Goal: Purchase product/service

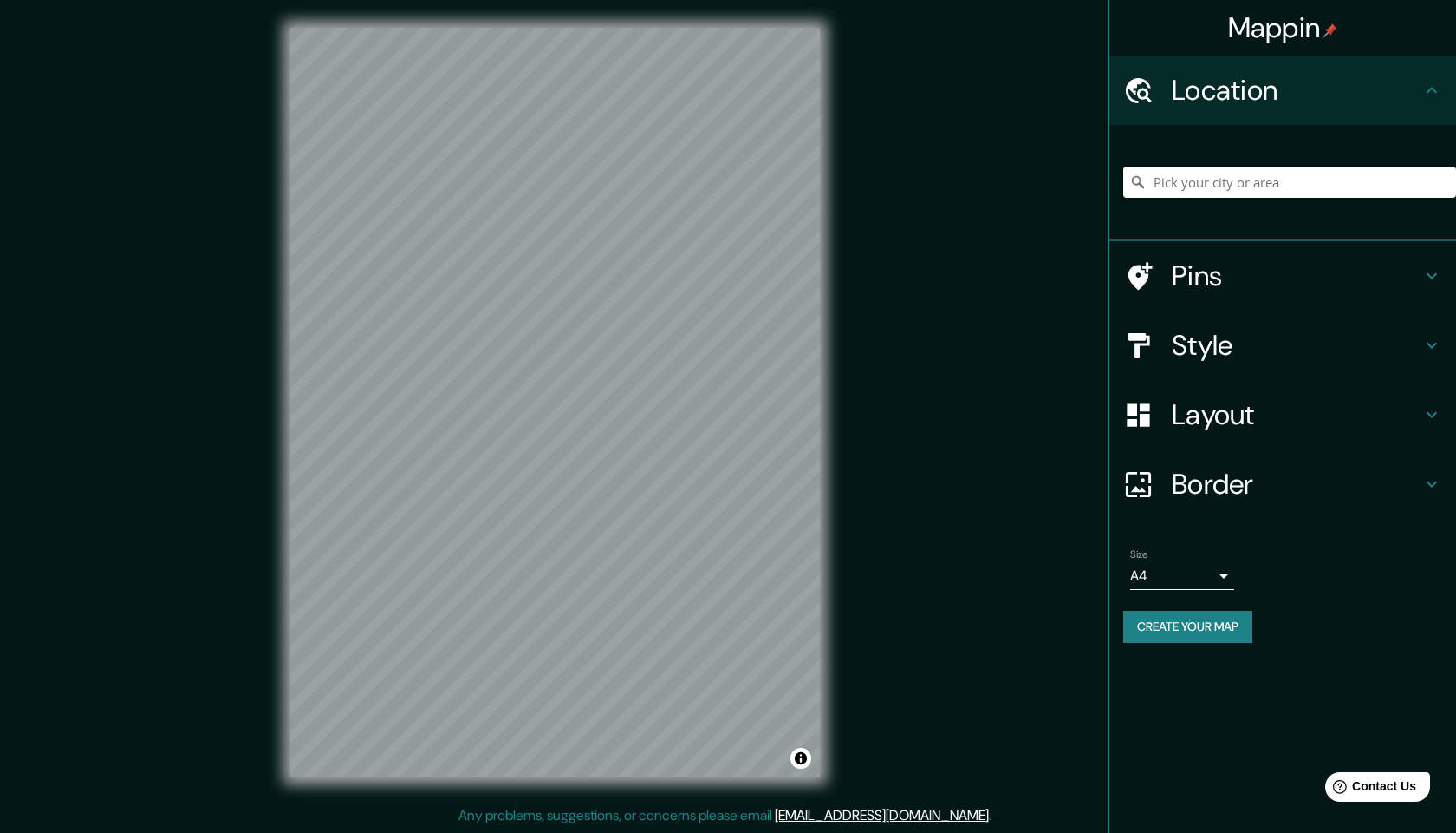
click at [1217, 188] on input "Pick your city or area" at bounding box center [1289, 183] width 332 height 32
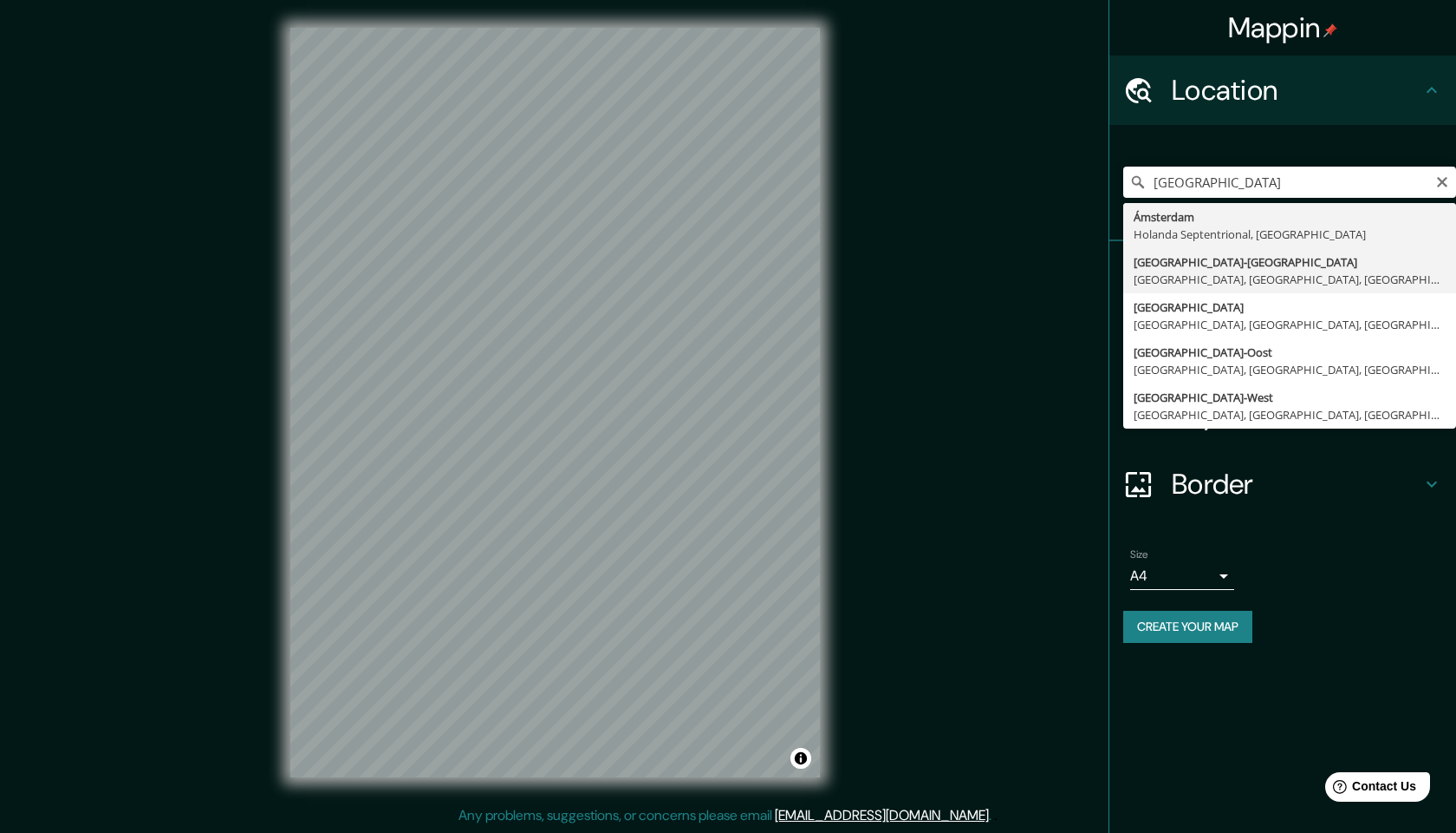
type input "[GEOGRAPHIC_DATA], [GEOGRAPHIC_DATA], [GEOGRAPHIC_DATA], [GEOGRAPHIC_DATA]"
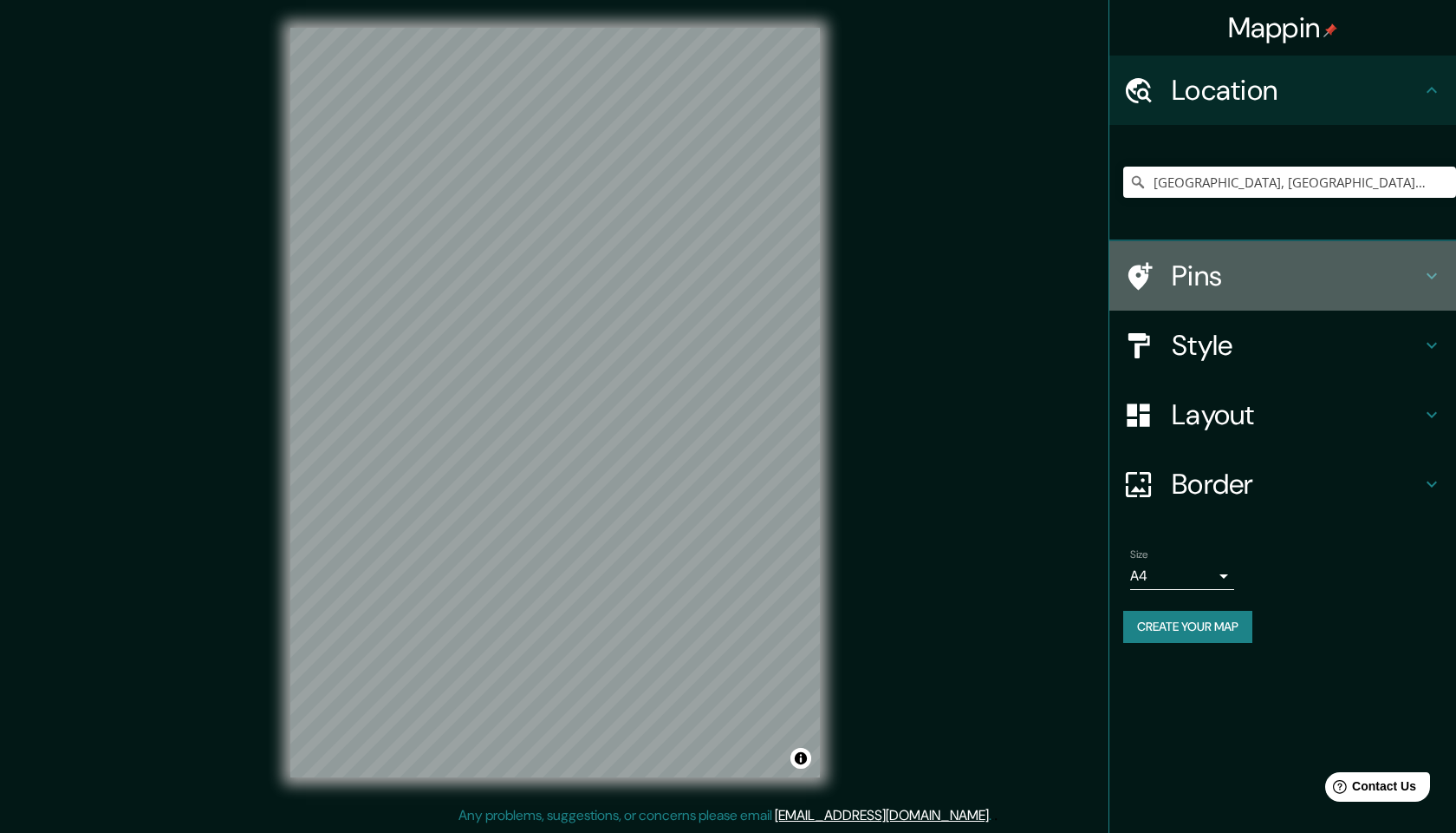
click at [1425, 278] on icon at bounding box center [1431, 275] width 21 height 21
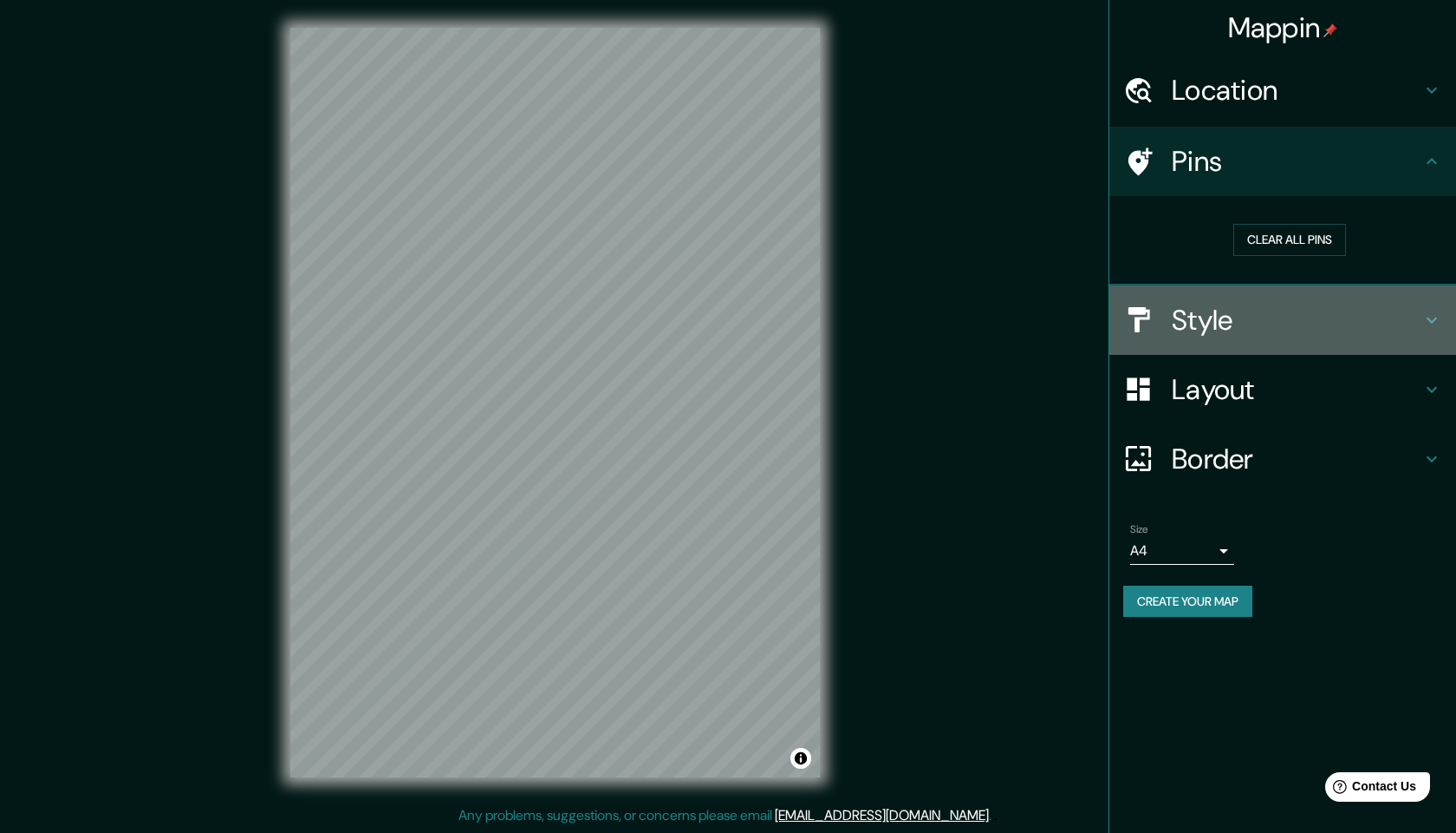
click at [1426, 313] on icon at bounding box center [1431, 320] width 21 height 21
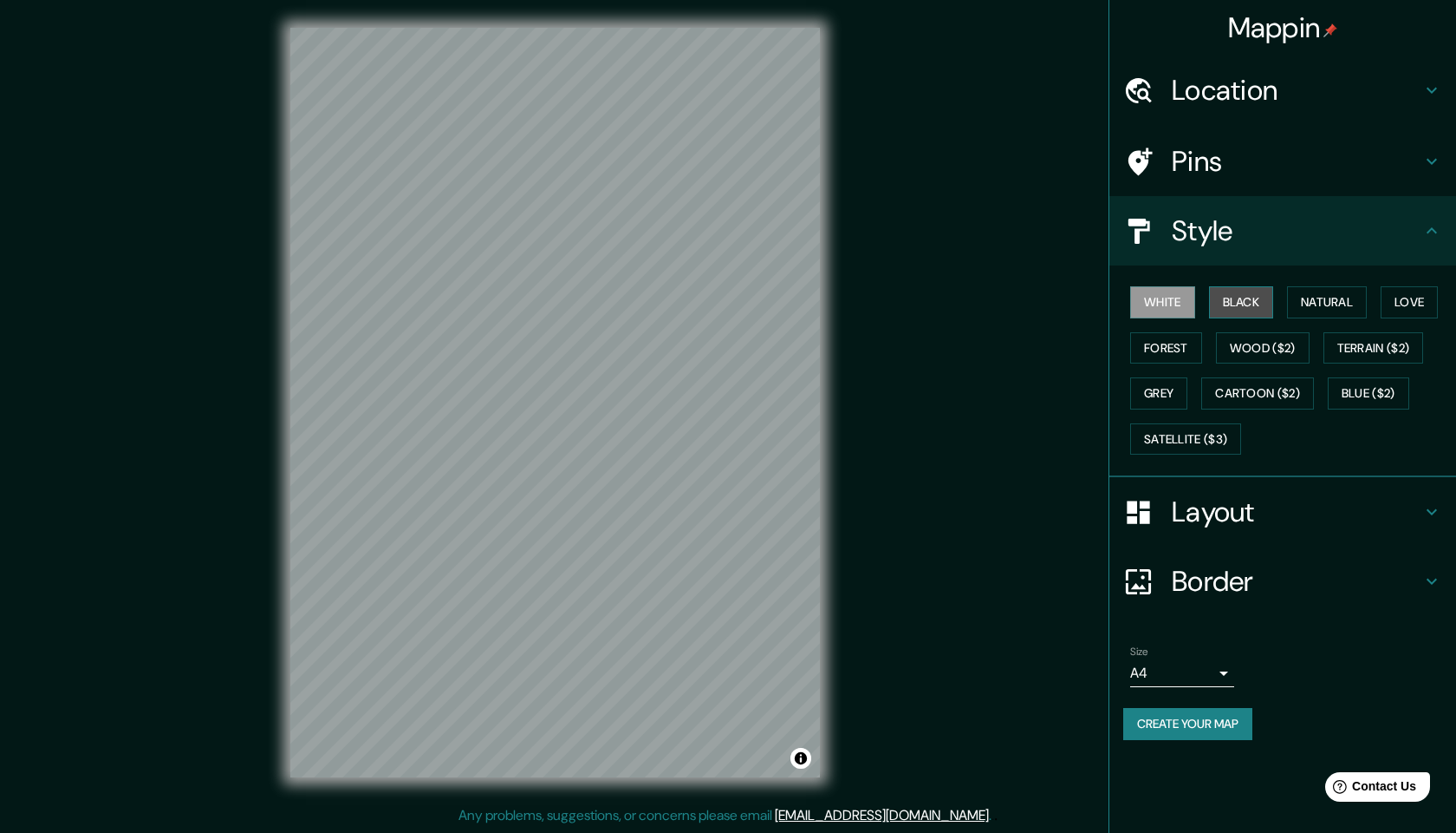
click at [1225, 304] on button "Black" at bounding box center [1242, 302] width 65 height 33
click at [1321, 303] on button "Natural" at bounding box center [1327, 302] width 80 height 33
click at [1421, 287] on button "Love" at bounding box center [1410, 302] width 57 height 33
click at [1161, 343] on button "Forest" at bounding box center [1166, 348] width 72 height 33
click at [1235, 342] on button "Wood ($2)" at bounding box center [1263, 348] width 94 height 33
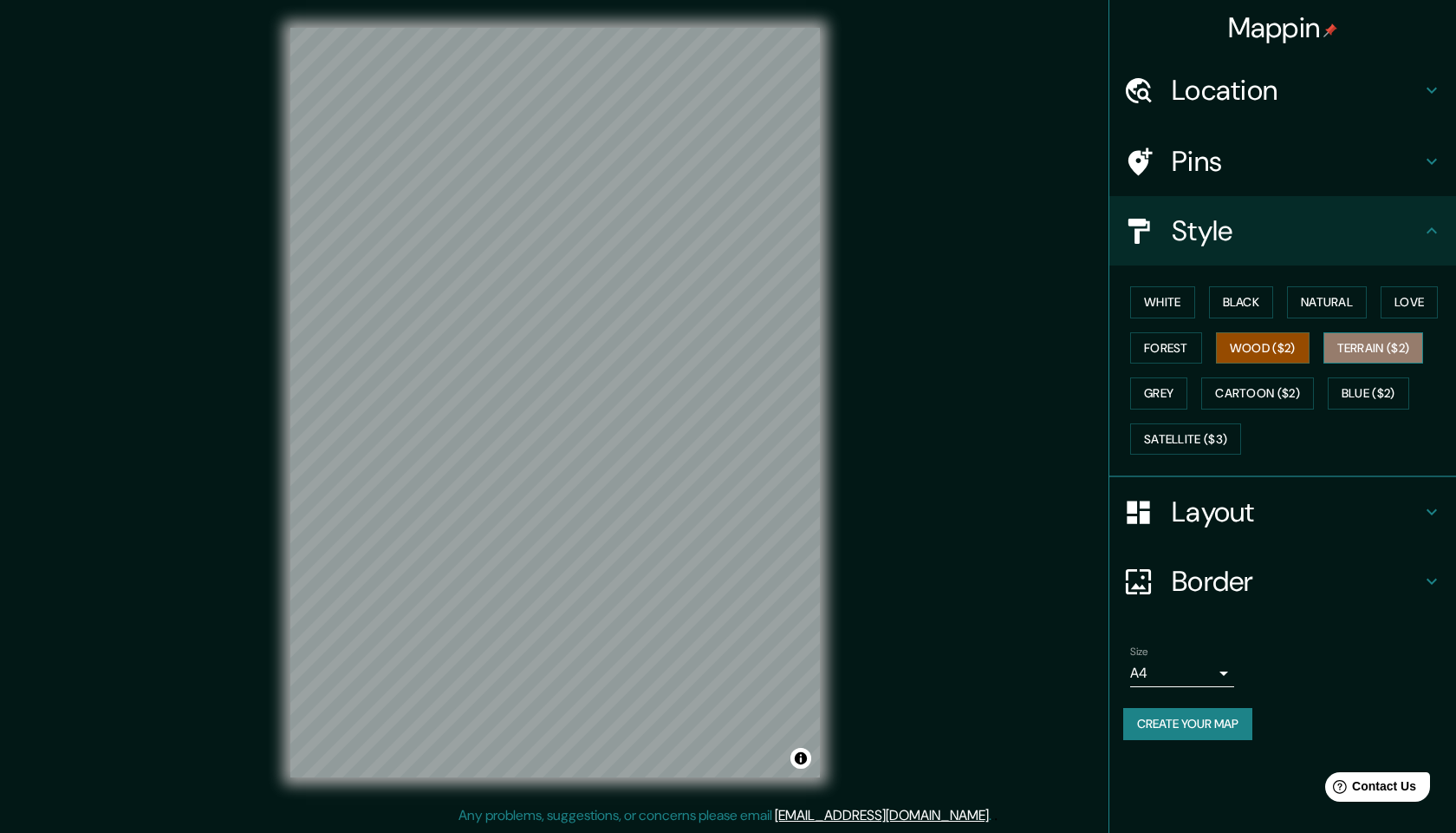
click at [1374, 346] on button "Terrain ($2)" at bounding box center [1374, 348] width 101 height 33
click at [1168, 388] on button "Grey" at bounding box center [1159, 393] width 57 height 33
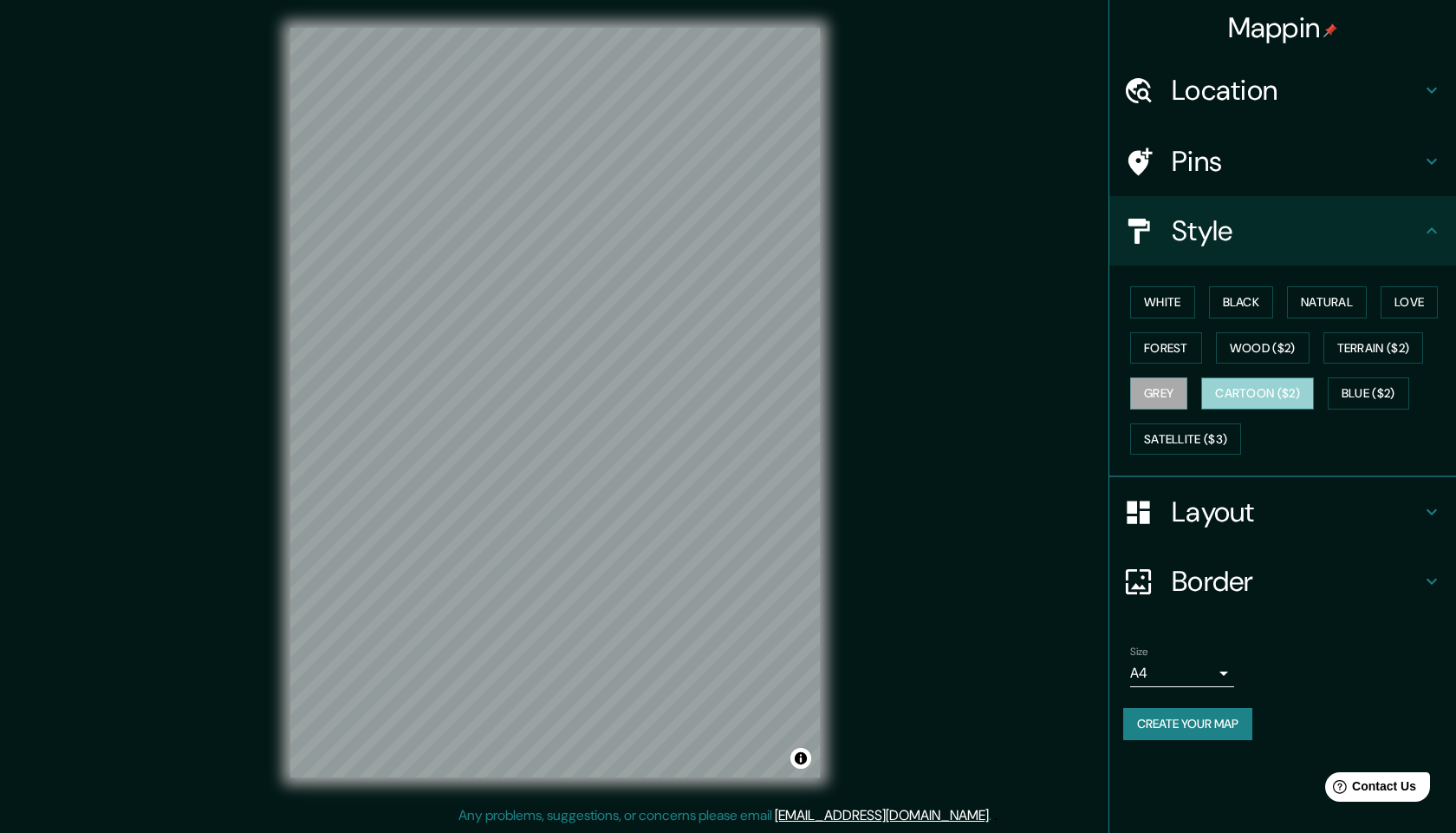
click at [1255, 392] on button "Cartoon ($2)" at bounding box center [1258, 393] width 112 height 33
click at [1372, 390] on button "Blue ($2)" at bounding box center [1368, 393] width 82 height 33
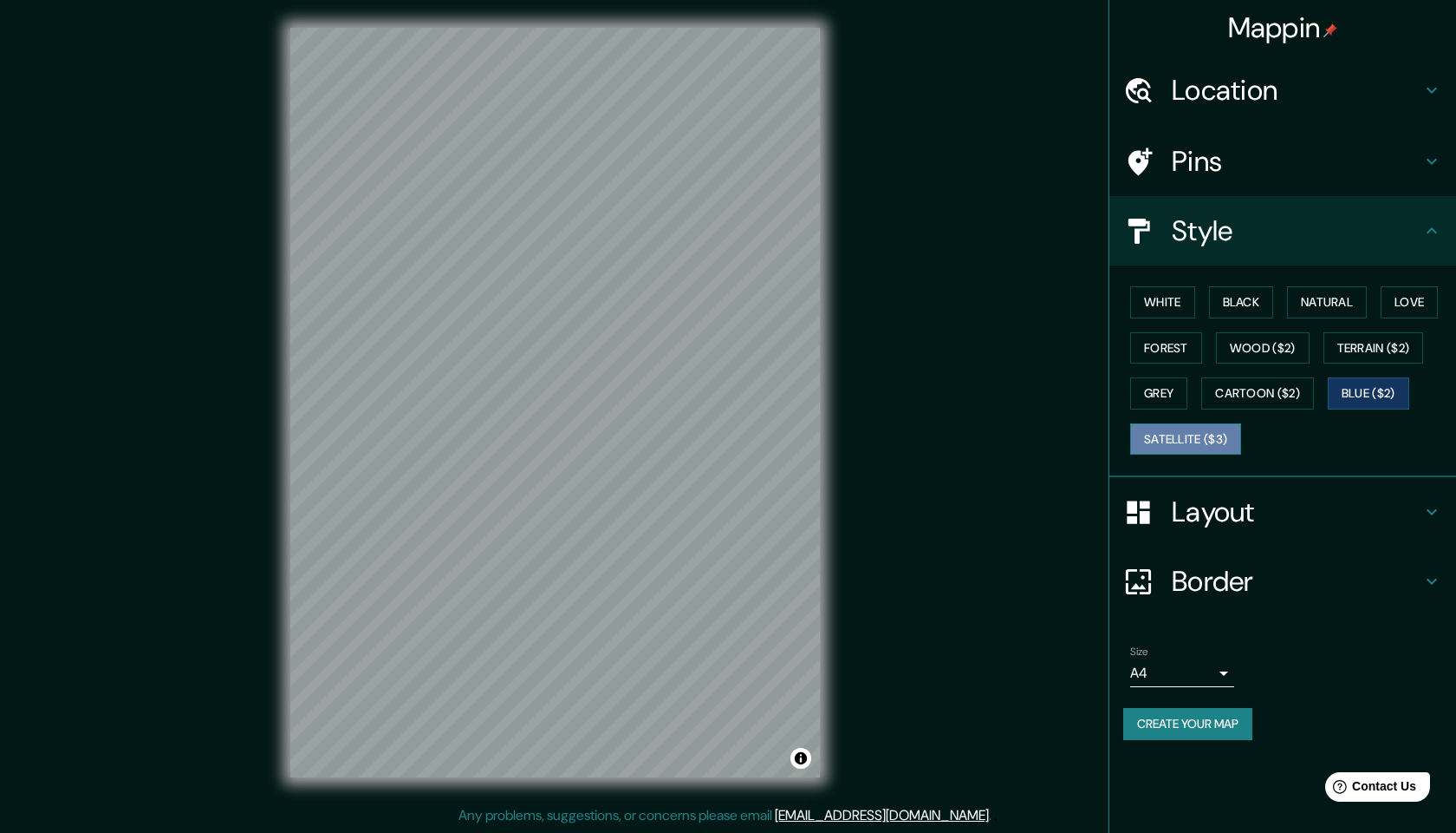
click at [1233, 429] on button "Satellite ($3)" at bounding box center [1186, 439] width 110 height 33
click at [1175, 309] on button "White" at bounding box center [1163, 302] width 65 height 33
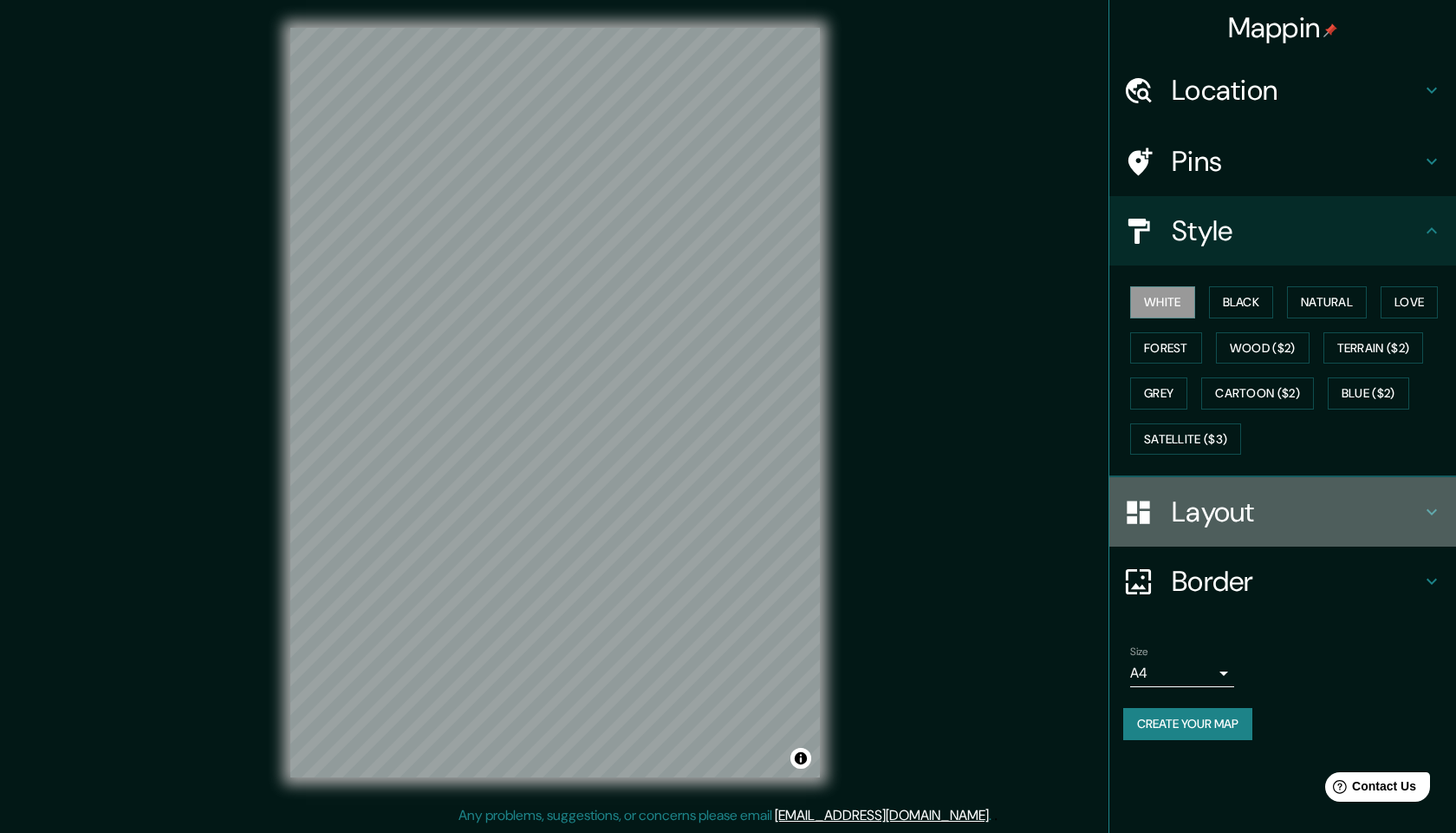
click at [1204, 499] on h4 "Layout" at bounding box center [1296, 511] width 250 height 35
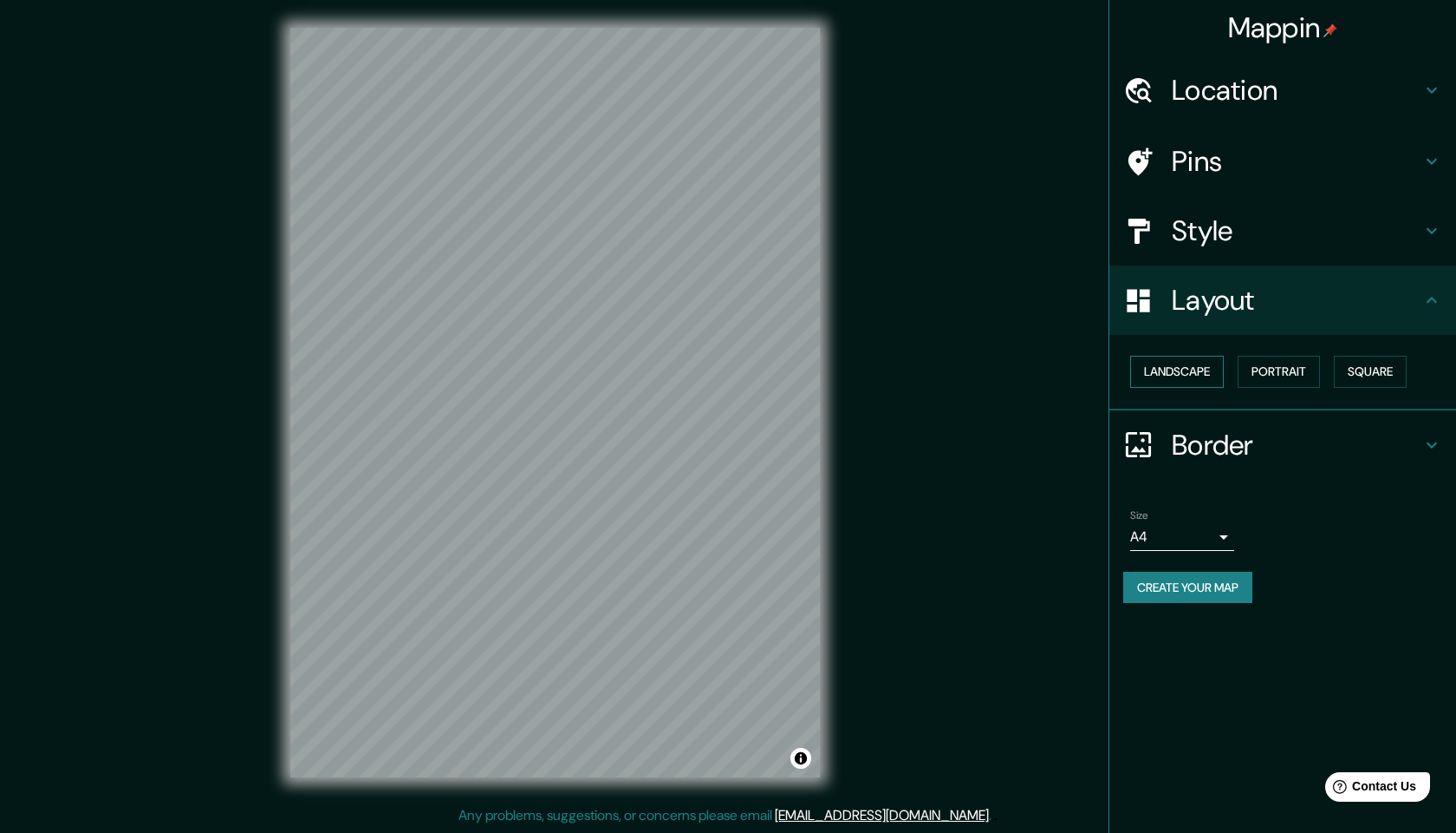
click at [1216, 379] on button "Landscape" at bounding box center [1177, 371] width 94 height 33
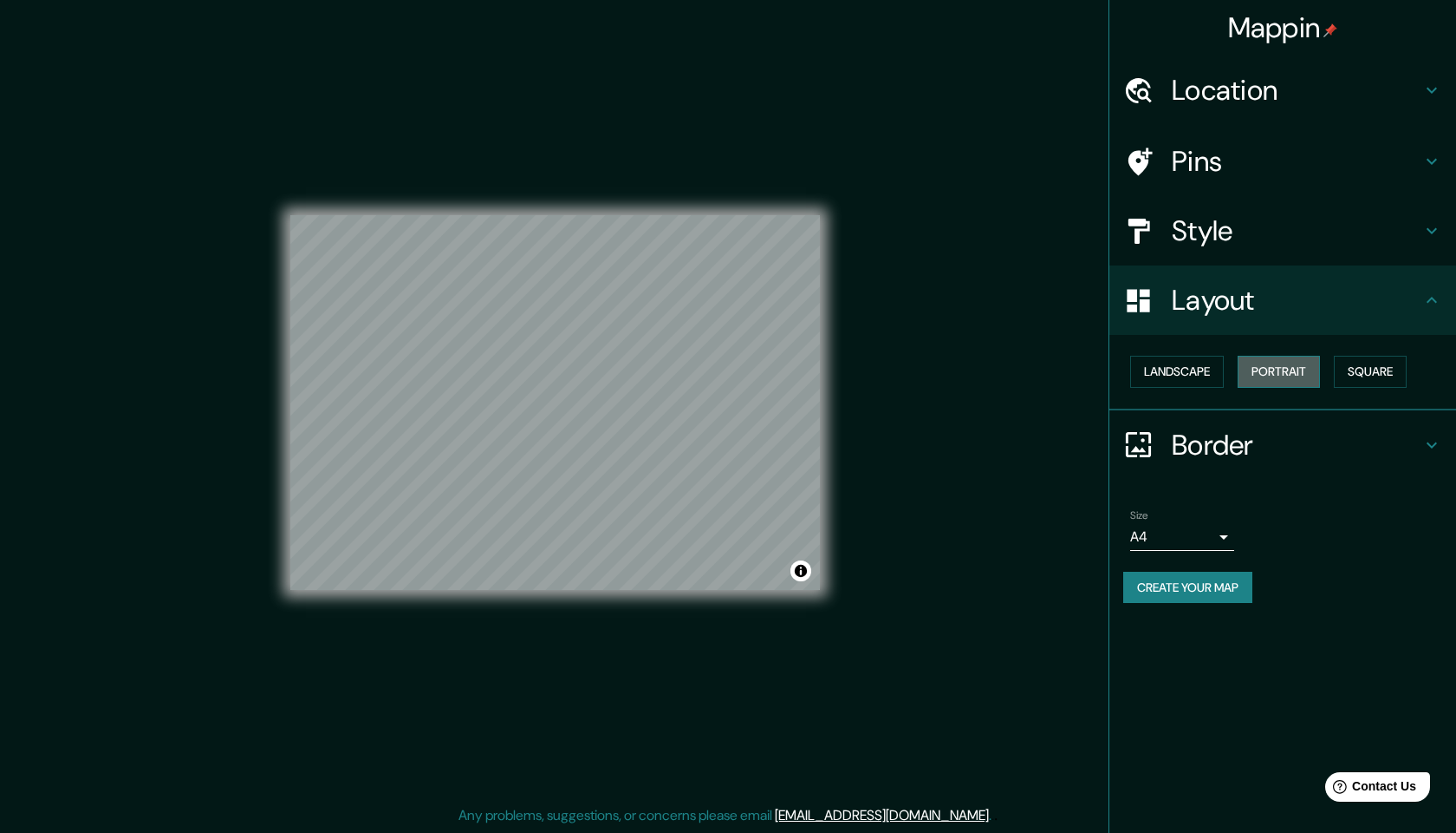
click at [1290, 373] on button "Portrait" at bounding box center [1278, 371] width 82 height 33
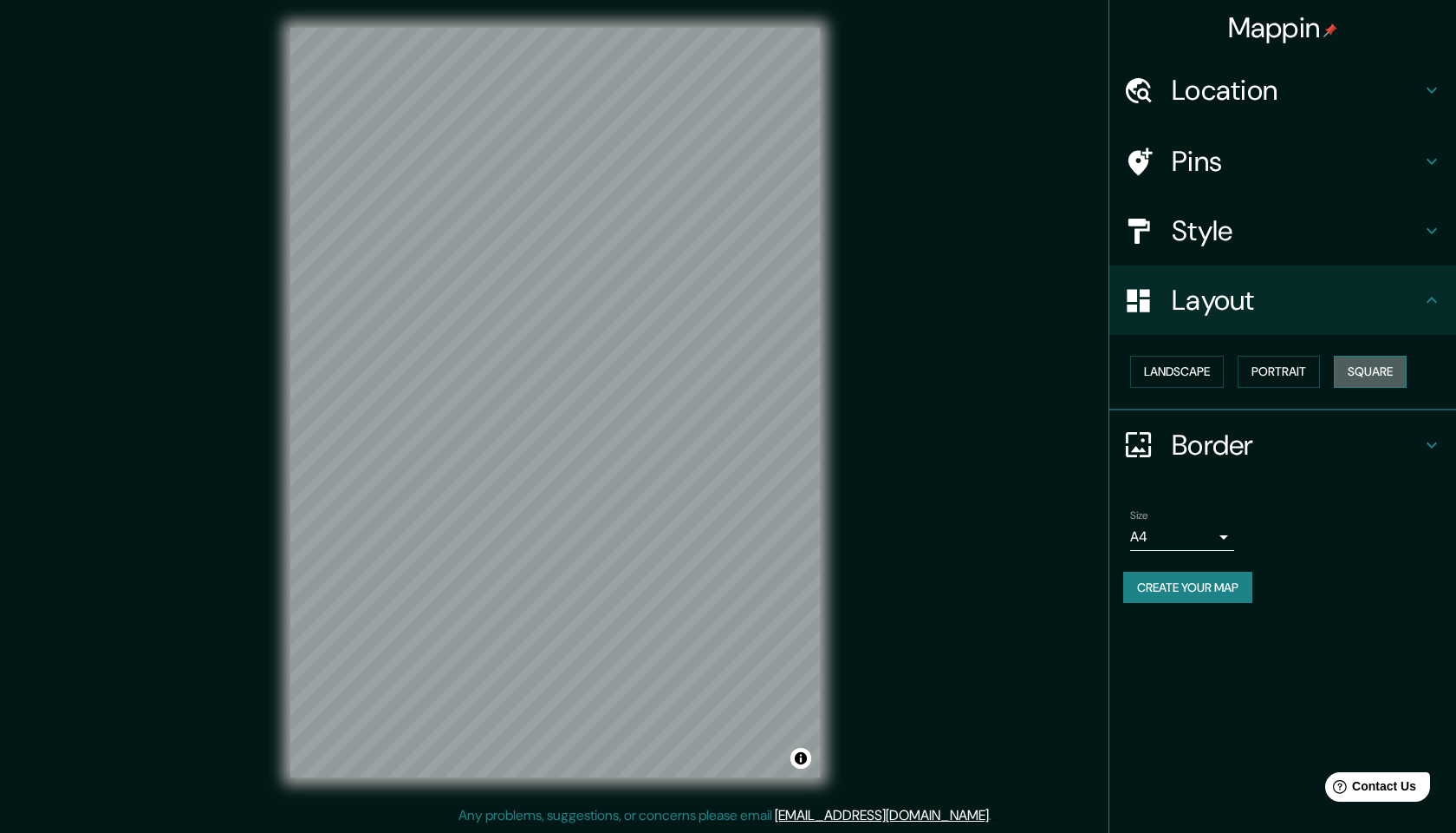
click at [1372, 369] on button "Square" at bounding box center [1370, 371] width 73 height 33
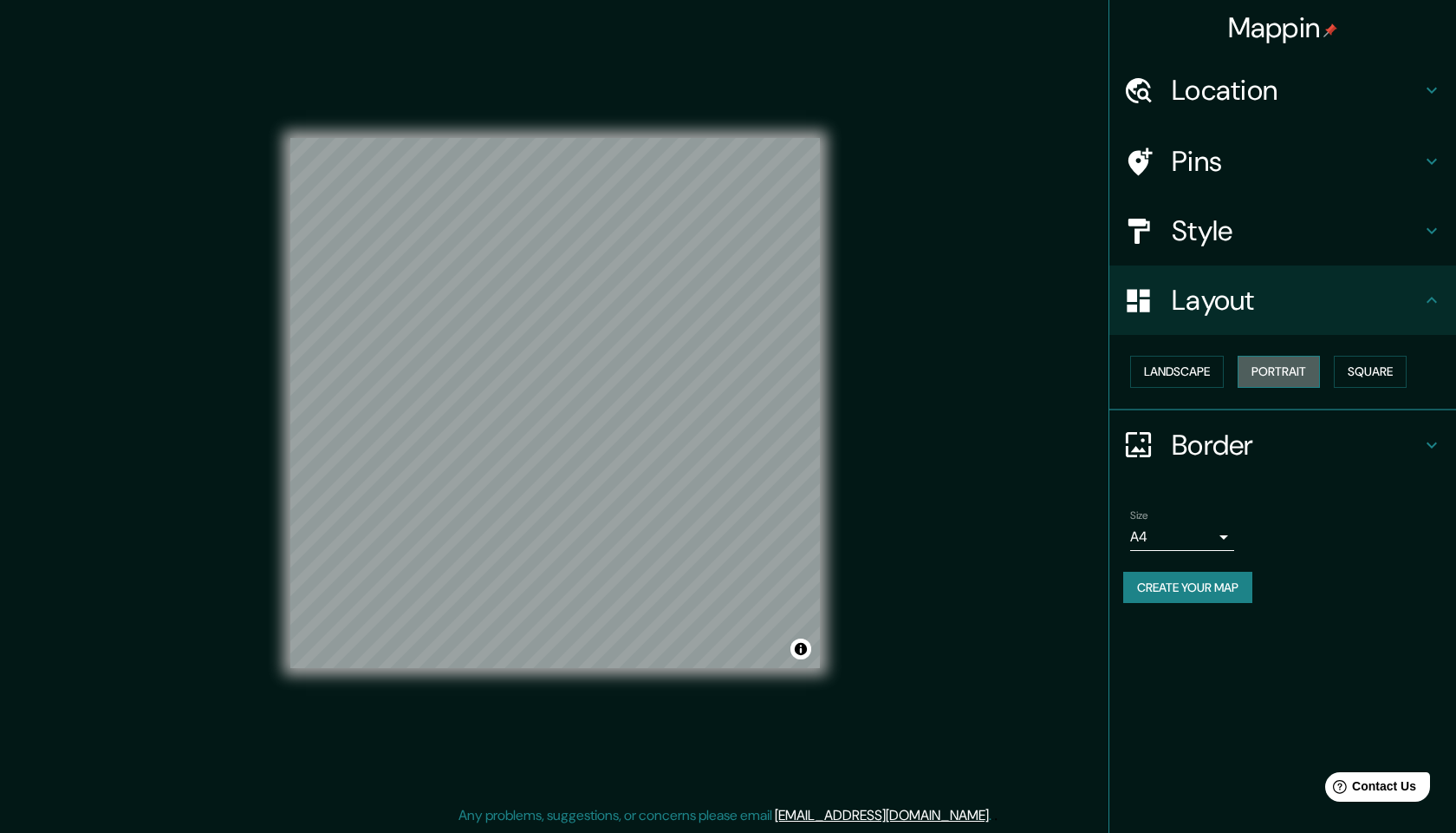
click at [1279, 373] on button "Portrait" at bounding box center [1278, 371] width 82 height 33
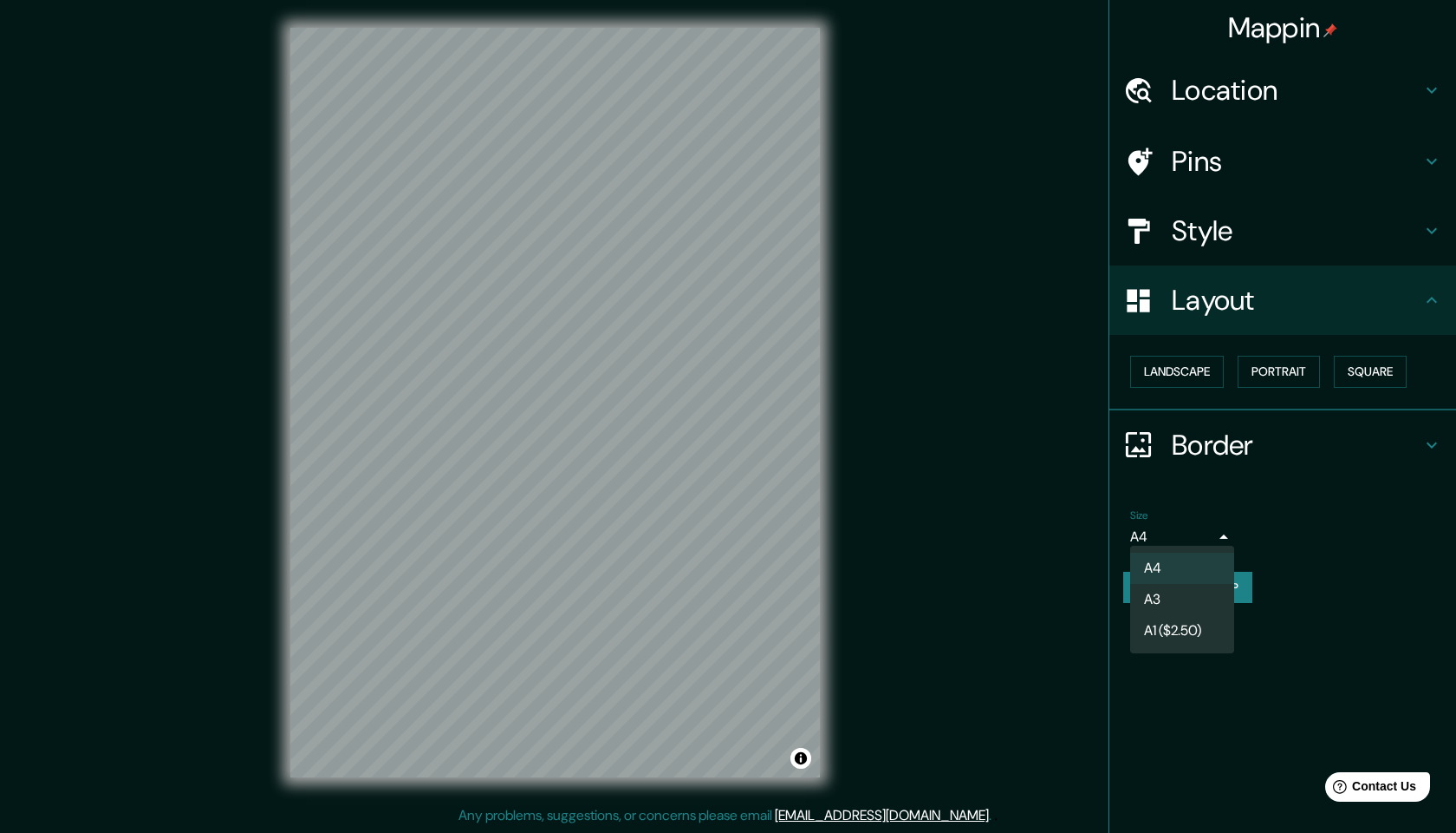
click at [1216, 528] on body "Mappin Location [GEOGRAPHIC_DATA], [GEOGRAPHIC_DATA], [GEOGRAPHIC_DATA], [GEOGR…" at bounding box center [728, 416] width 1456 height 833
click at [1180, 589] on li "A3" at bounding box center [1182, 599] width 104 height 32
click at [1423, 87] on icon at bounding box center [1431, 90] width 21 height 21
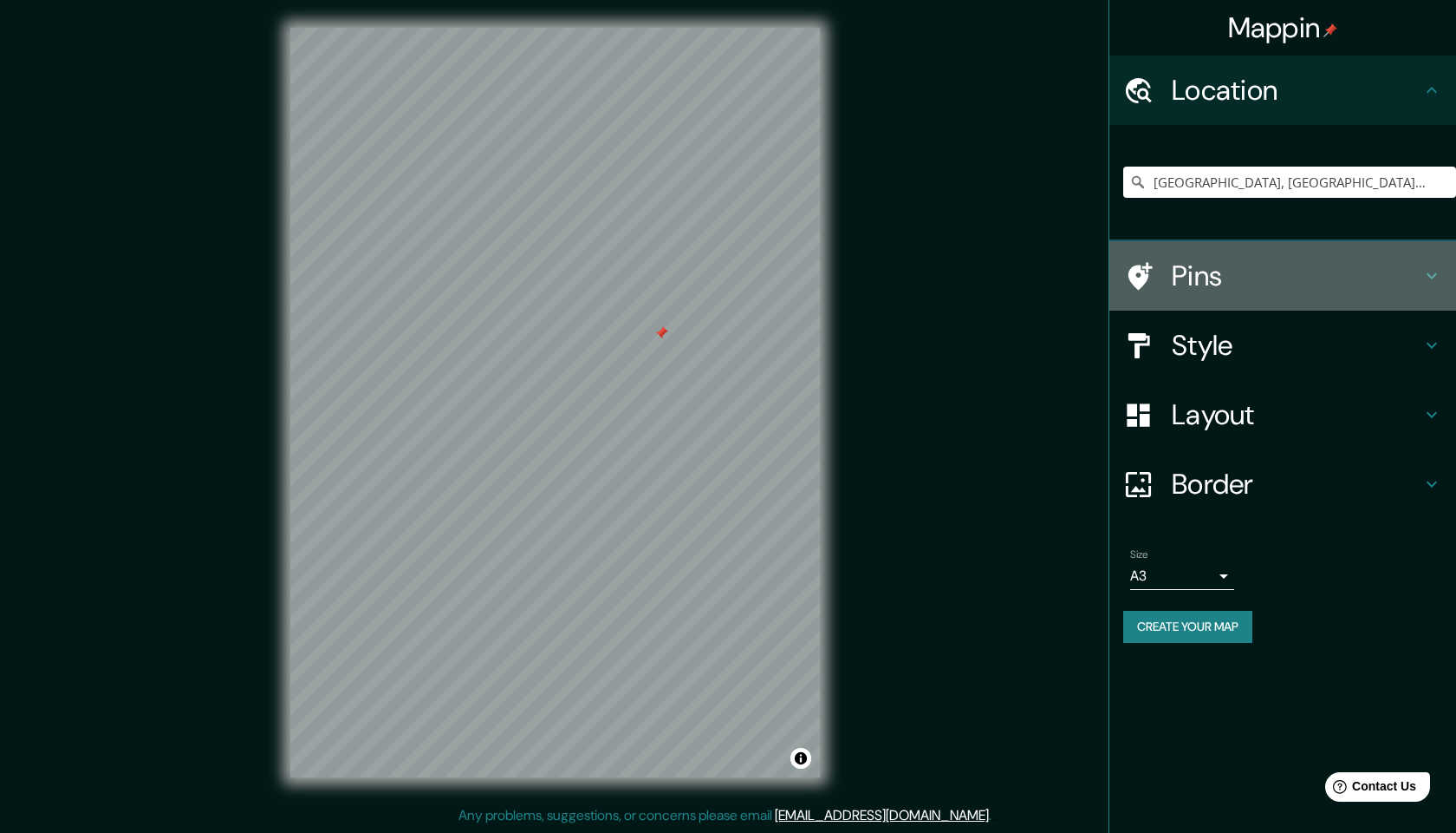
click at [1224, 274] on h4 "Pins" at bounding box center [1296, 275] width 250 height 35
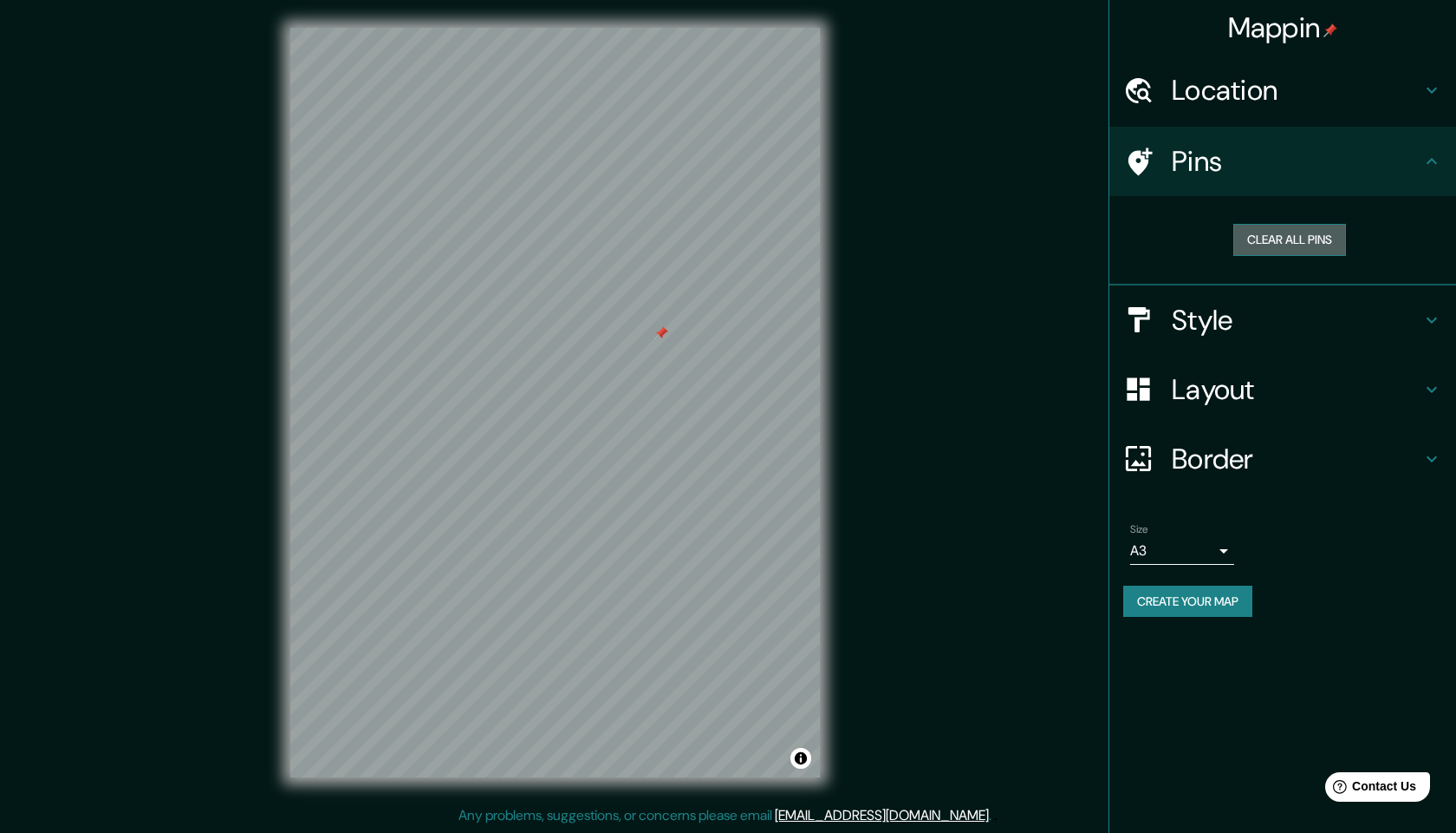
click at [1317, 247] on button "Clear all pins" at bounding box center [1289, 240] width 112 height 33
click at [1199, 461] on h4 "Border" at bounding box center [1296, 458] width 250 height 35
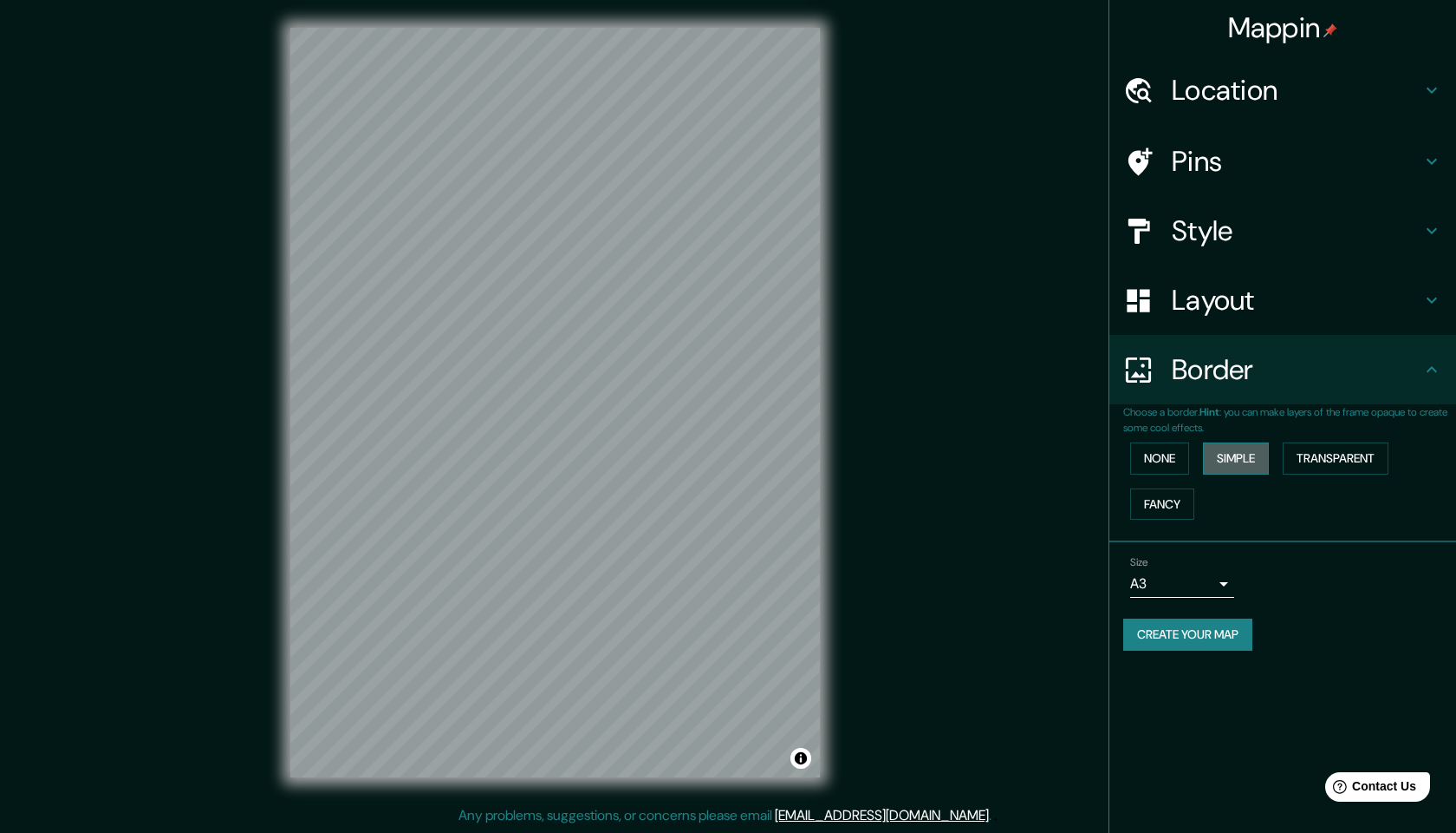
click at [1244, 455] on button "Simple" at bounding box center [1236, 458] width 66 height 33
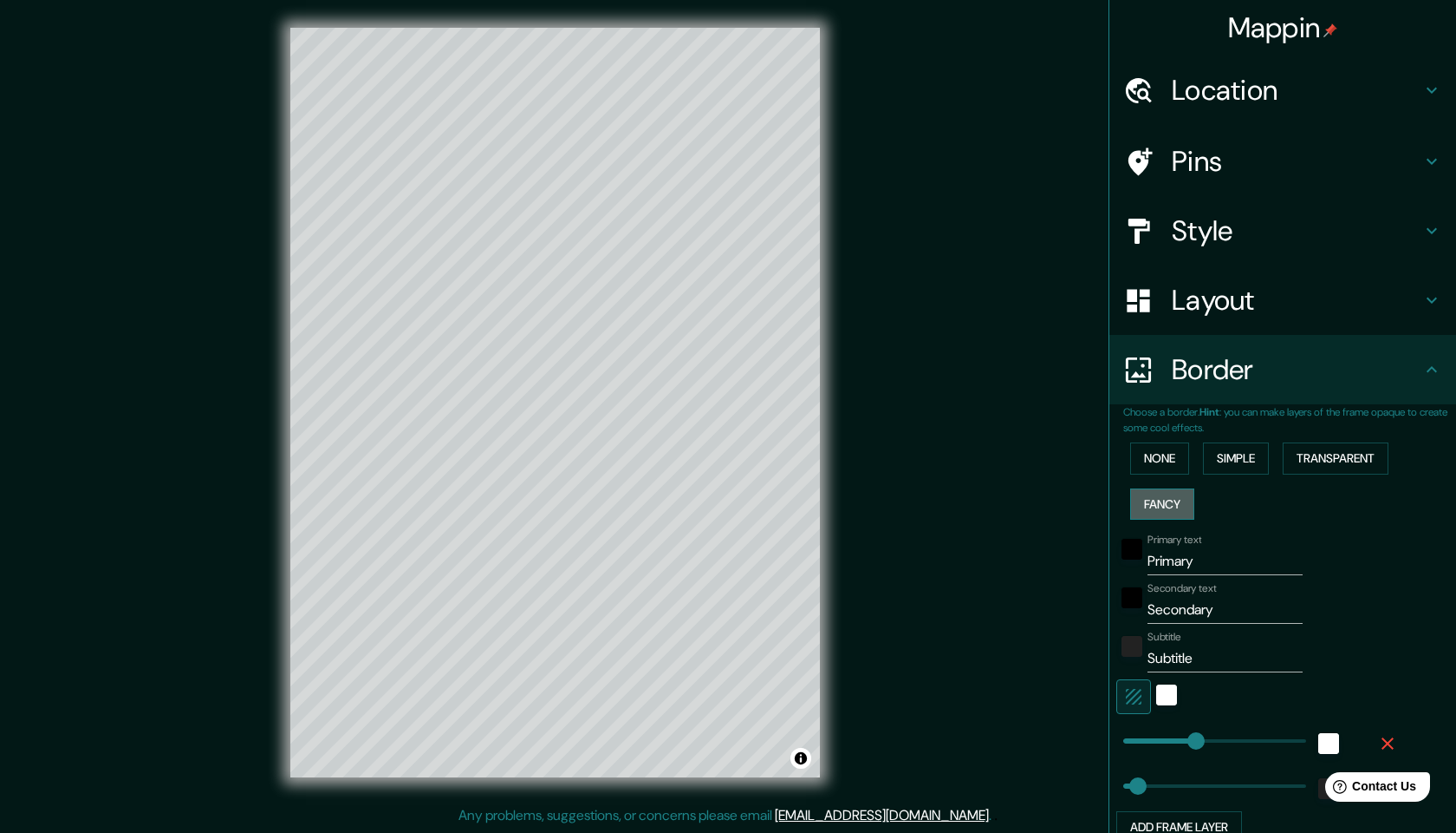
click at [1172, 492] on button "Fancy" at bounding box center [1162, 504] width 64 height 33
click at [1167, 453] on button "None" at bounding box center [1160, 458] width 59 height 33
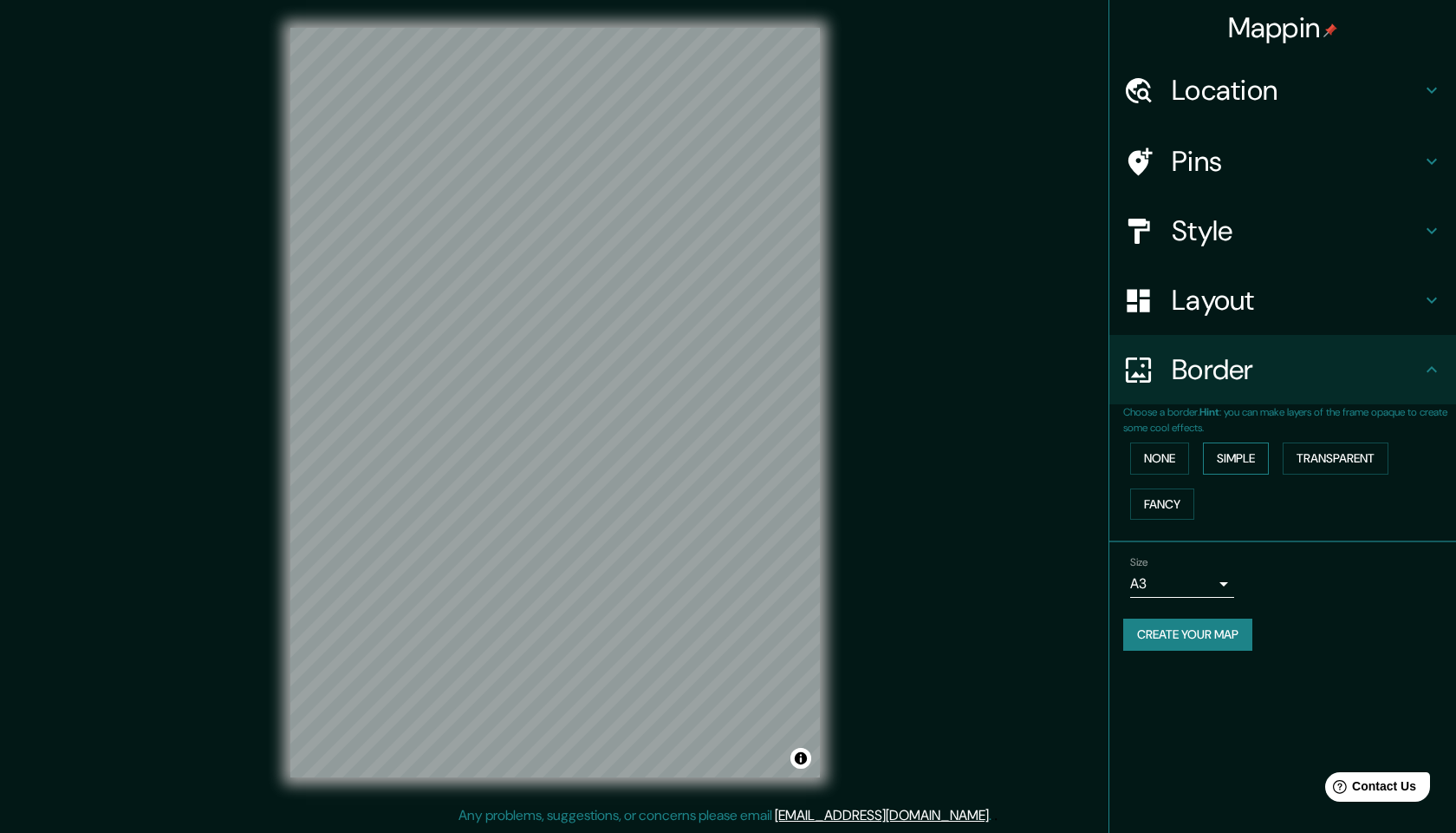
click at [1228, 465] on button "Simple" at bounding box center [1236, 458] width 66 height 33
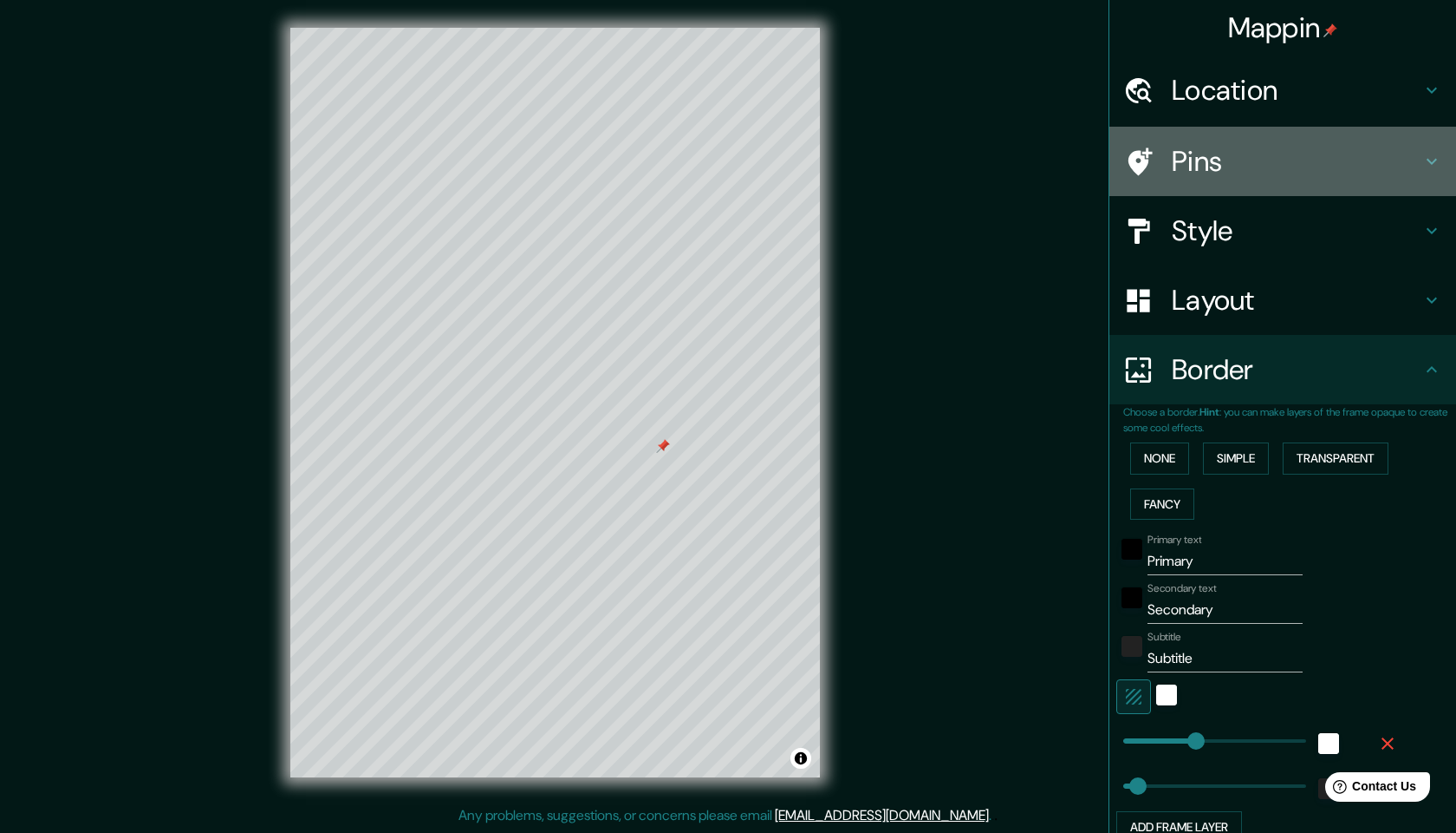
click at [1412, 155] on h4 "Pins" at bounding box center [1296, 161] width 250 height 35
type input "244"
type input "49"
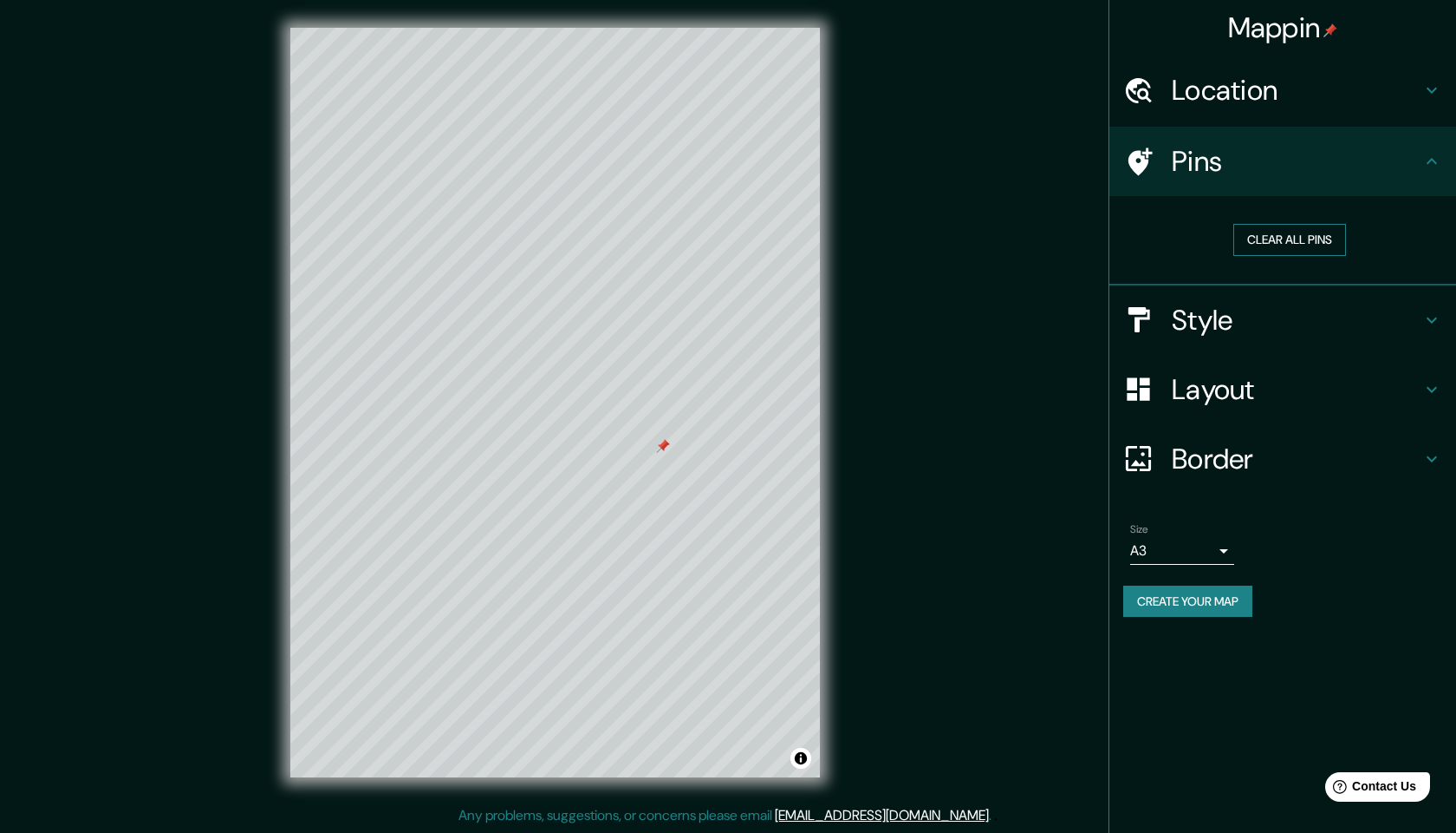
click at [1257, 243] on button "Clear all pins" at bounding box center [1289, 240] width 112 height 33
click at [1305, 101] on h4 "Location" at bounding box center [1296, 90] width 250 height 35
type input "244"
type input "49"
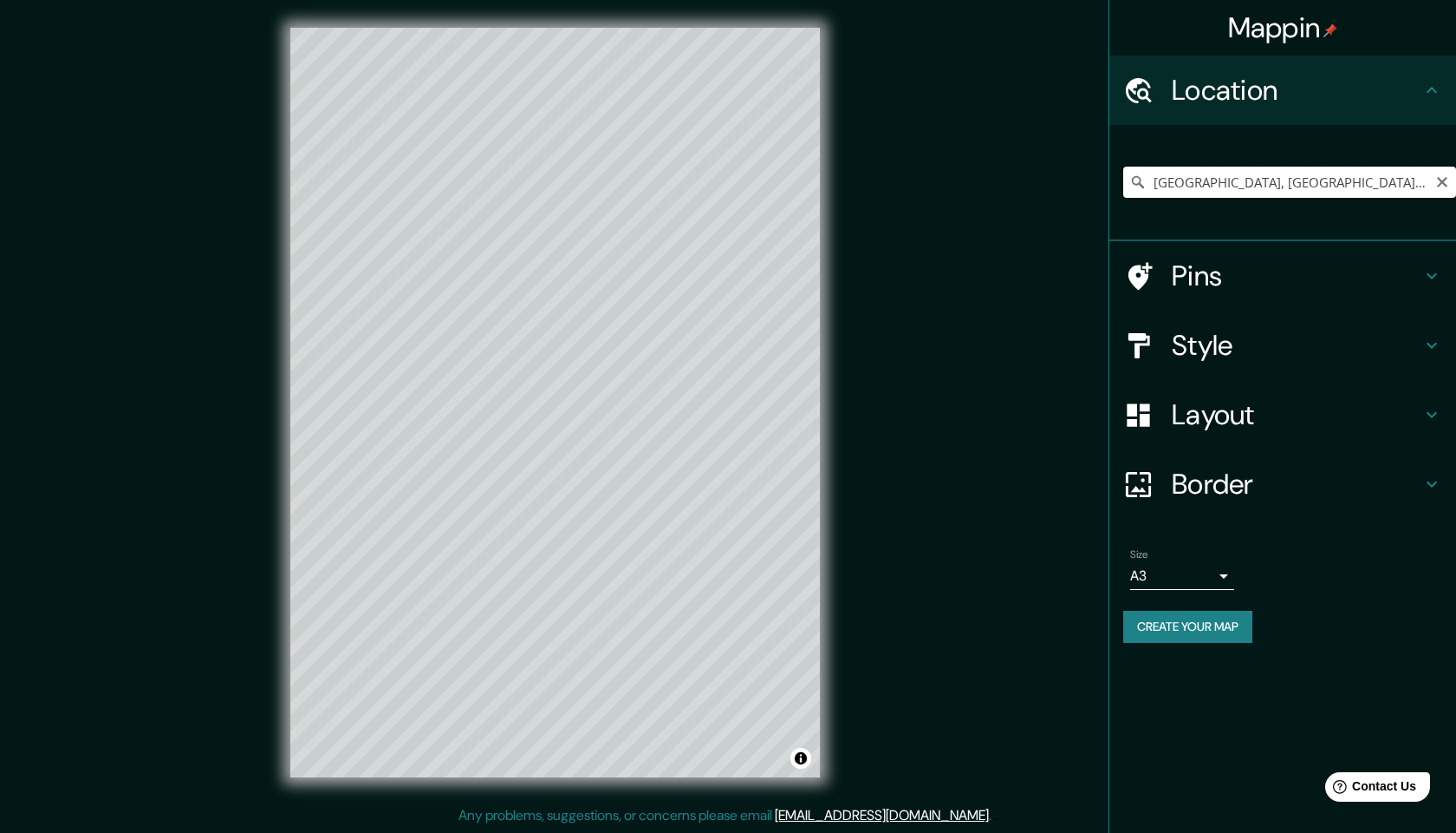
click at [1299, 180] on input "[GEOGRAPHIC_DATA], [GEOGRAPHIC_DATA], [GEOGRAPHIC_DATA], [GEOGRAPHIC_DATA]" at bounding box center [1289, 183] width 332 height 32
click at [1444, 183] on icon "Clear" at bounding box center [1442, 182] width 11 height 11
click at [1348, 189] on input "Pick your city or area" at bounding box center [1289, 183] width 332 height 32
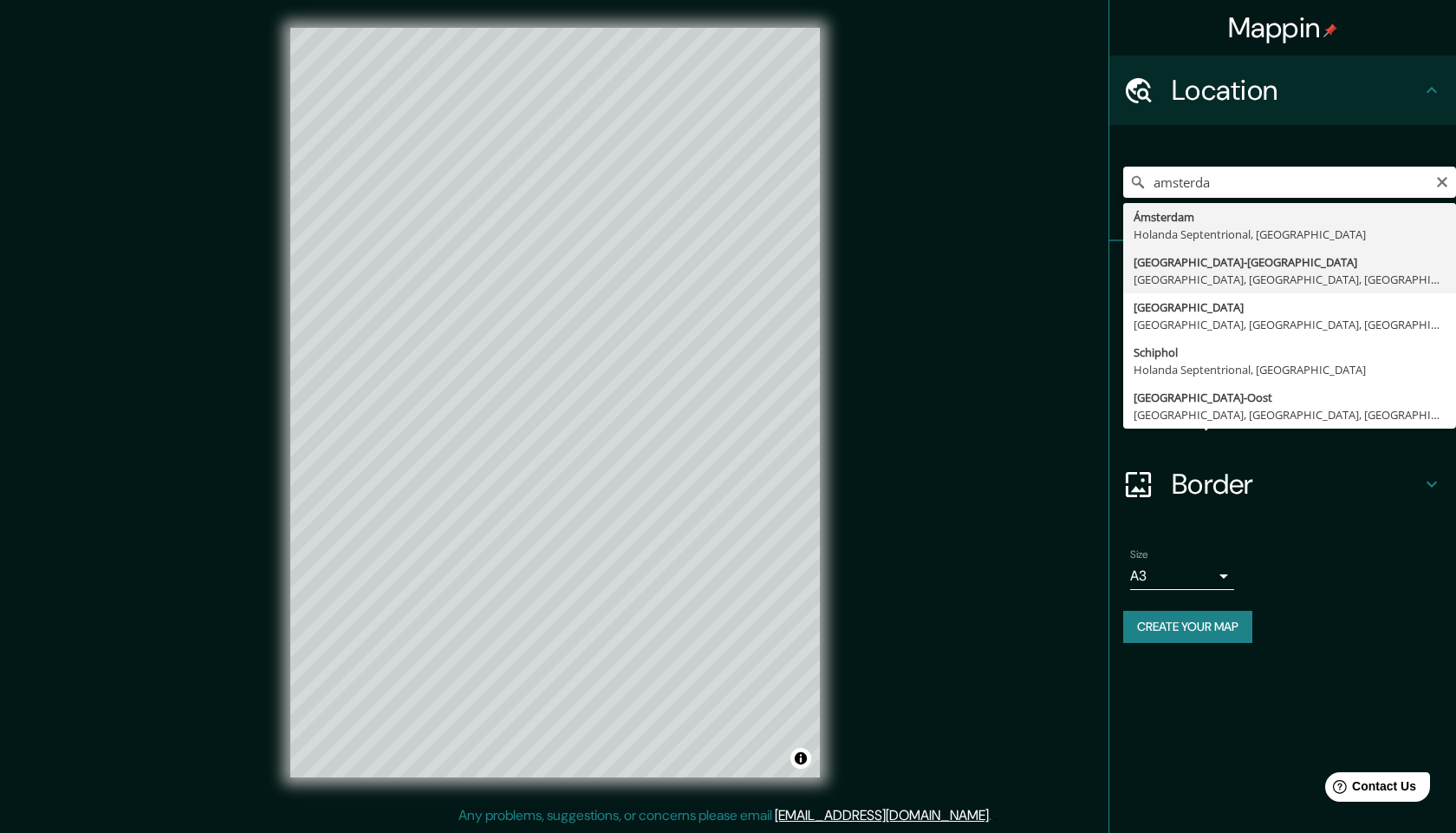
drag, startPoint x: 1348, startPoint y: 189, endPoint x: 1294, endPoint y: 284, distance: 109.3
type input "[GEOGRAPHIC_DATA], [GEOGRAPHIC_DATA], [GEOGRAPHIC_DATA], [GEOGRAPHIC_DATA]"
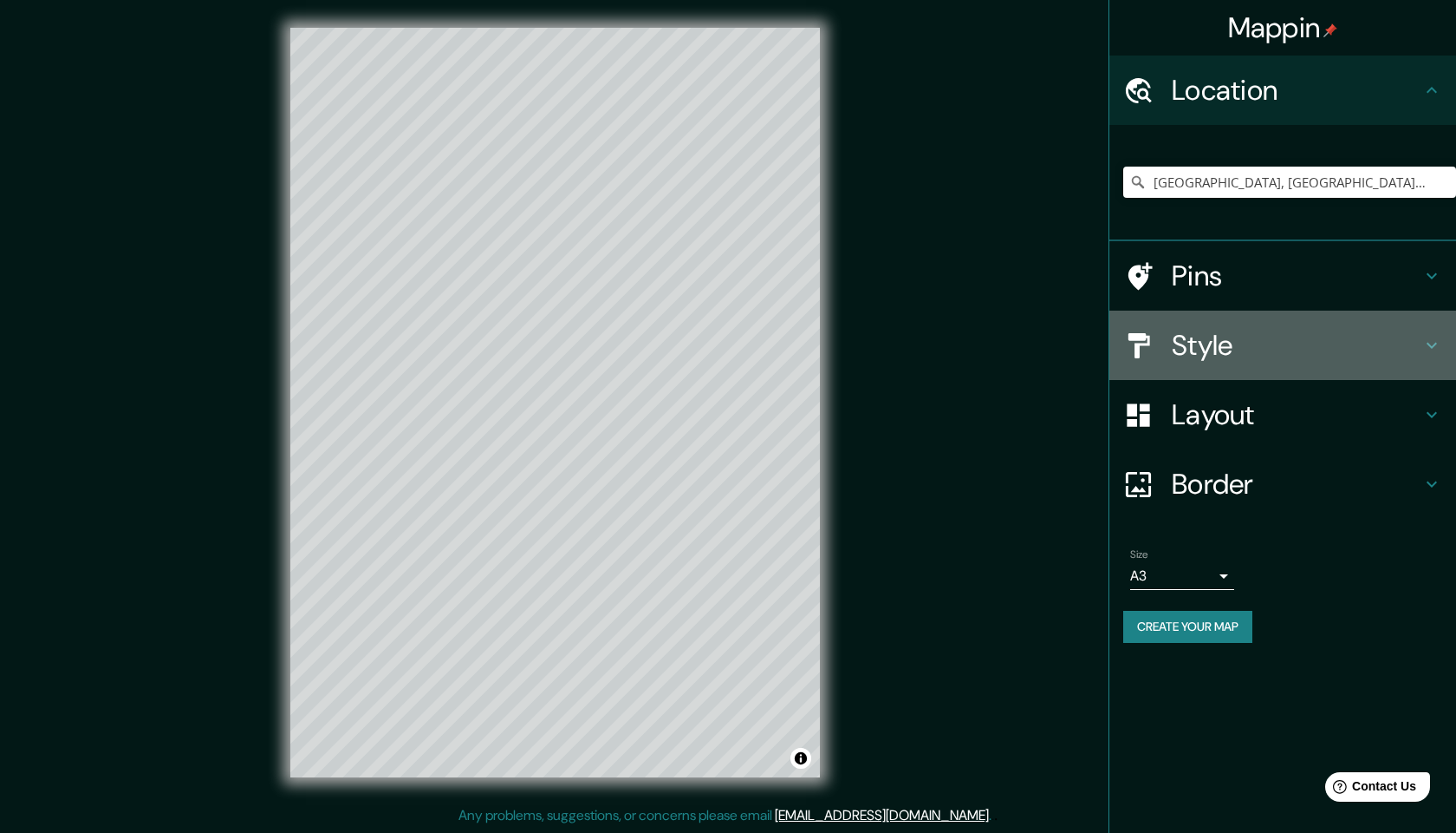
click at [1279, 351] on h4 "Style" at bounding box center [1296, 344] width 250 height 35
type input "244"
type input "49"
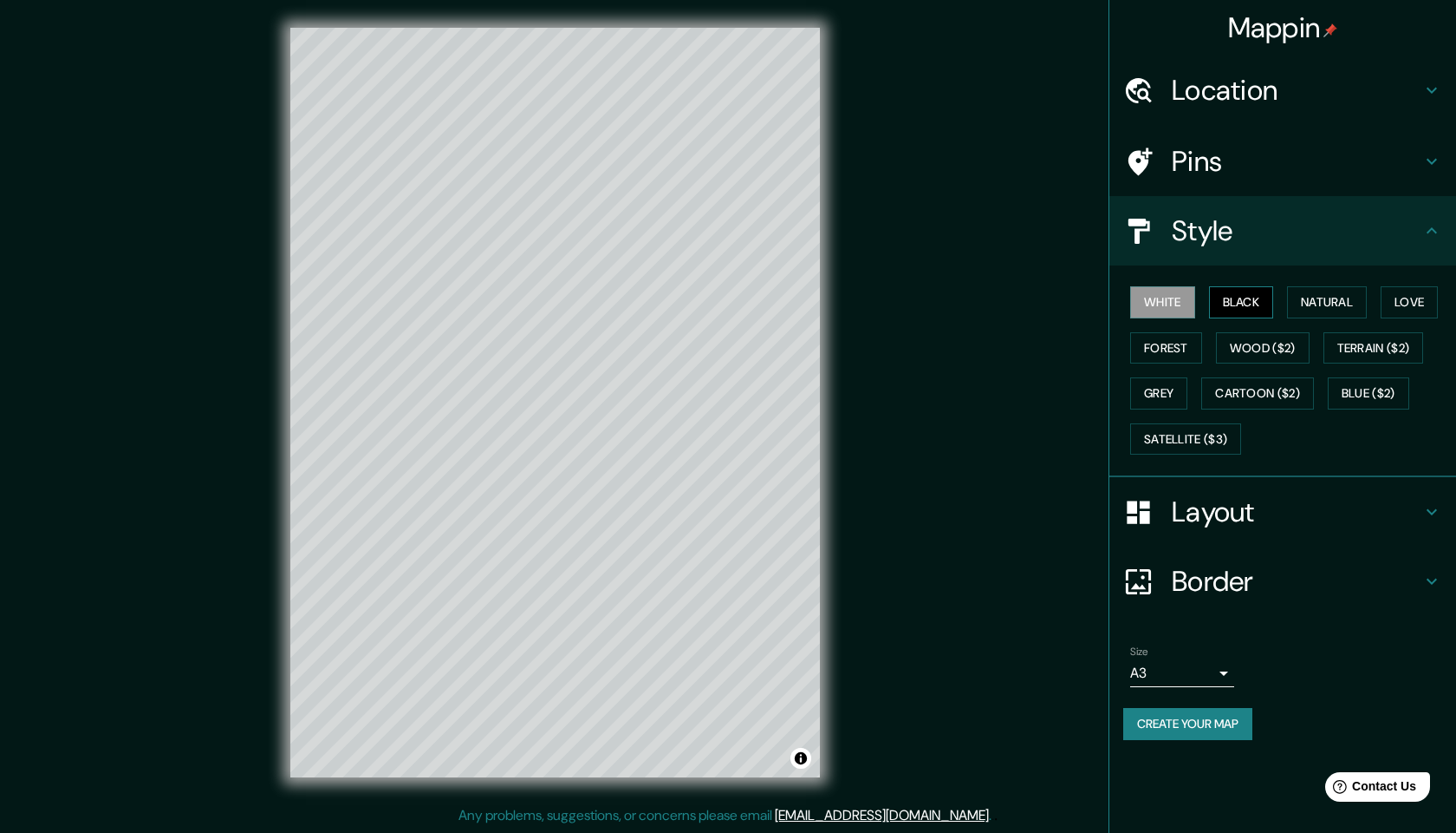
click at [1265, 313] on button "Black" at bounding box center [1242, 302] width 65 height 33
click at [1171, 299] on button "White" at bounding box center [1163, 302] width 65 height 33
click at [1298, 299] on button "Natural" at bounding box center [1327, 302] width 80 height 33
click at [1243, 347] on button "Wood ($2)" at bounding box center [1263, 348] width 94 height 33
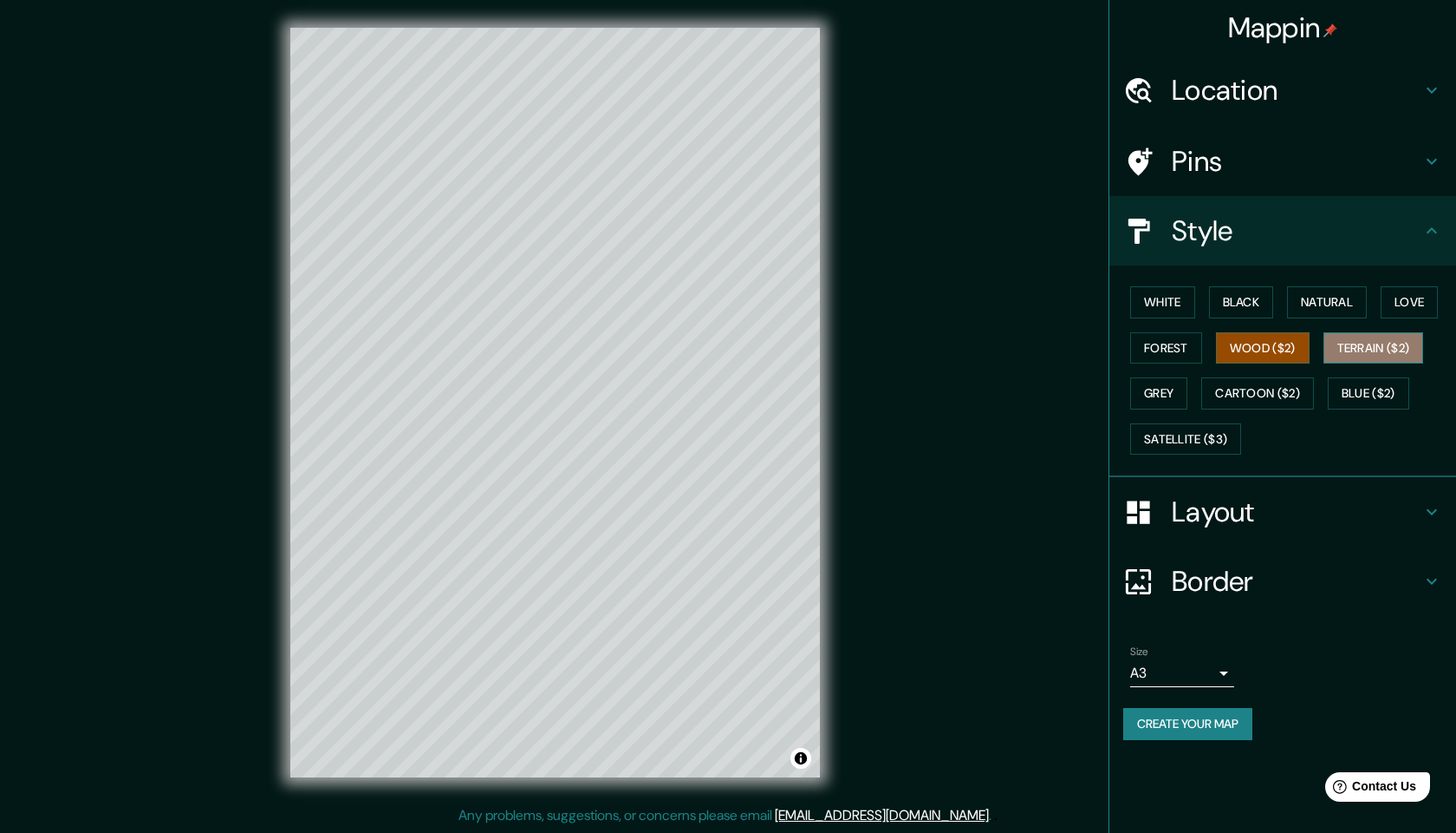
click at [1353, 358] on button "Terrain ($2)" at bounding box center [1374, 348] width 101 height 33
click at [1158, 395] on button "Grey" at bounding box center [1159, 393] width 57 height 33
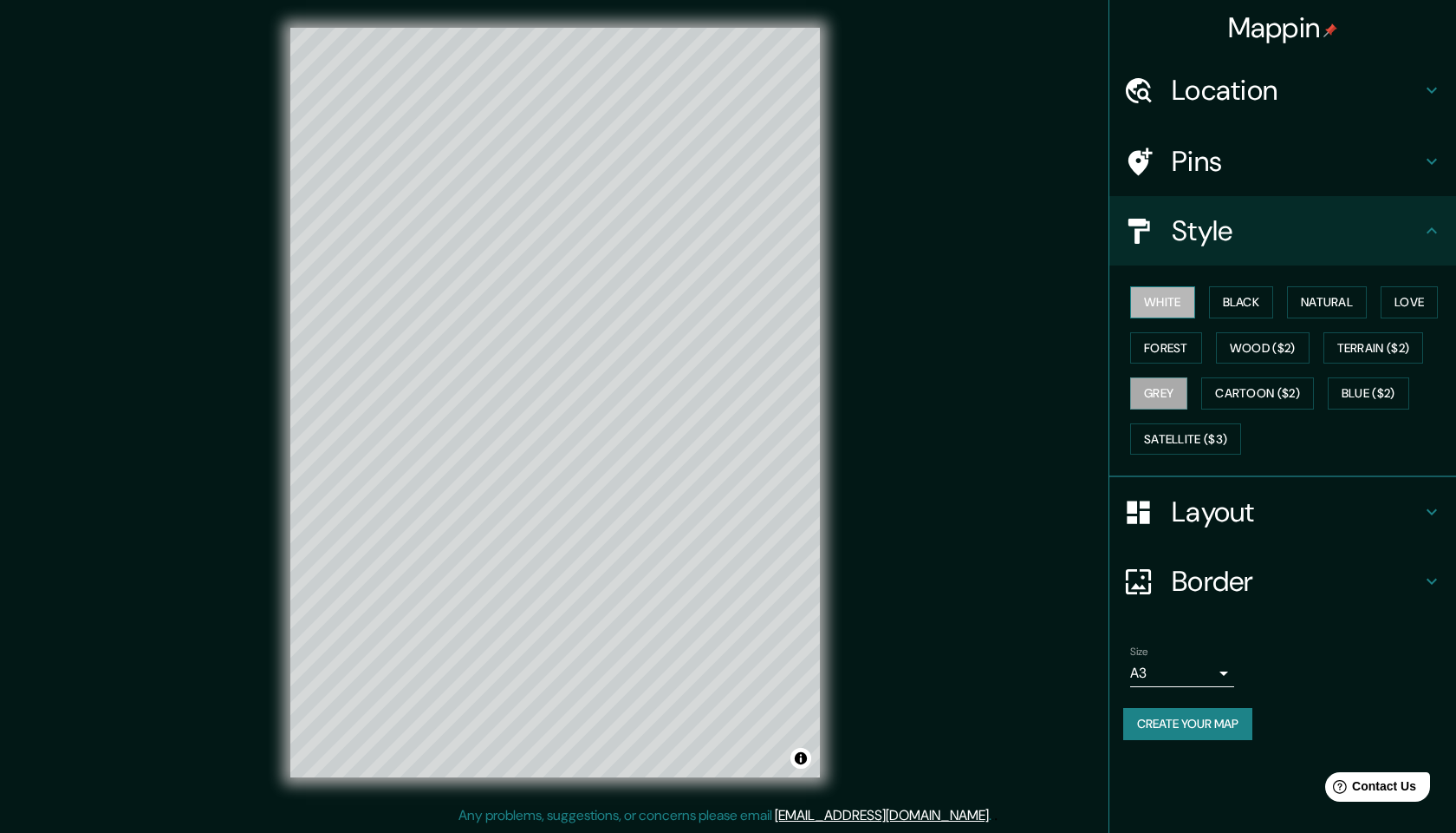
click at [1179, 296] on button "White" at bounding box center [1163, 302] width 65 height 33
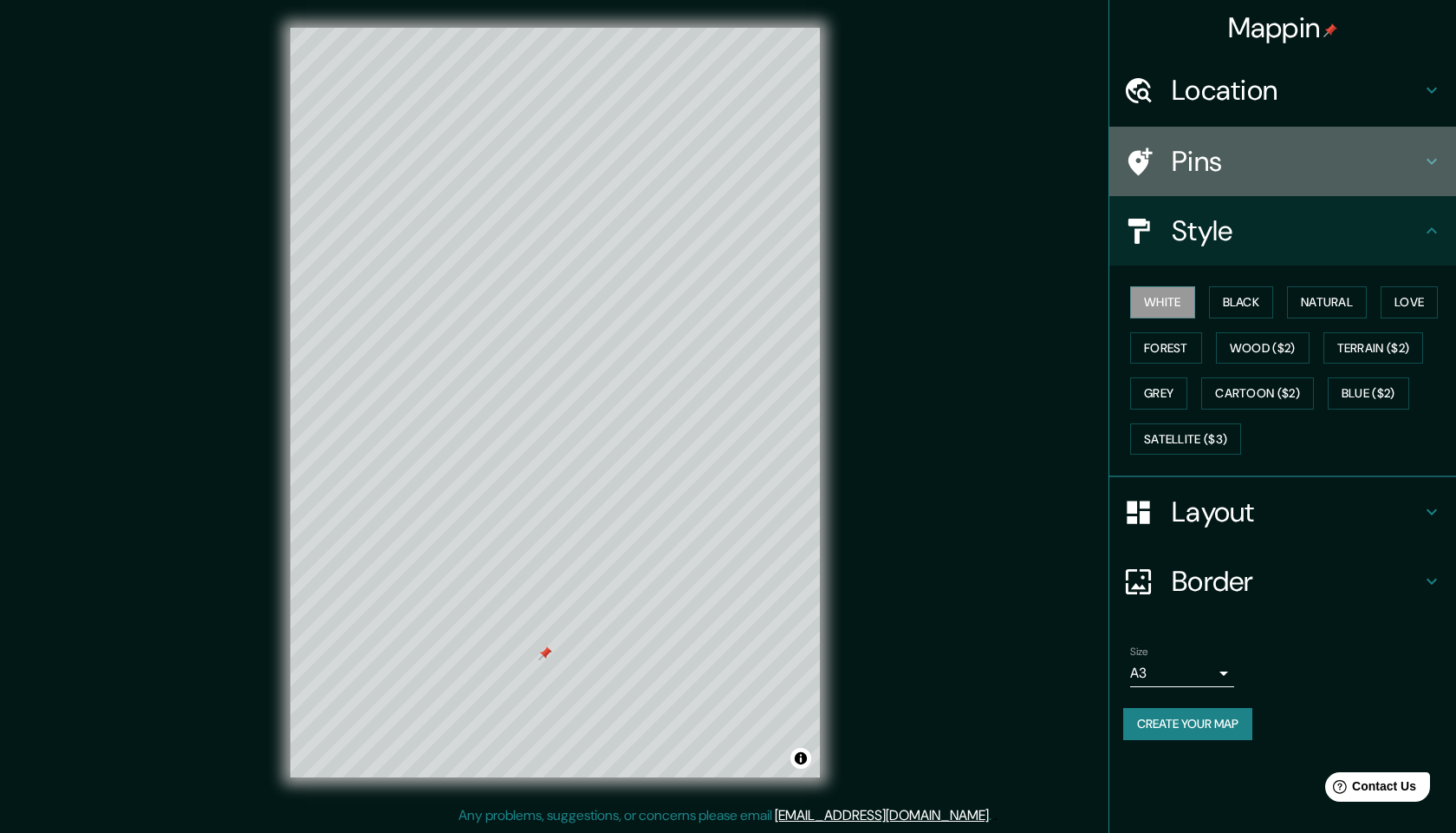
click at [1418, 161] on h4 "Pins" at bounding box center [1296, 161] width 250 height 35
type input "244"
type input "49"
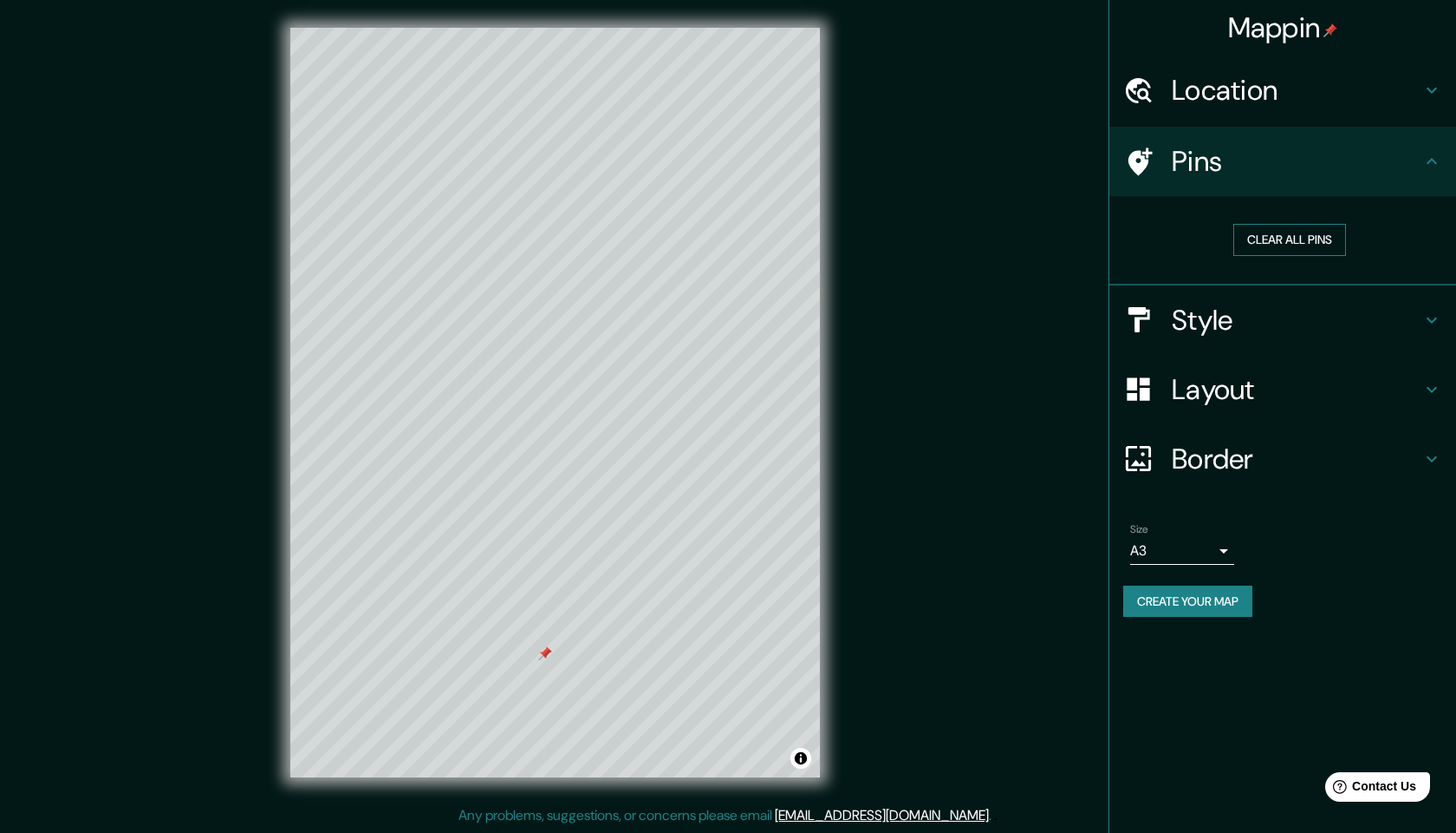
click at [1321, 244] on button "Clear all pins" at bounding box center [1289, 240] width 112 height 33
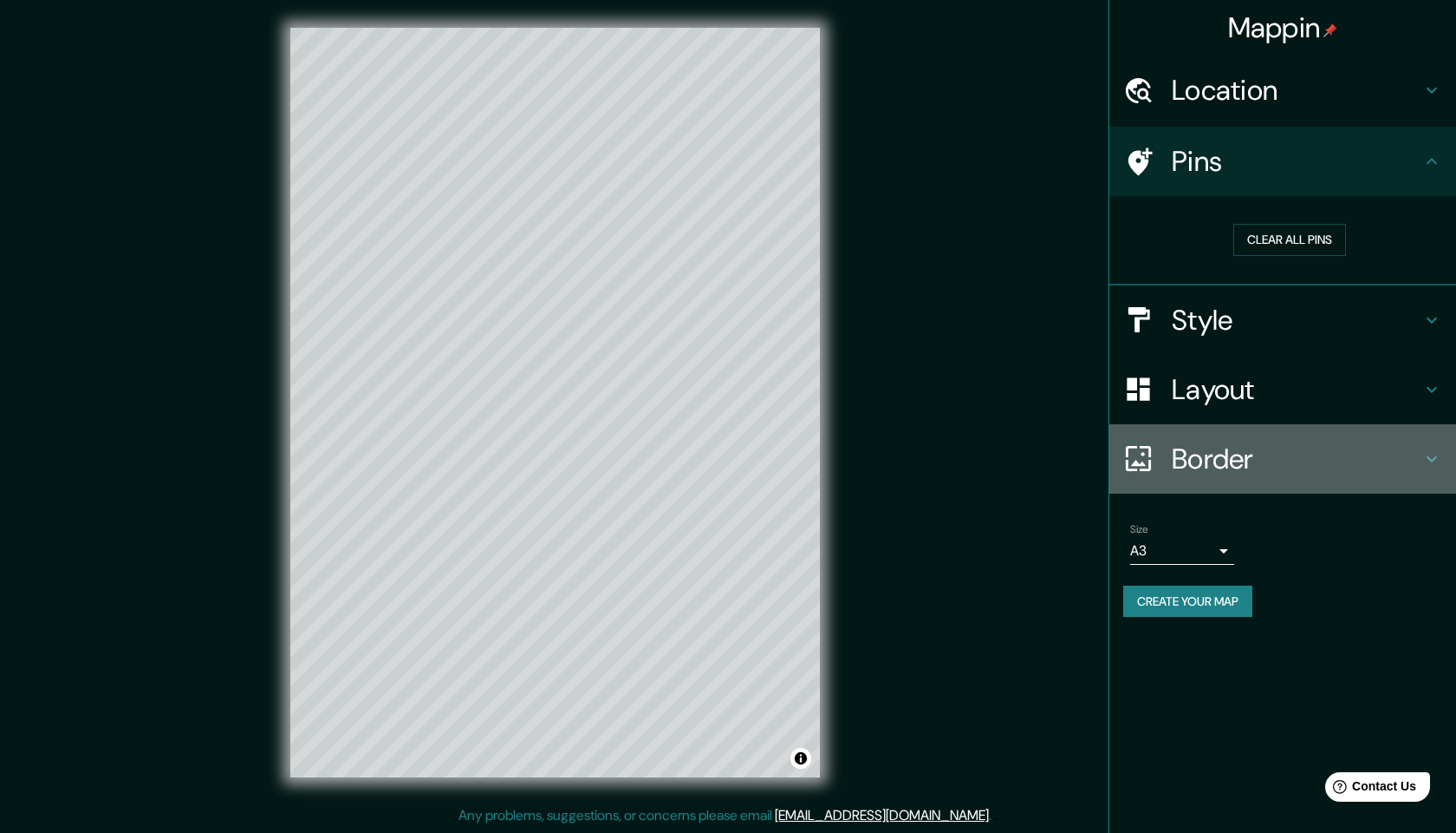
click at [1180, 450] on h4 "Border" at bounding box center [1296, 458] width 250 height 35
type input "244"
type input "49"
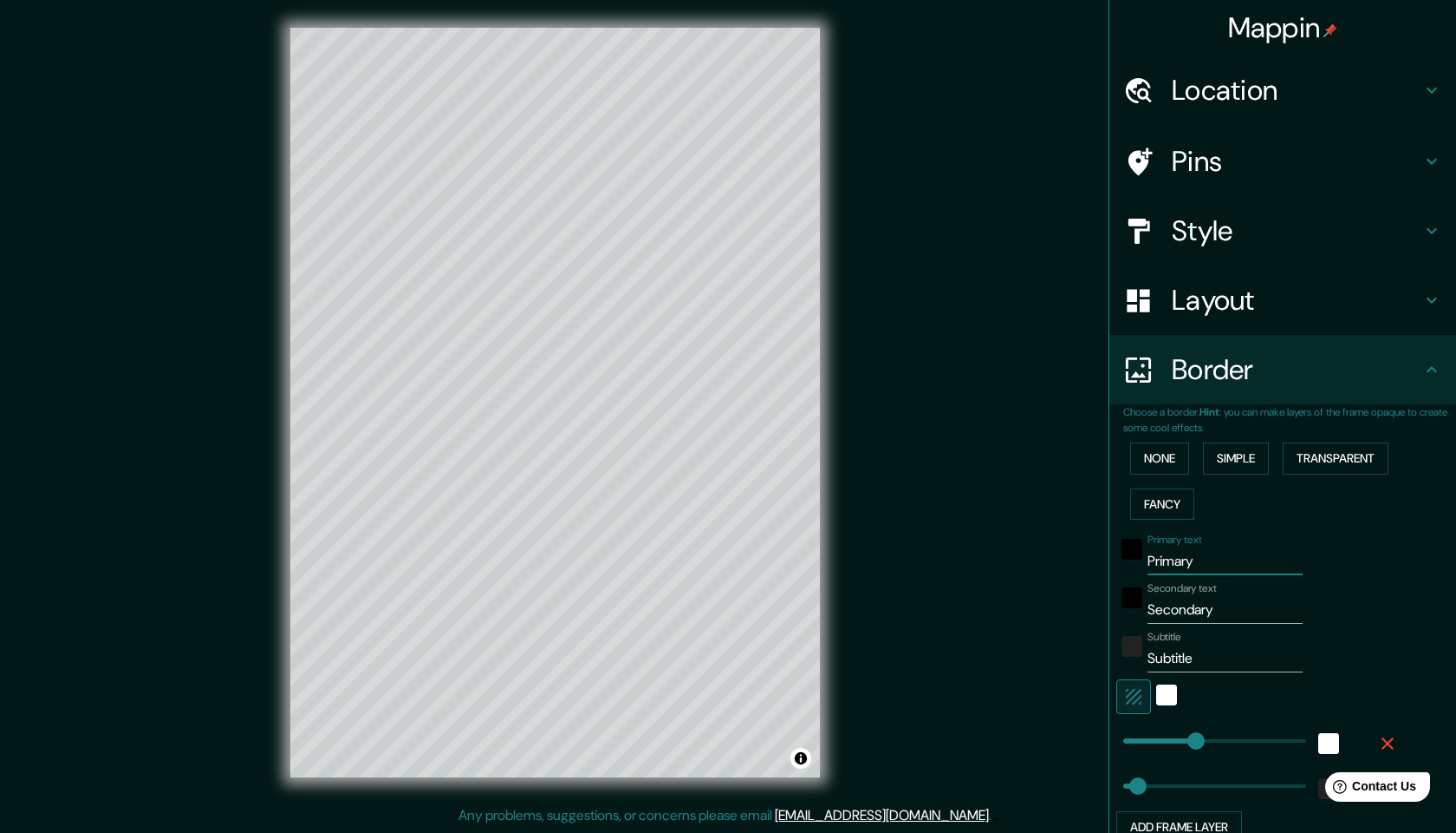
click at [1216, 558] on input "Primary" at bounding box center [1224, 561] width 155 height 28
drag, startPoint x: 1216, startPoint y: 558, endPoint x: 1132, endPoint y: 563, distance: 84.1
click at [1132, 563] on div "Primary text Primary" at bounding box center [1259, 554] width 284 height 41
type input "A"
type input "244"
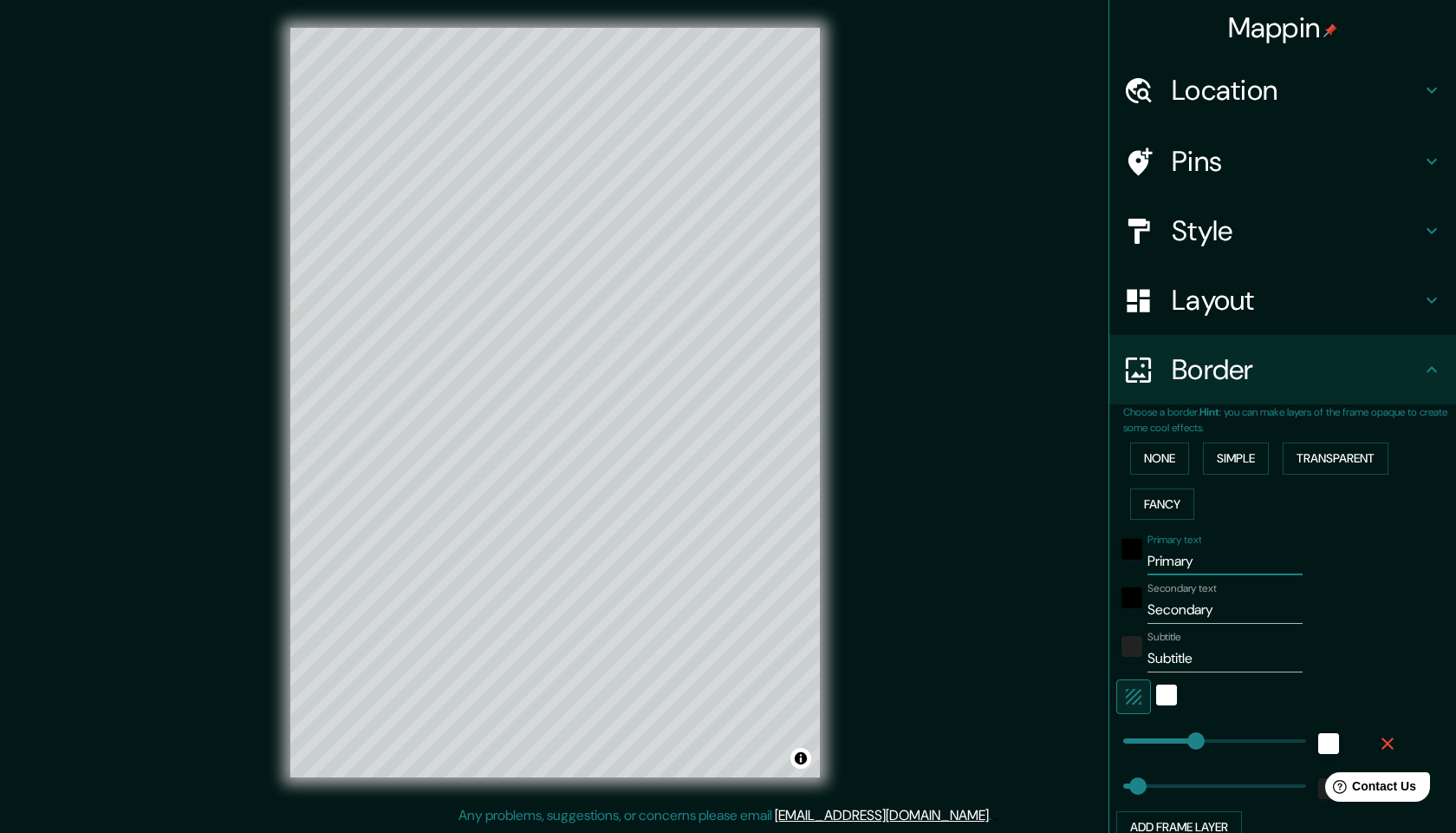
type input "49"
type input "AM"
type input "244"
type input "49"
type input "AMS"
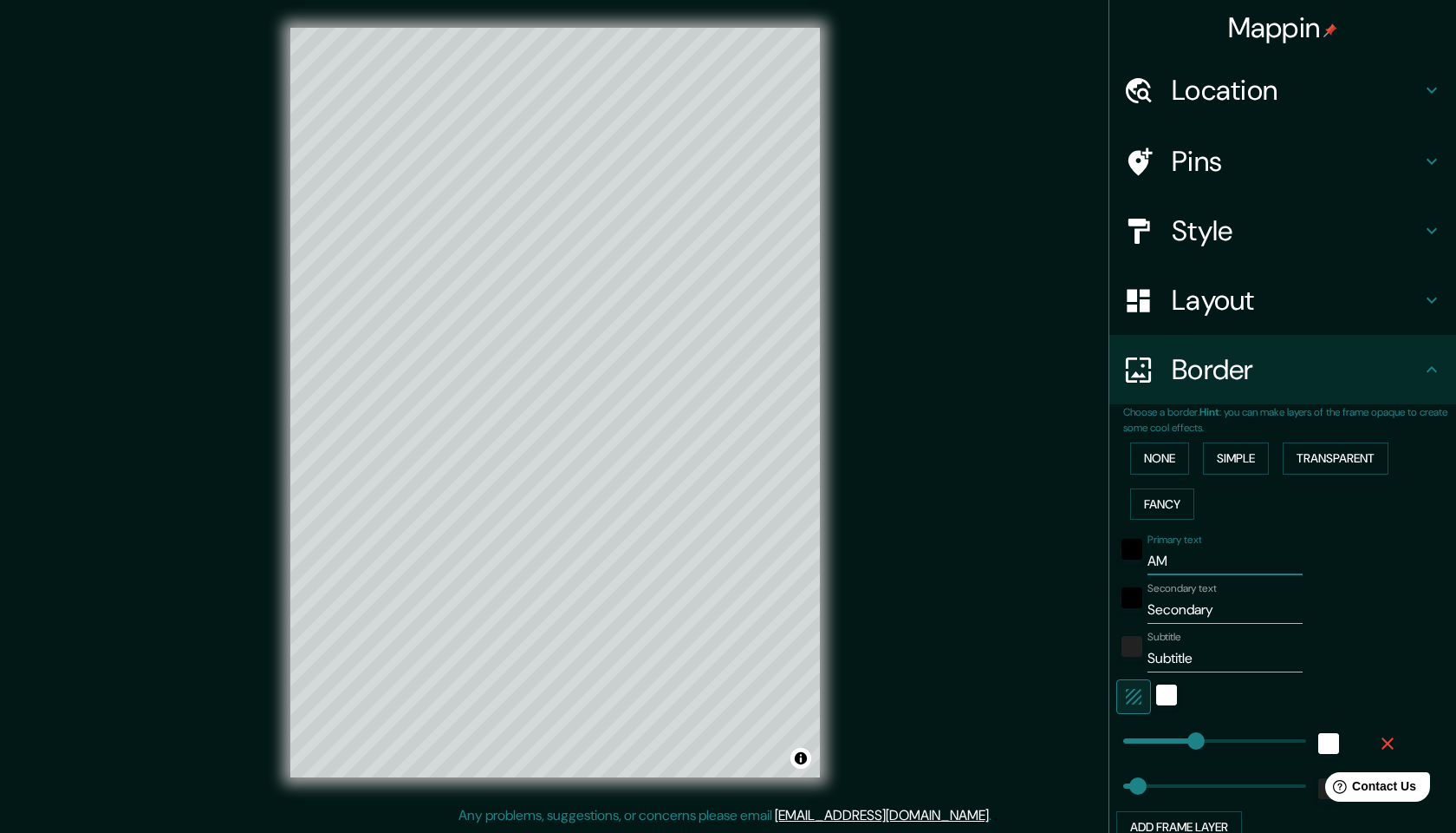
type input "244"
type input "49"
type input "AMST"
type input "244"
type input "49"
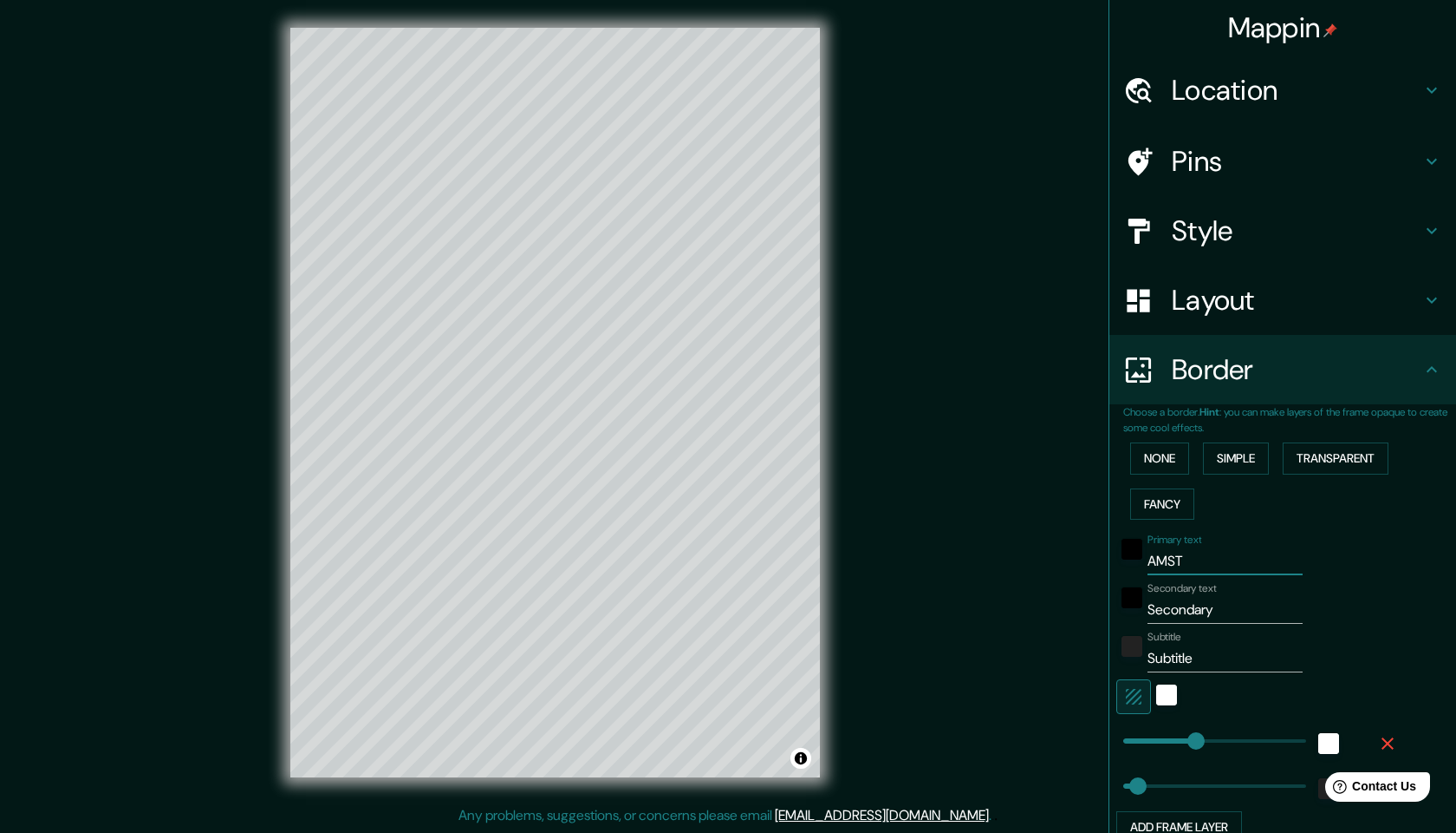
type input "AMSTE"
type input "244"
type input "49"
type input "[PERSON_NAME]"
type input "244"
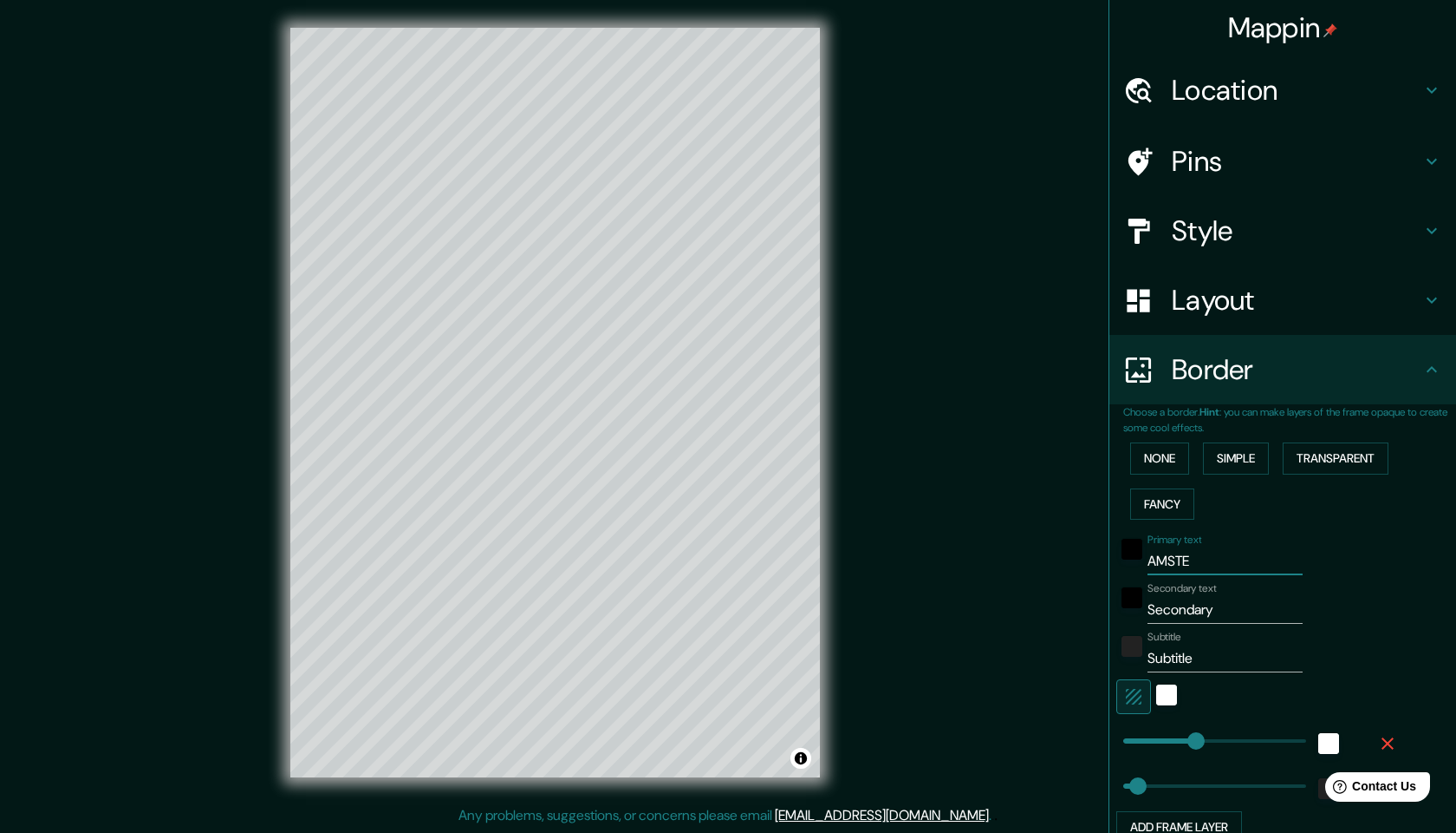
type input "49"
type input "AMSTERD"
type input "244"
type input "49"
type input "AMSTERDA"
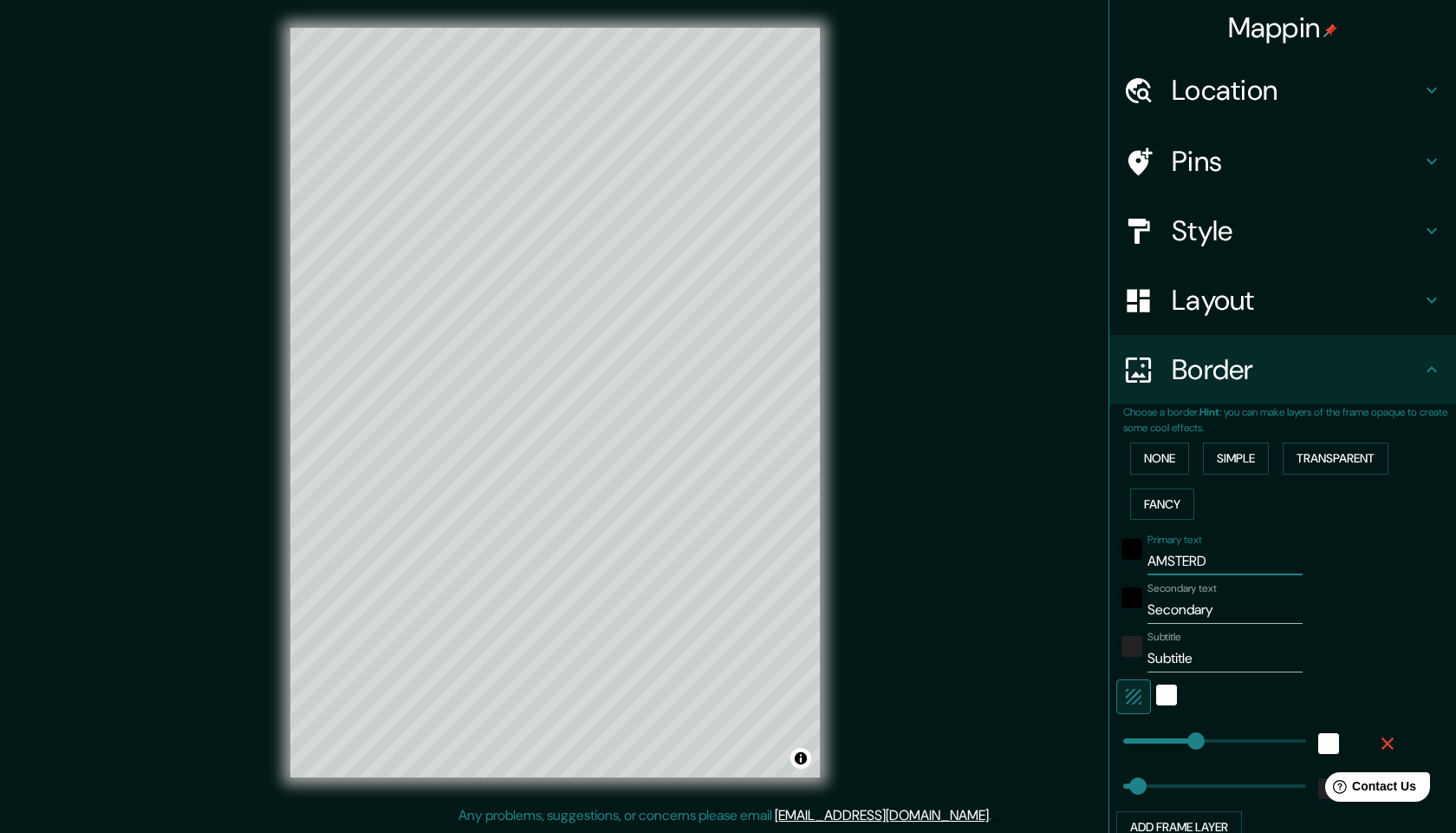
type input "244"
type input "49"
type input "[GEOGRAPHIC_DATA]"
type input "244"
type input "49"
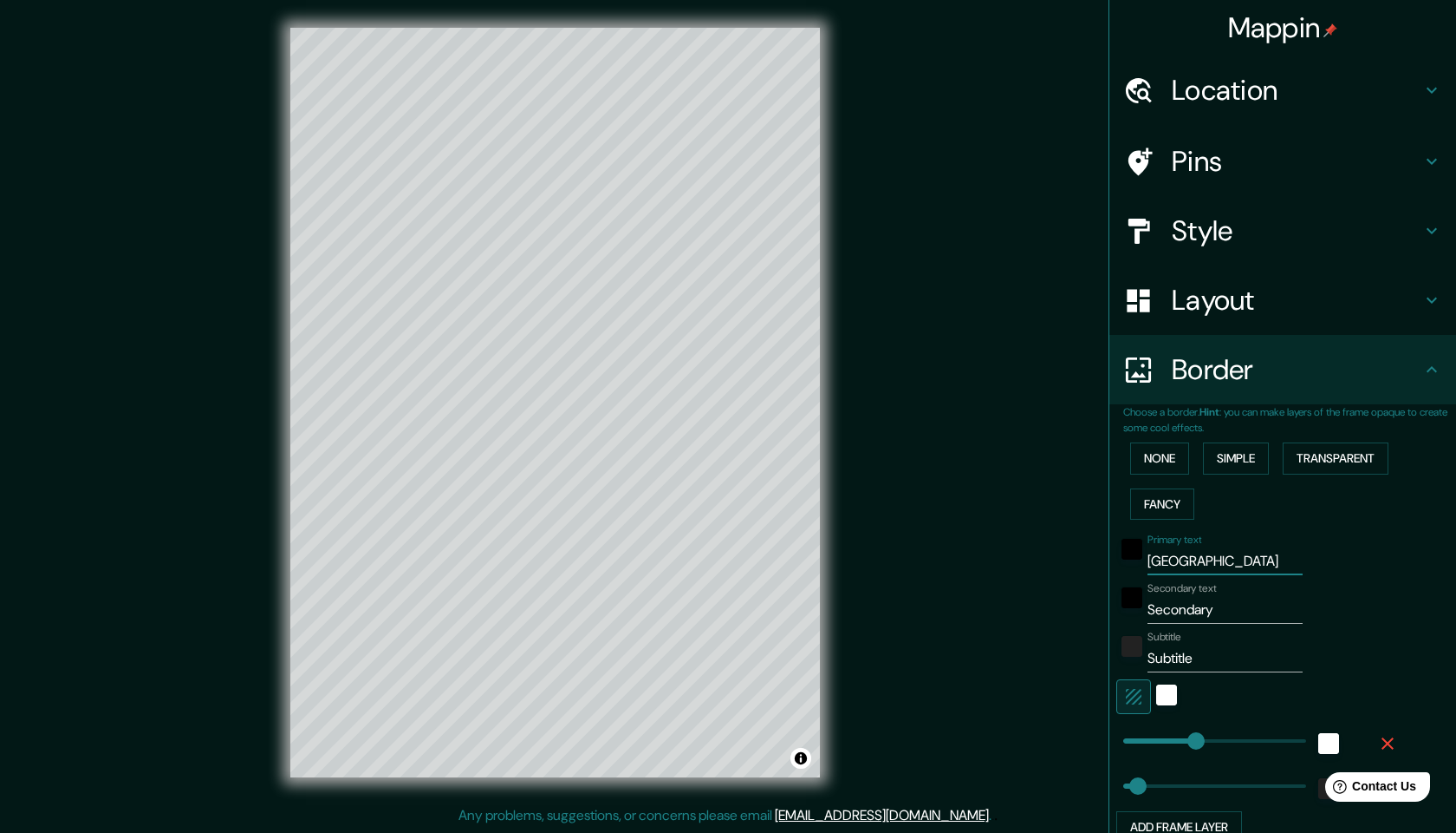
type input "[GEOGRAPHIC_DATA]"
click at [1428, 93] on icon at bounding box center [1431, 90] width 21 height 21
type input "244"
type input "49"
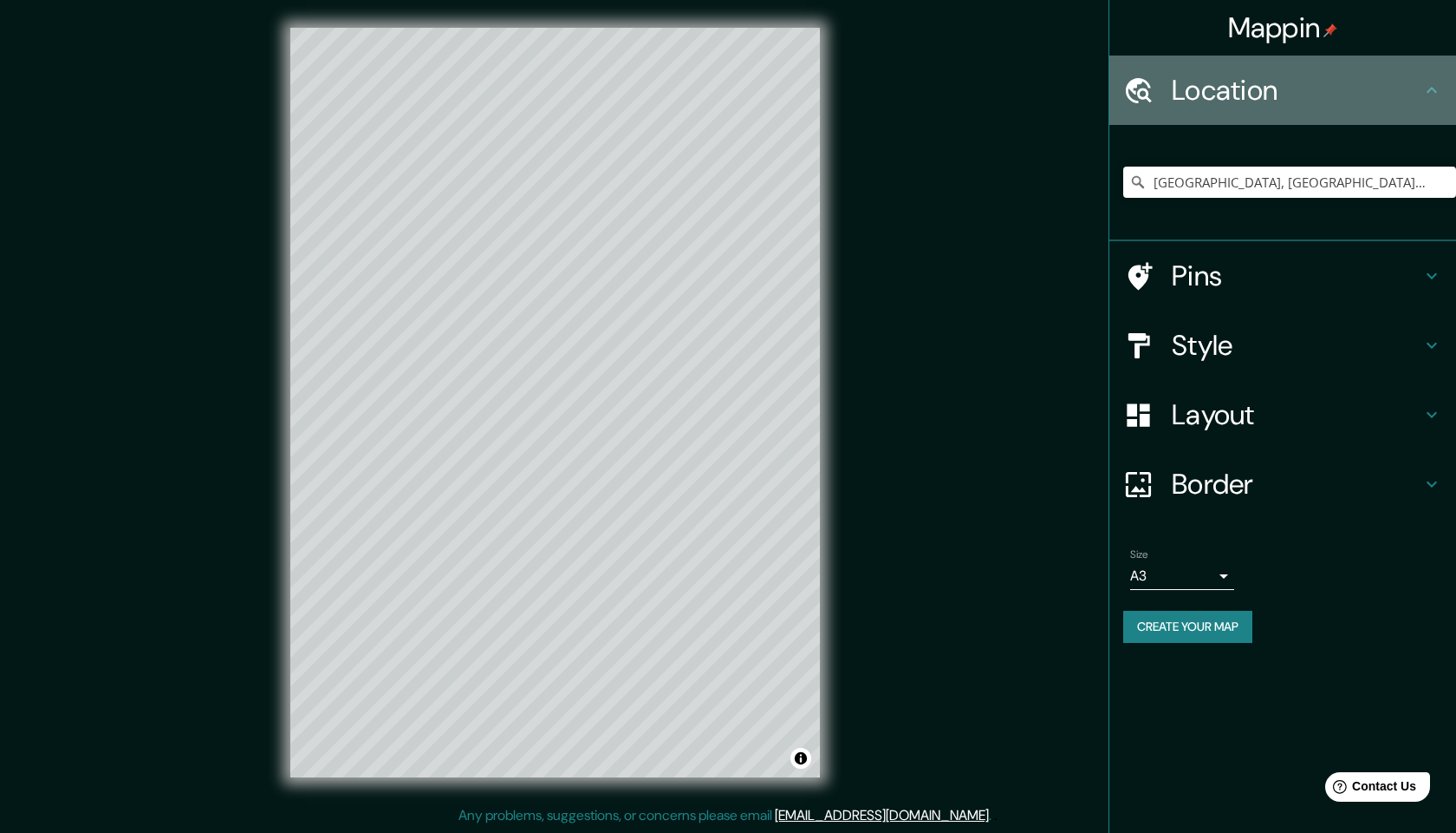
click at [1428, 93] on icon at bounding box center [1431, 90] width 21 height 21
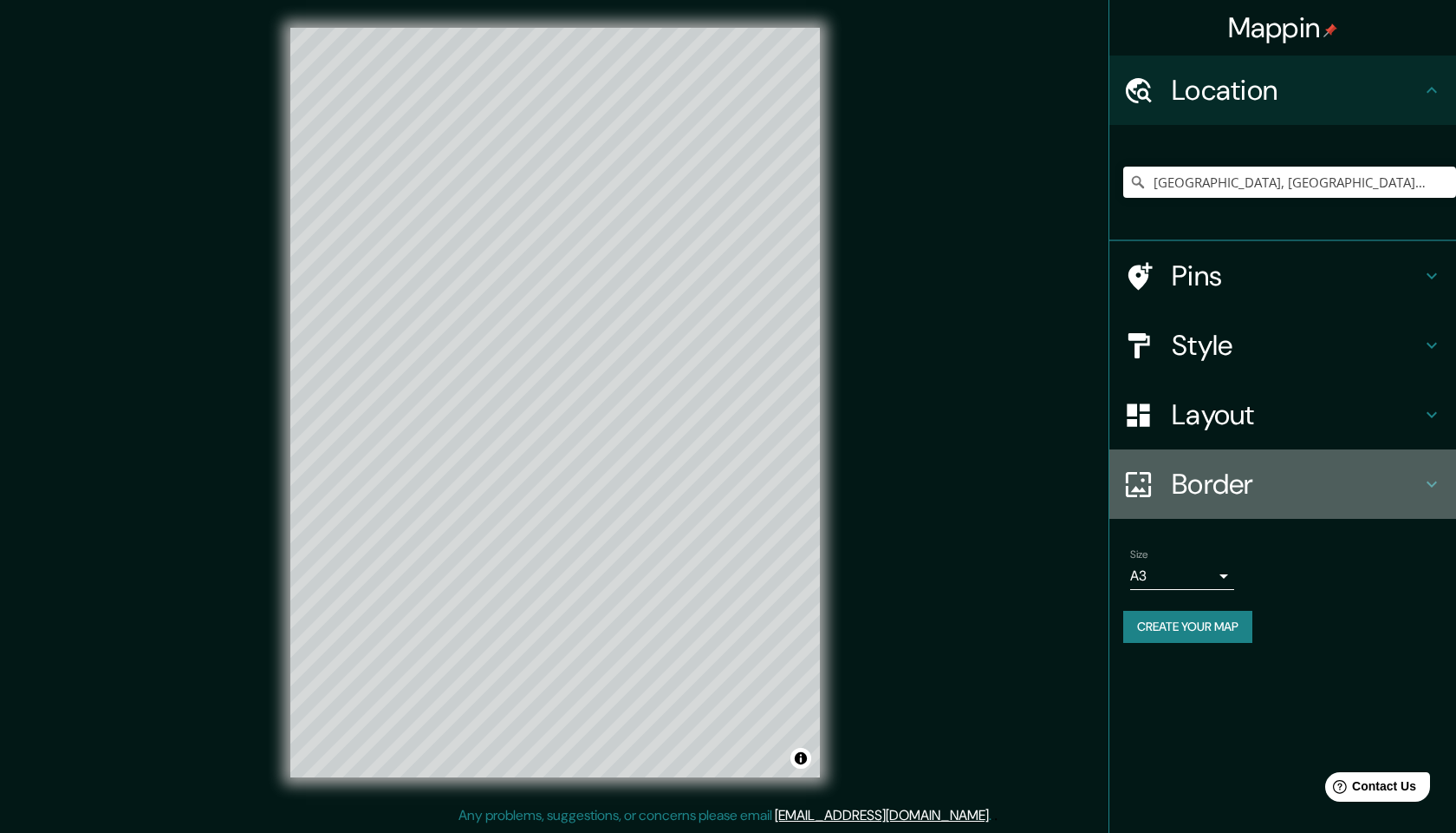
click at [1196, 467] on h4 "Border" at bounding box center [1296, 484] width 250 height 35
type input "244"
type input "49"
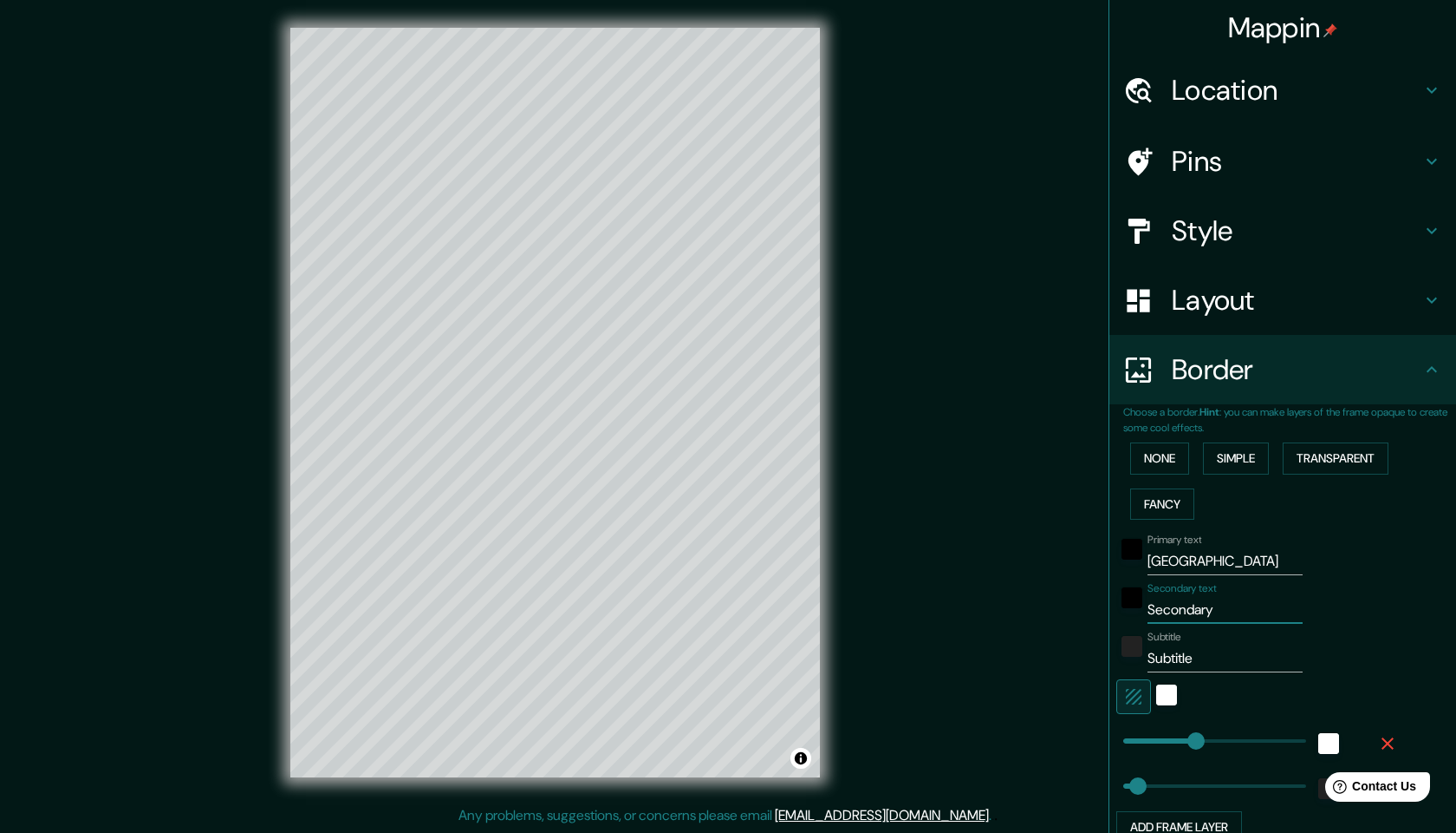
click at [1224, 611] on input "Secondary" at bounding box center [1224, 610] width 155 height 28
drag, startPoint x: 1224, startPoint y: 611, endPoint x: 1142, endPoint y: 615, distance: 82.1
click at [1142, 615] on div "Secondary text Secondary" at bounding box center [1259, 603] width 284 height 41
click at [1142, 615] on div at bounding box center [1132, 603] width 32 height 41
drag, startPoint x: 1148, startPoint y: 606, endPoint x: 1226, endPoint y: 605, distance: 78.0
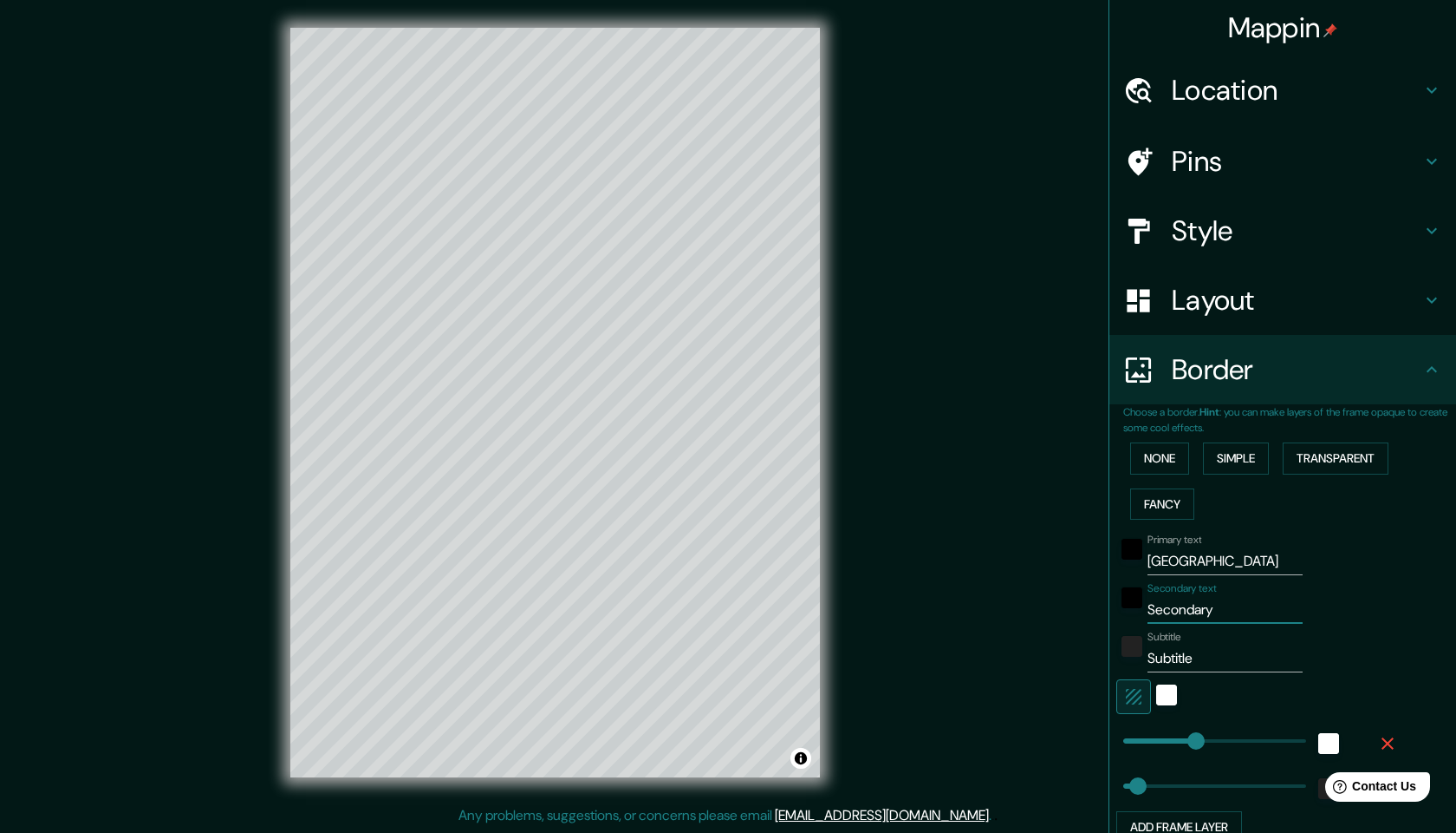
click at [1226, 605] on input "Secondary" at bounding box center [1224, 610] width 155 height 28
type input "H"
type input "244"
type input "49"
type input "Ho"
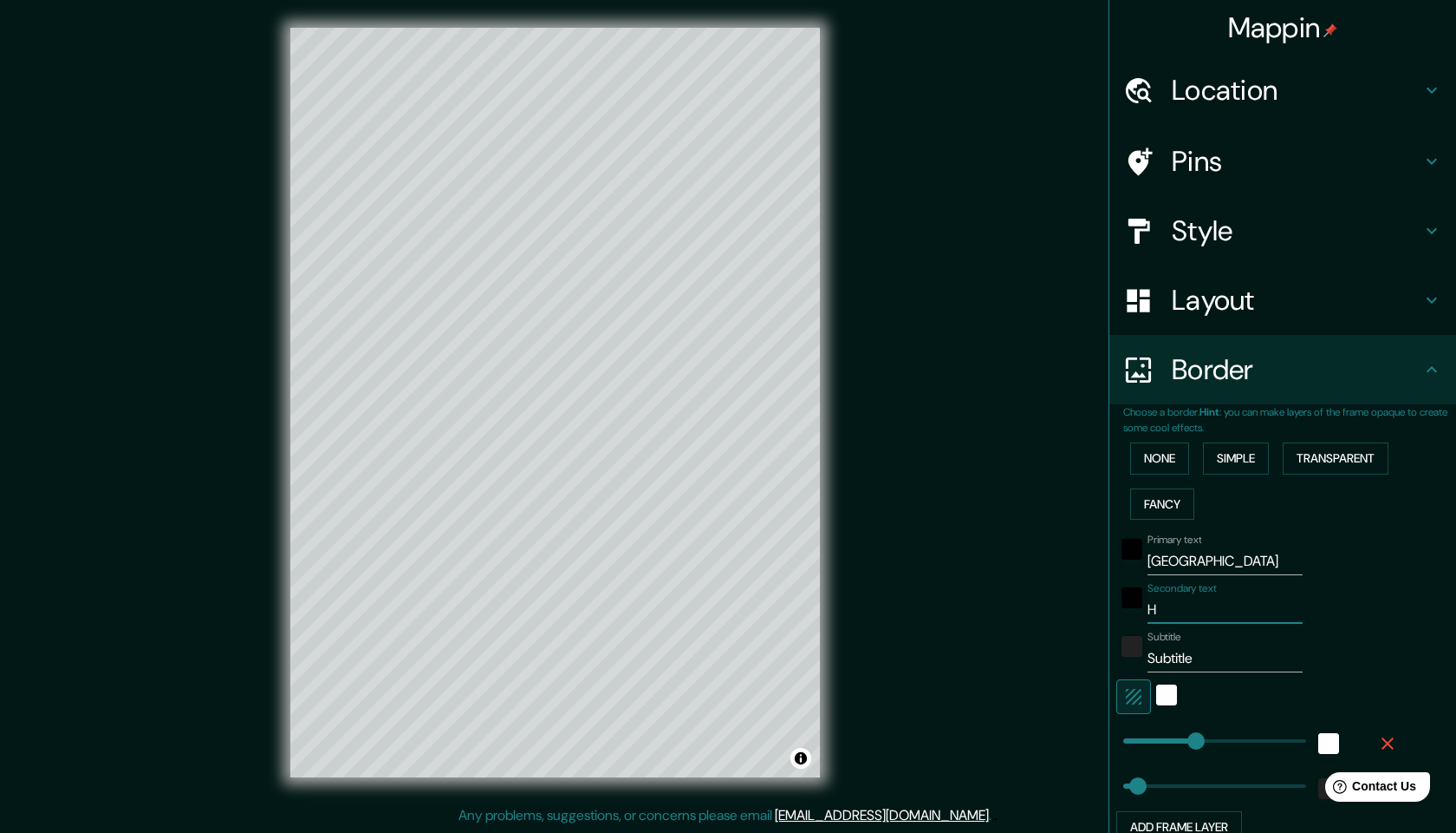
type input "244"
type input "49"
type input "Hol"
type input "244"
type input "49"
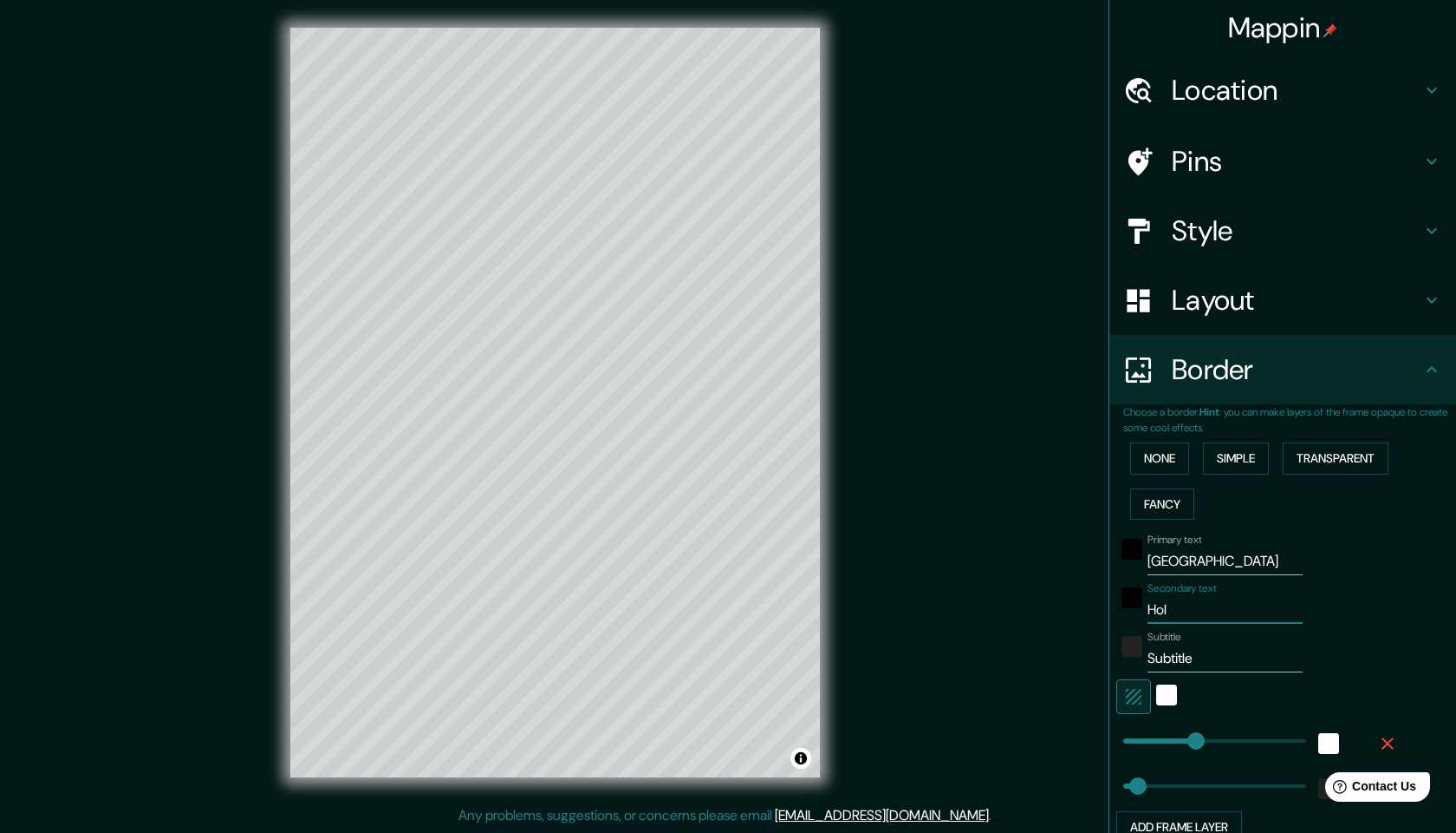
type input "Hola"
type input "244"
type input "49"
type input "[PERSON_NAME]"
type input "244"
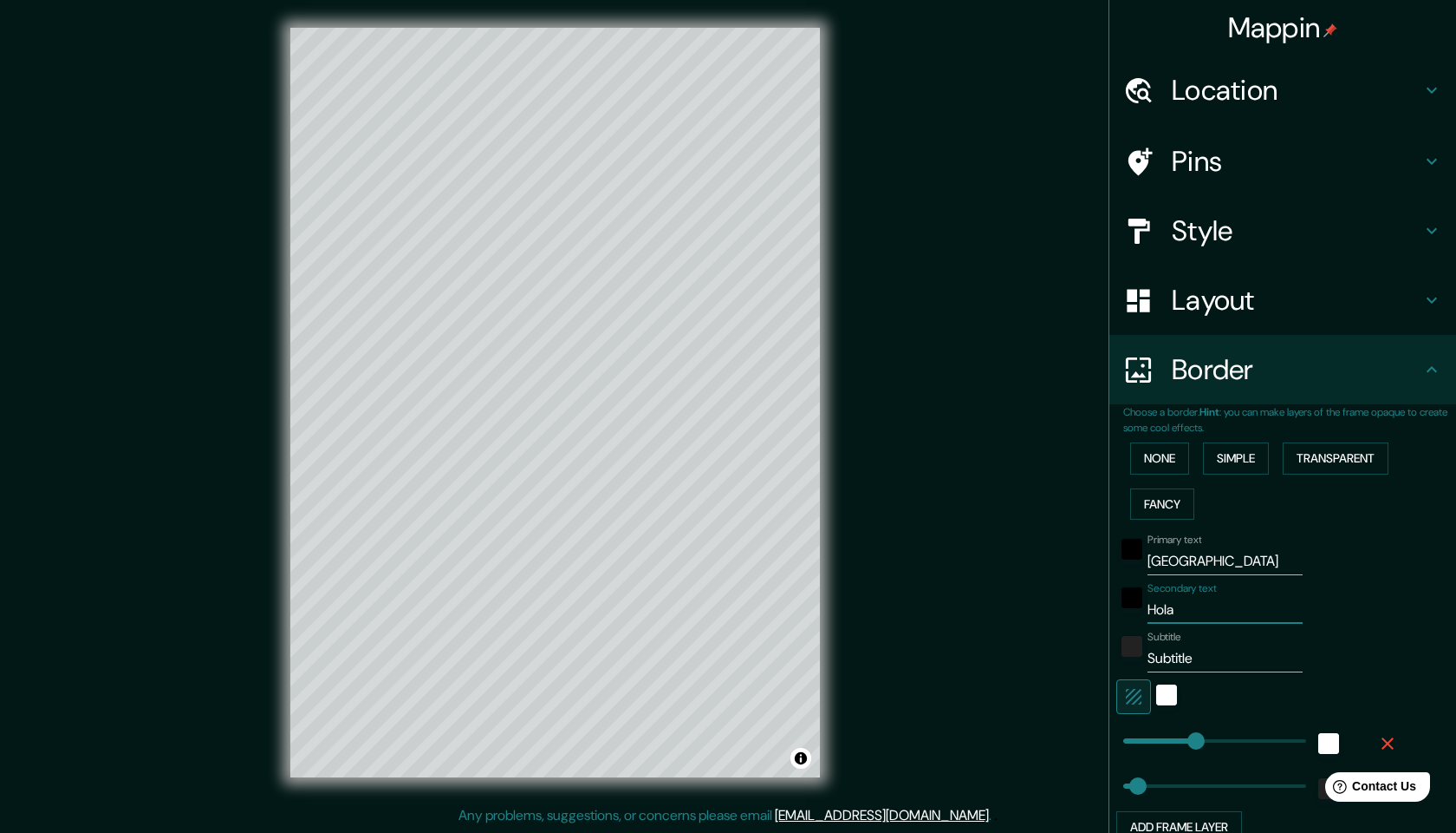
type input "49"
type input "Holand"
type input "244"
type input "49"
type input "[GEOGRAPHIC_DATA]"
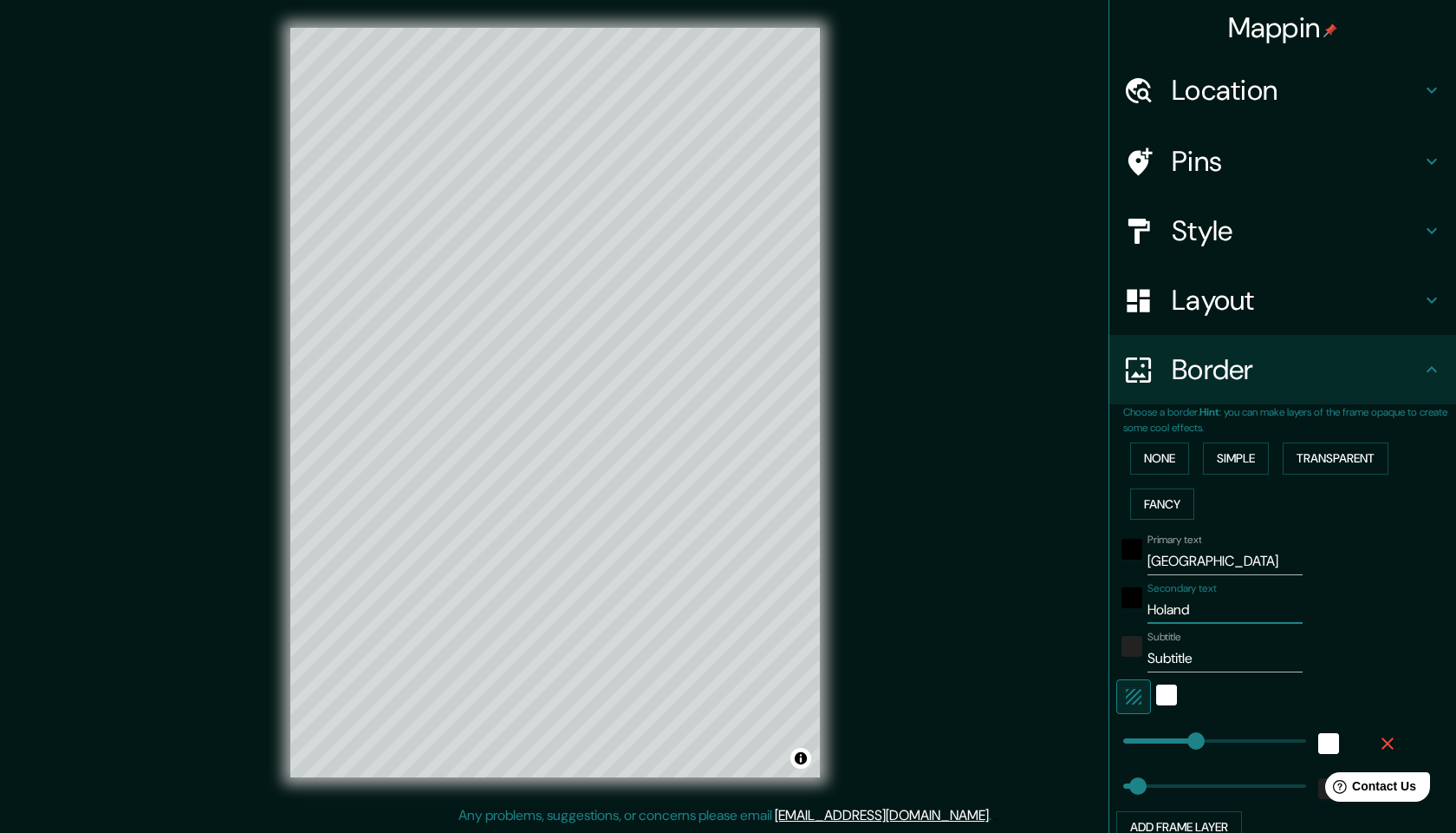
type input "244"
type input "49"
type input "[GEOGRAPHIC_DATA]"
click at [1195, 653] on input "Subtitle" at bounding box center [1224, 658] width 155 height 28
drag, startPoint x: 1212, startPoint y: 651, endPoint x: 1150, endPoint y: 654, distance: 62.1
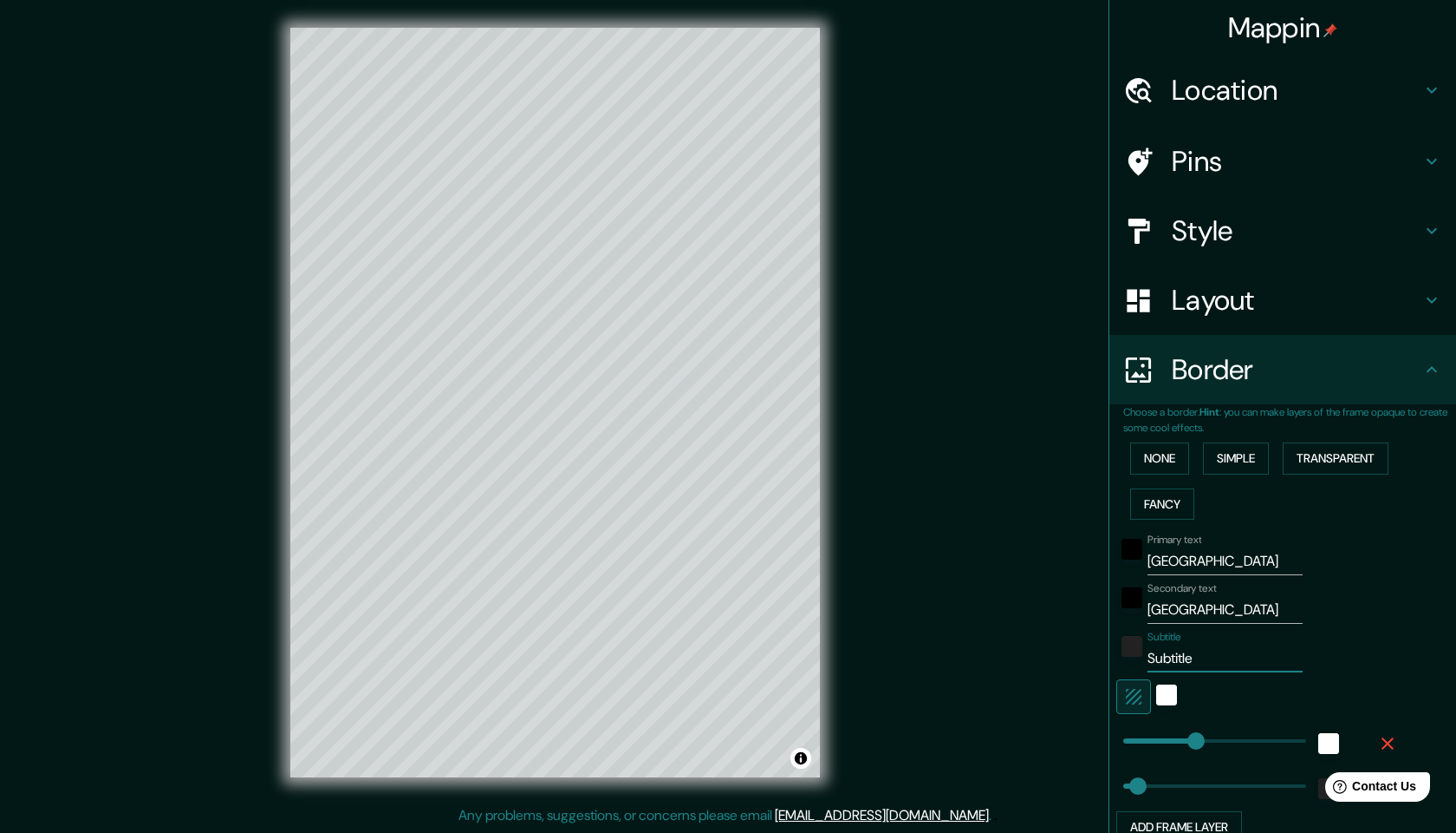
click at [1150, 654] on input "Subtitle" at bounding box center [1224, 658] width 155 height 28
type input "5"
type input "244"
type input "49"
type input "52"
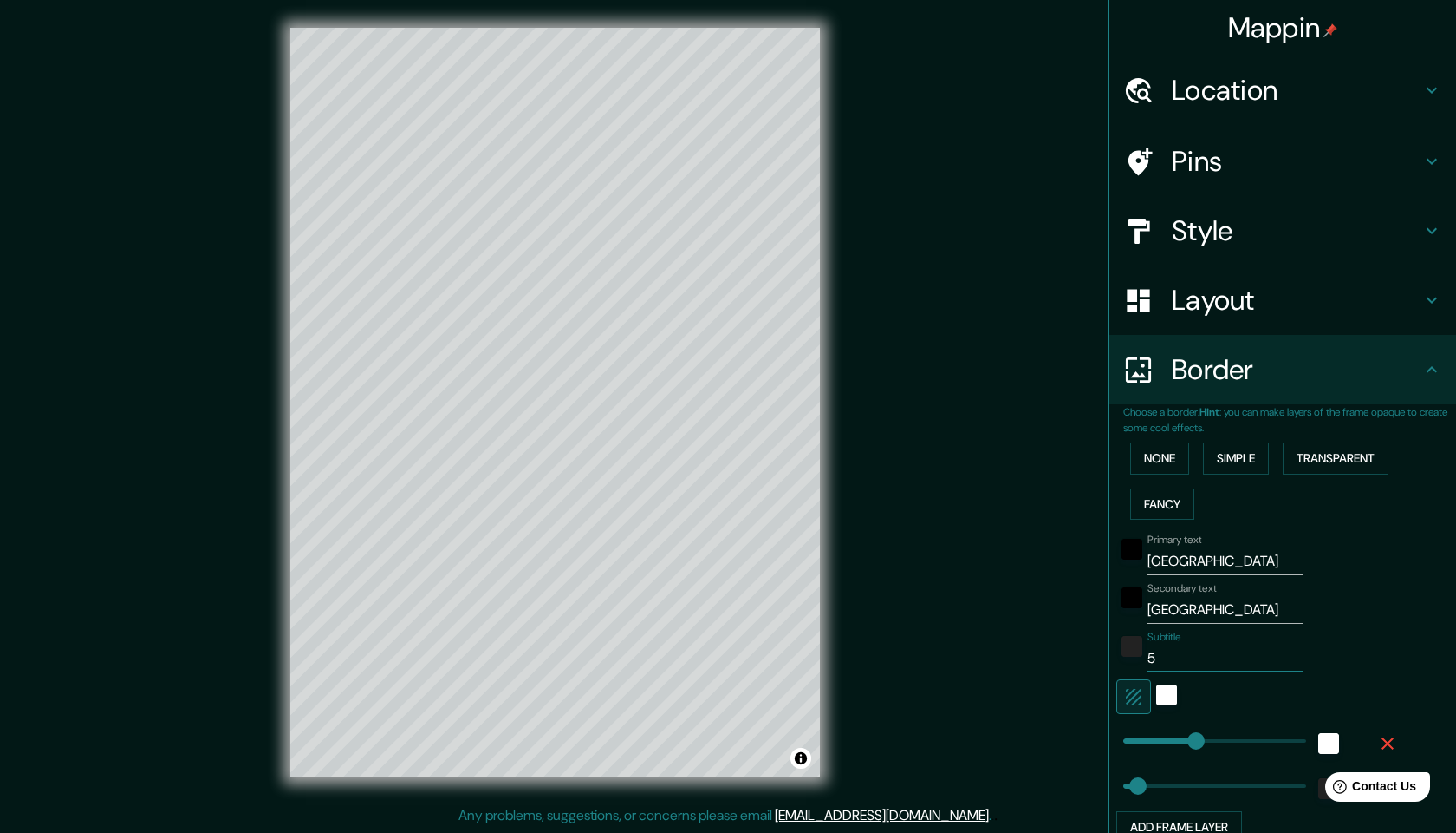
type input "244"
type input "49"
type input "244"
type input "5"
type input "244"
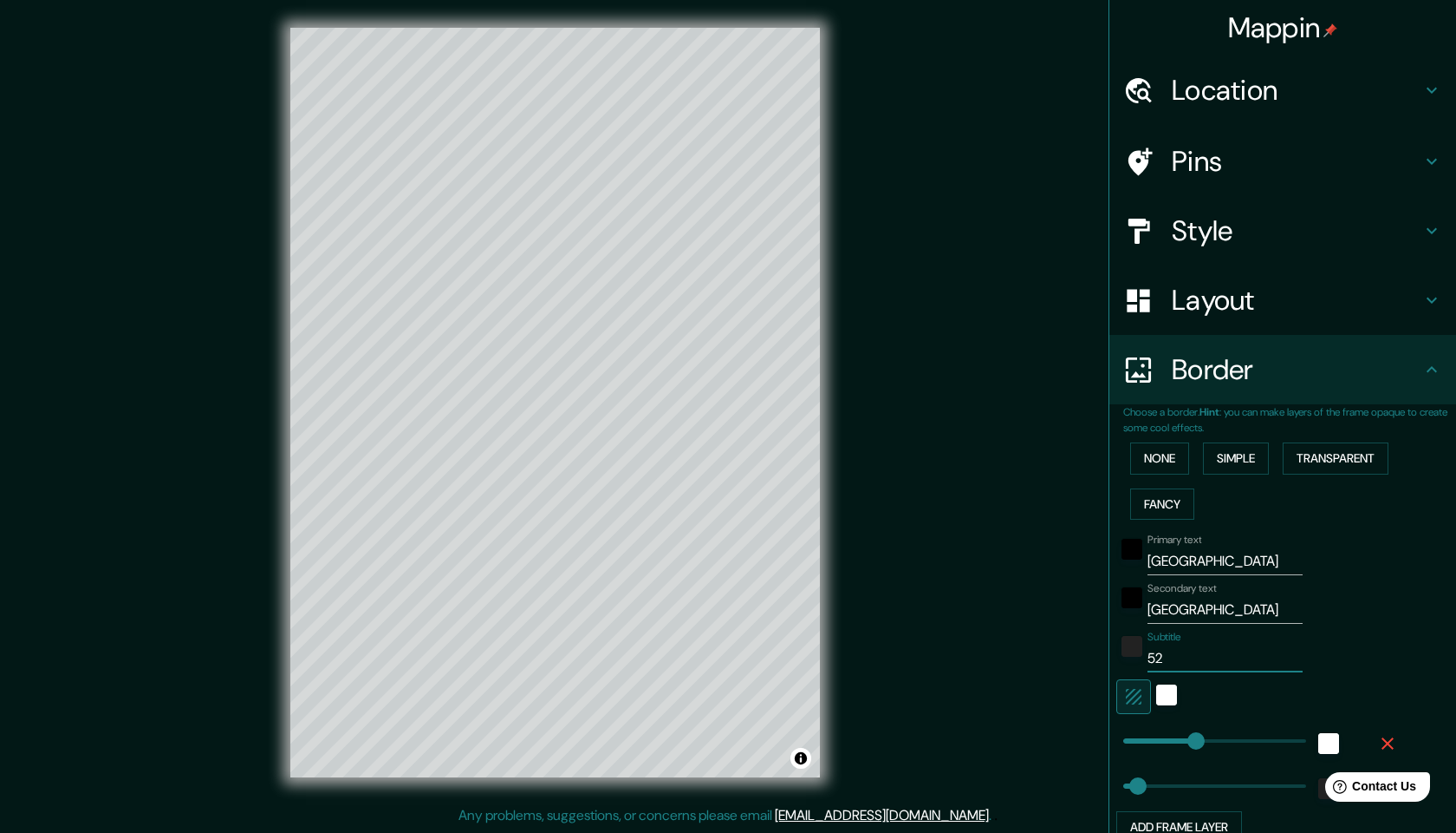
type input "49"
type input "244"
type input "49"
type input "244"
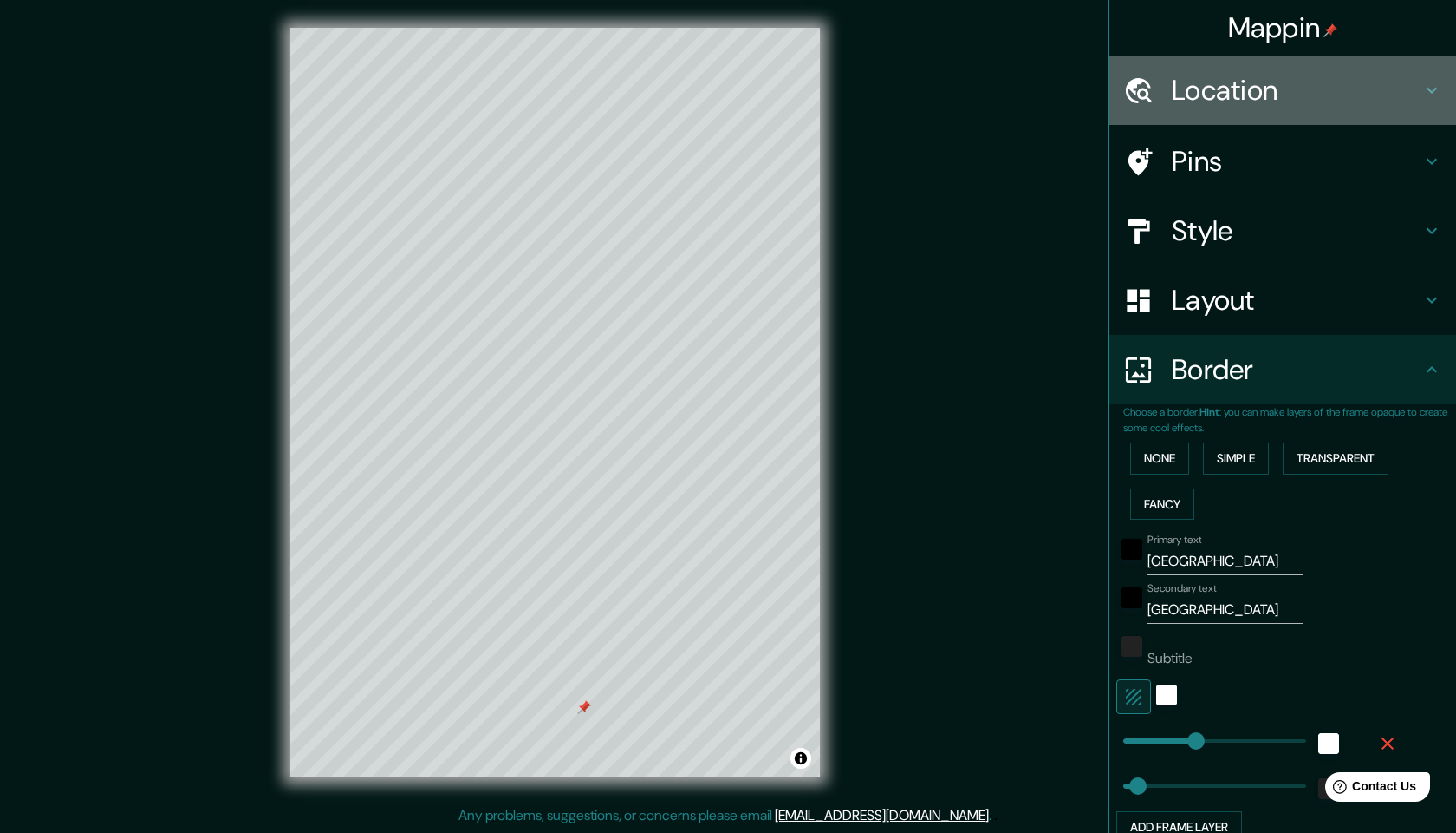
click at [1420, 86] on h4 "Location" at bounding box center [1296, 90] width 250 height 35
type input "244"
type input "49"
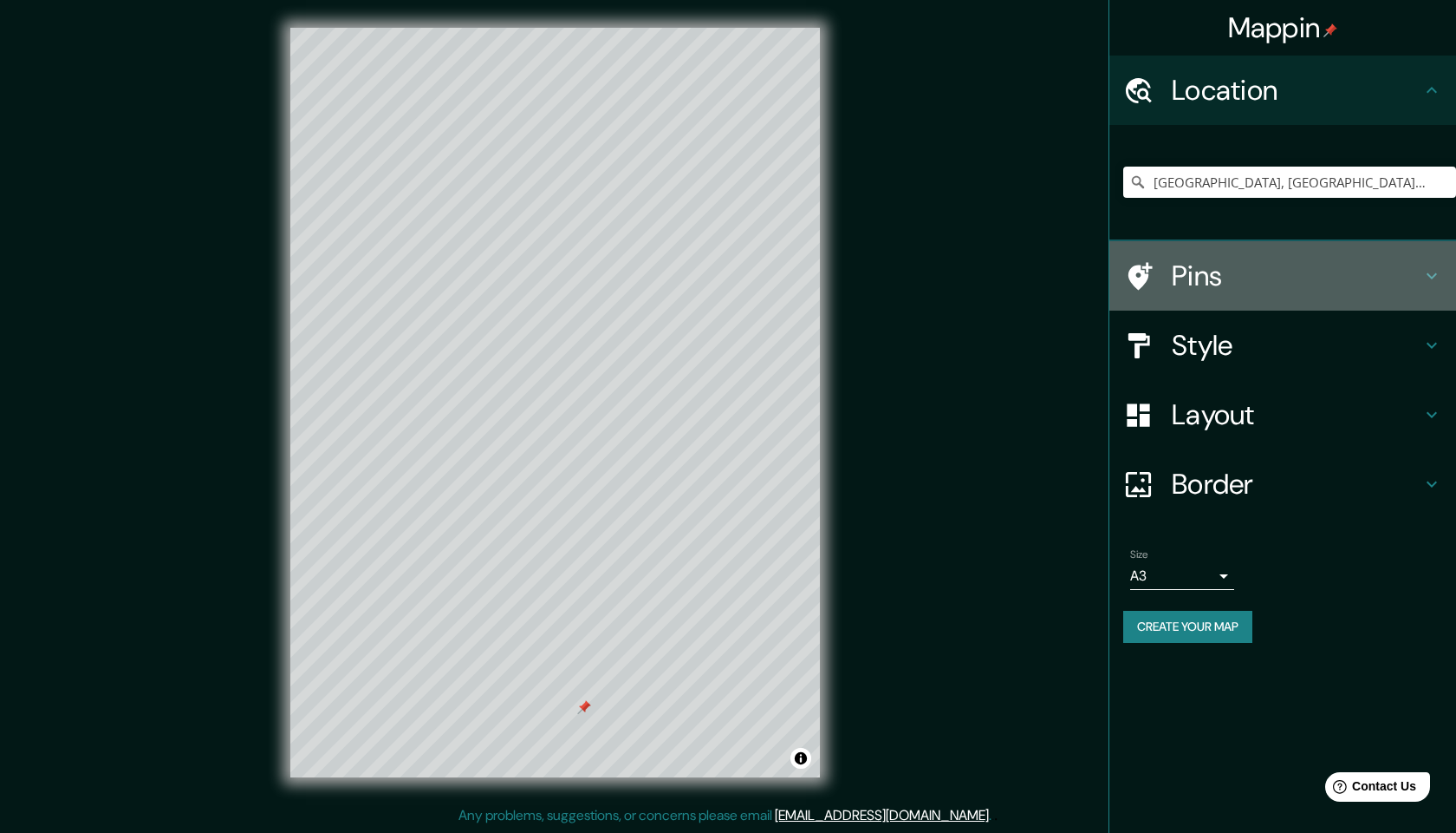
click at [1282, 296] on div "Pins" at bounding box center [1282, 275] width 346 height 69
type input "244"
type input "49"
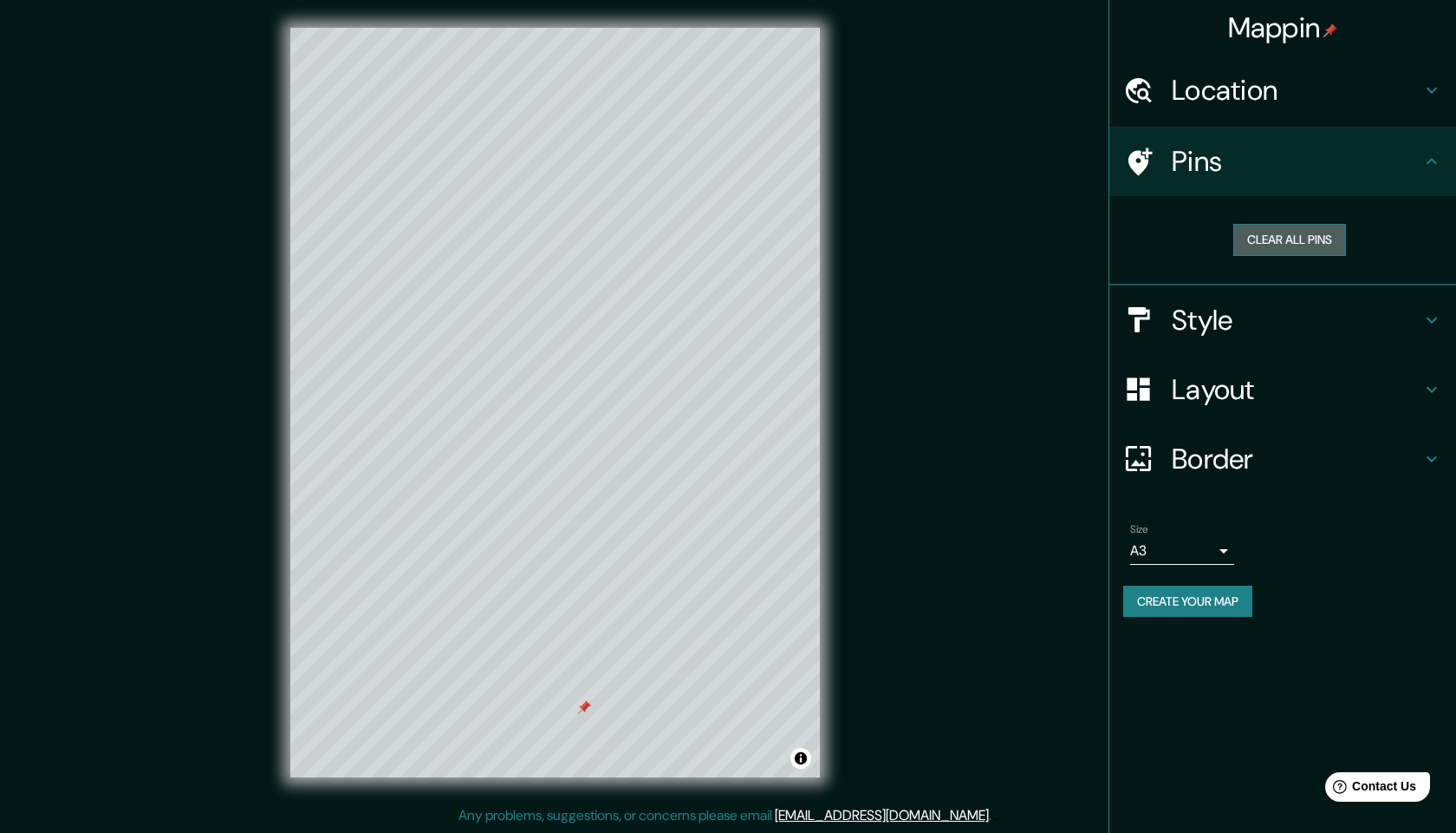
click at [1304, 245] on button "Clear all pins" at bounding box center [1289, 240] width 112 height 33
click at [1283, 246] on button "Clear all pins" at bounding box center [1289, 240] width 112 height 33
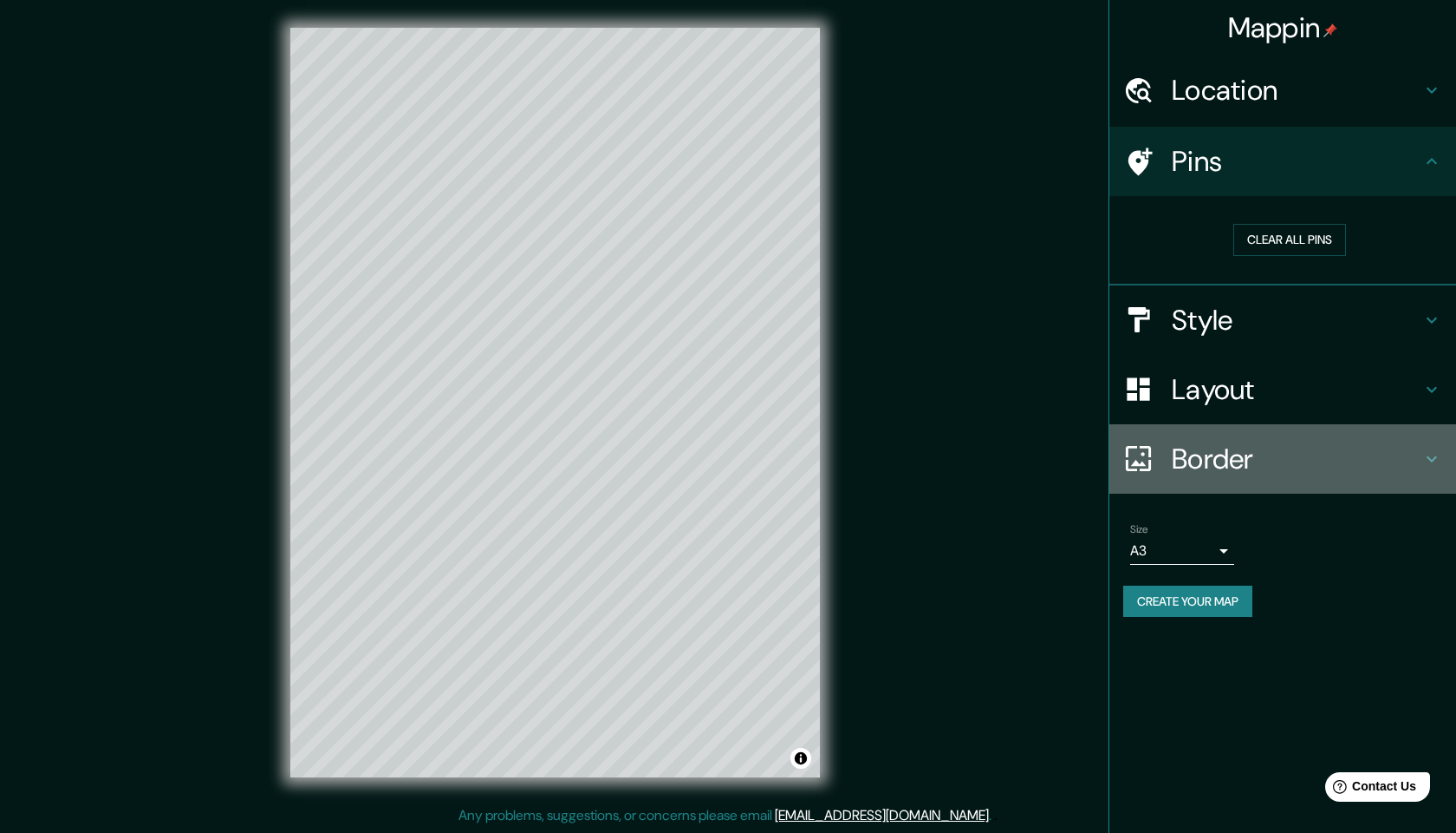
click at [1408, 456] on h4 "Border" at bounding box center [1296, 458] width 250 height 35
type input "244"
type input "49"
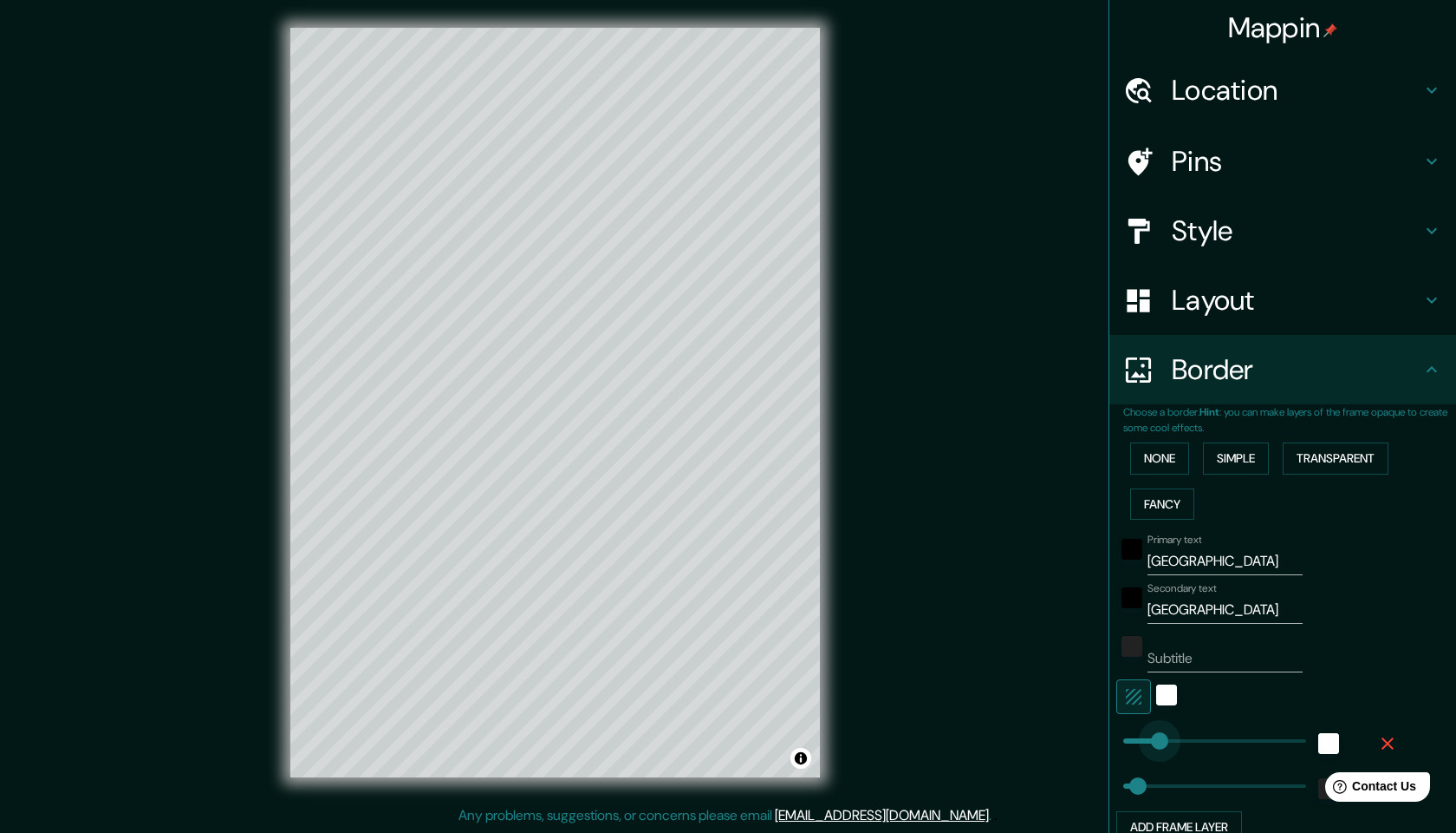
type input "119"
drag, startPoint x: 1202, startPoint y: 735, endPoint x: 1159, endPoint y: 738, distance: 43.1
type input "49"
type input "0"
drag, startPoint x: 1159, startPoint y: 738, endPoint x: 1123, endPoint y: 738, distance: 36.0
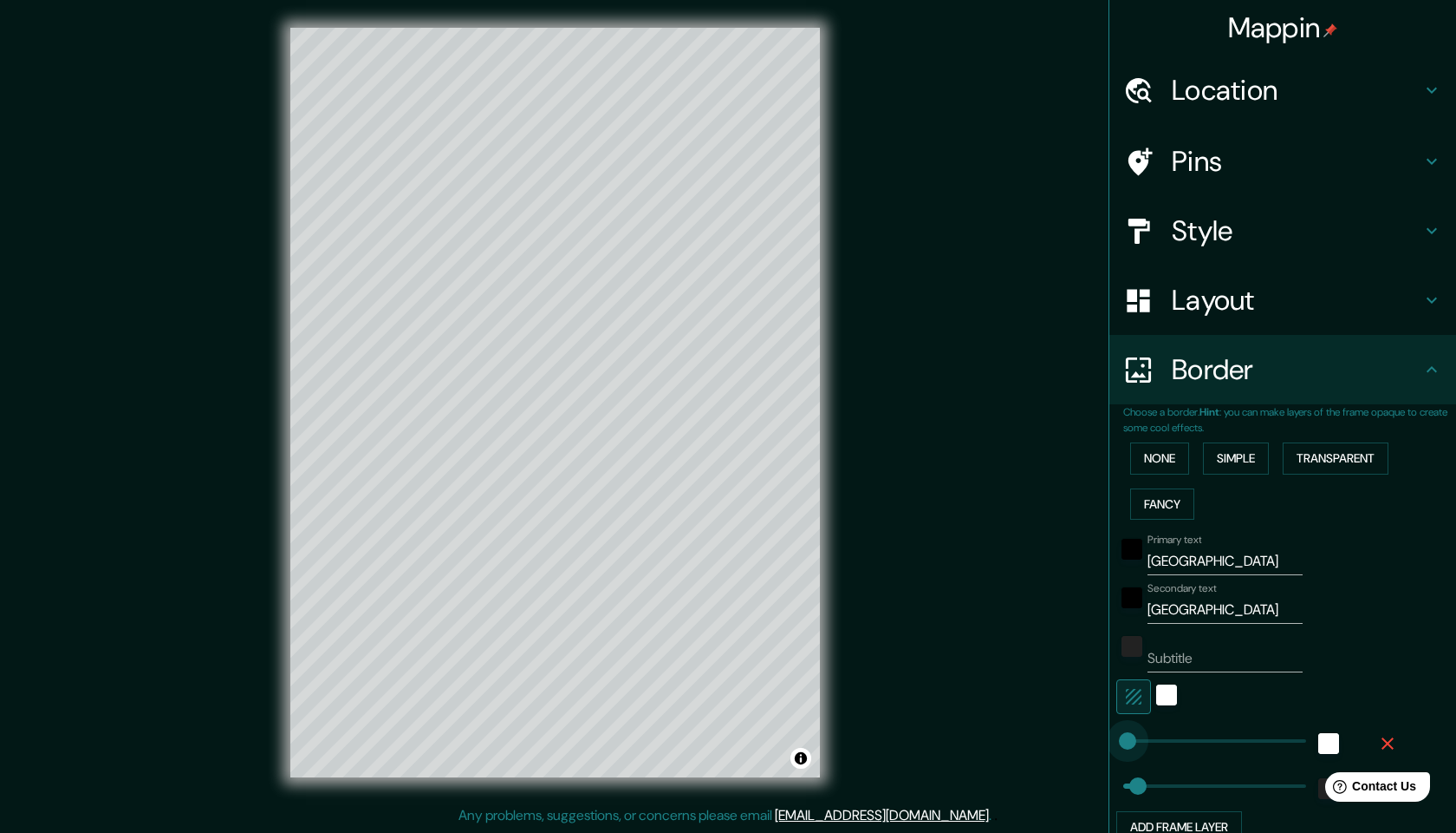
type input "49"
type input "96"
drag, startPoint x: 1123, startPoint y: 738, endPoint x: 1152, endPoint y: 738, distance: 29.0
click at [1328, 742] on div "white" at bounding box center [1329, 743] width 21 height 21
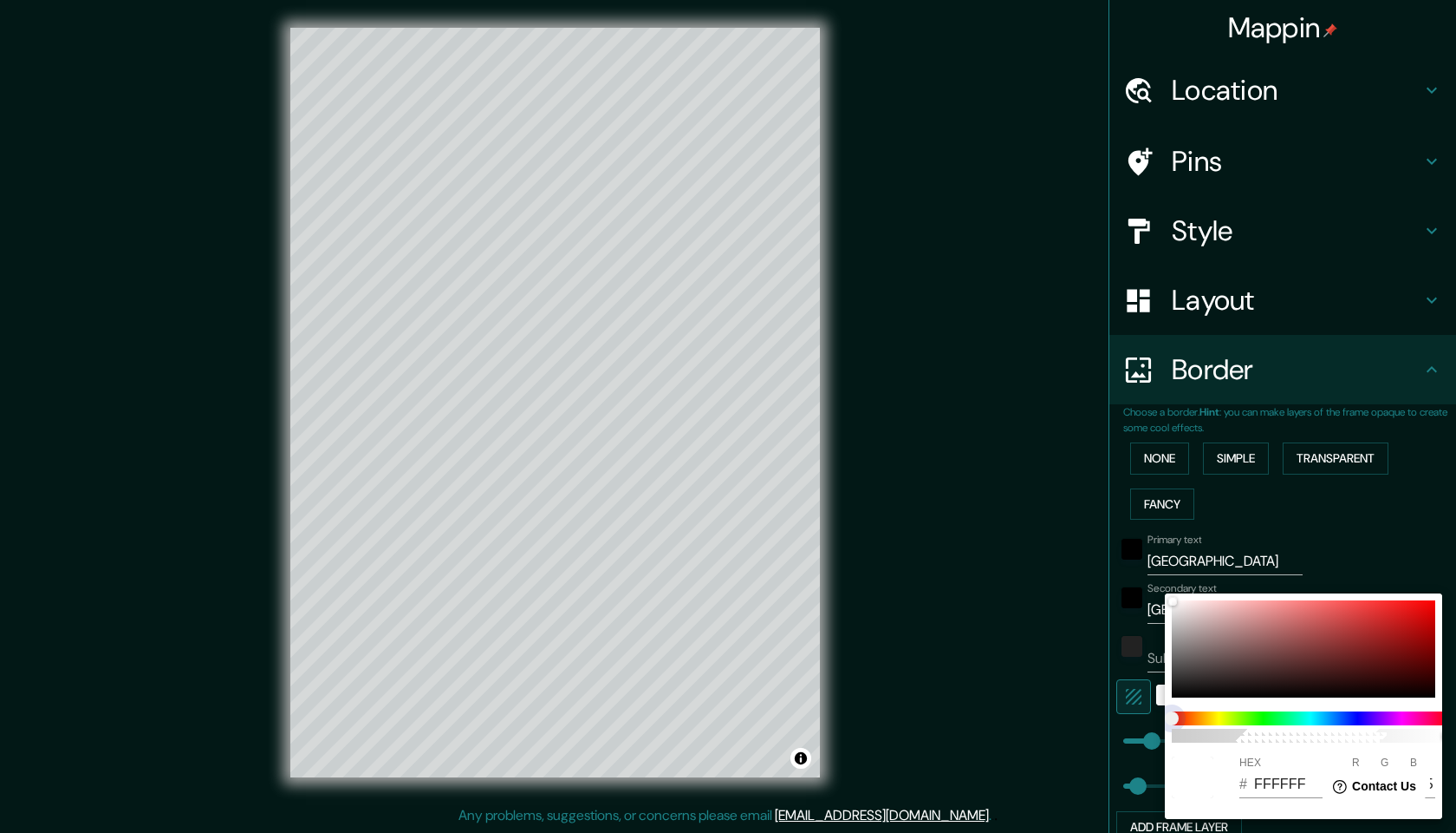
click at [1204, 723] on span at bounding box center [1310, 719] width 277 height 14
drag, startPoint x: 1178, startPoint y: 719, endPoint x: 1236, endPoint y: 721, distance: 58.0
click at [1236, 721] on span at bounding box center [1310, 719] width 277 height 14
click at [1346, 623] on div at bounding box center [1303, 648] width 263 height 97
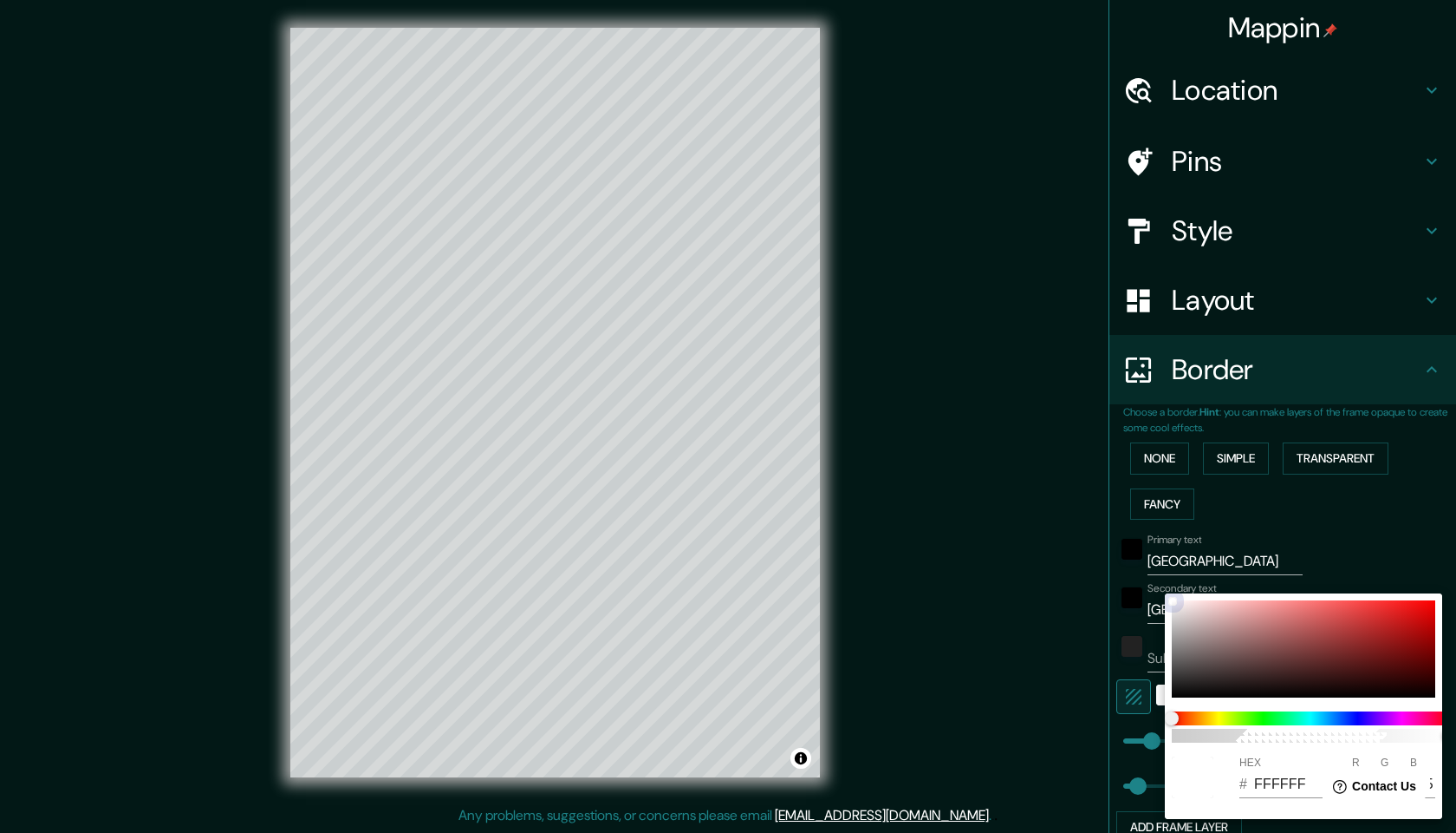
type input "49"
type input "C34242"
type input "195"
type input "66"
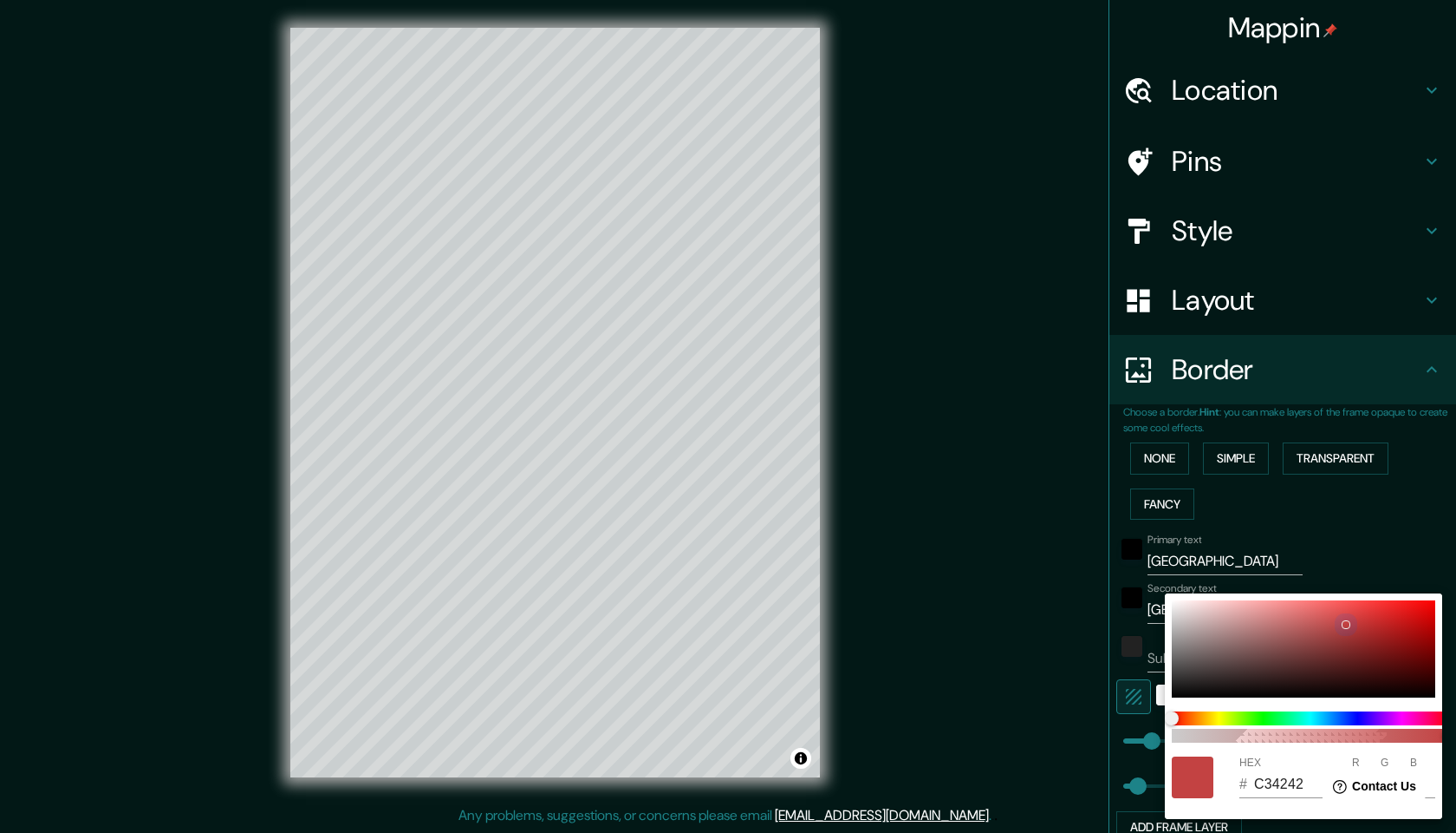
click at [1177, 608] on div at bounding box center [1303, 648] width 263 height 97
type input "49"
type input "EAE6E6"
type input "234"
type input "230"
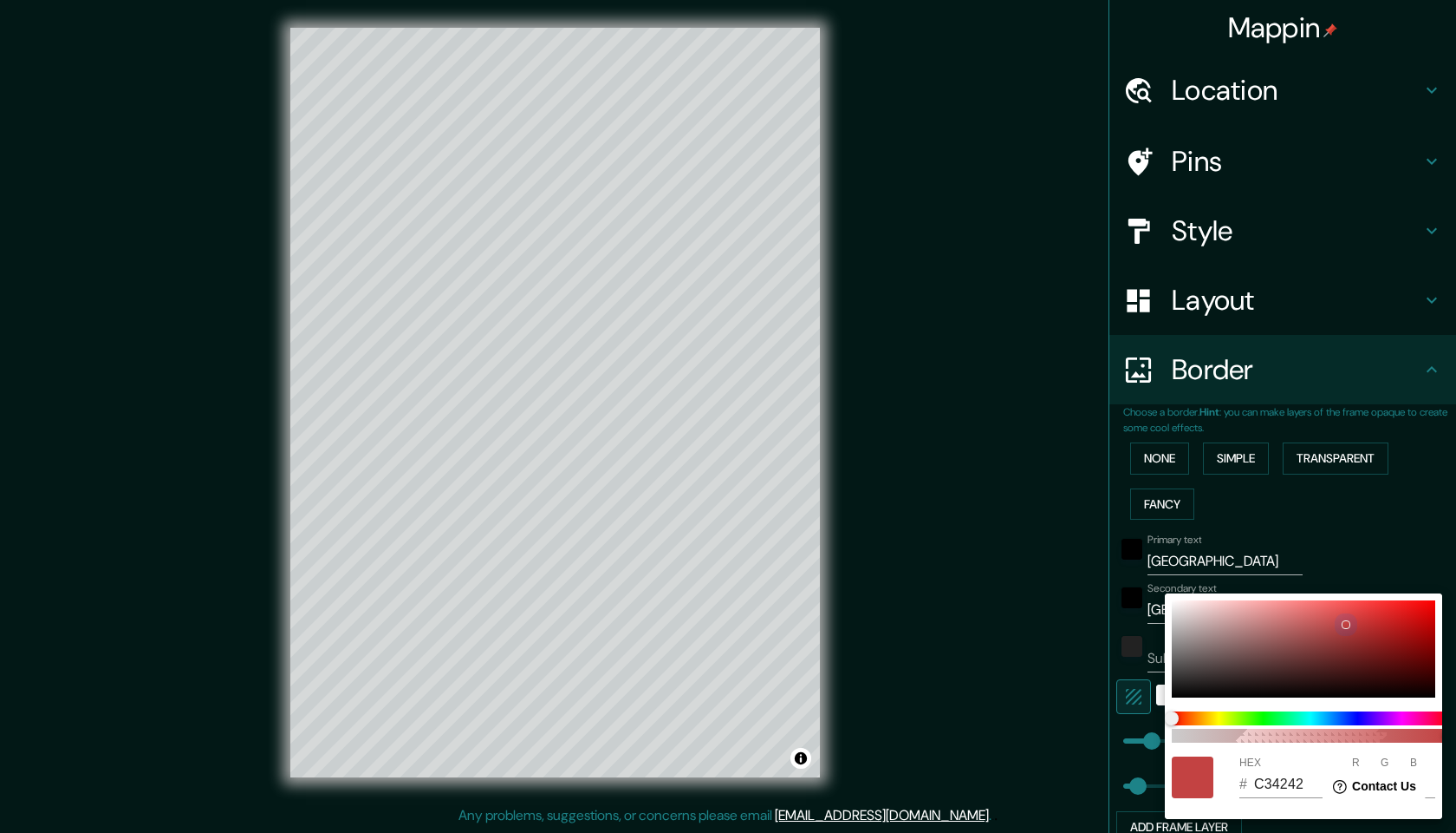
type input "230"
click at [1438, 539] on div at bounding box center [728, 416] width 1456 height 833
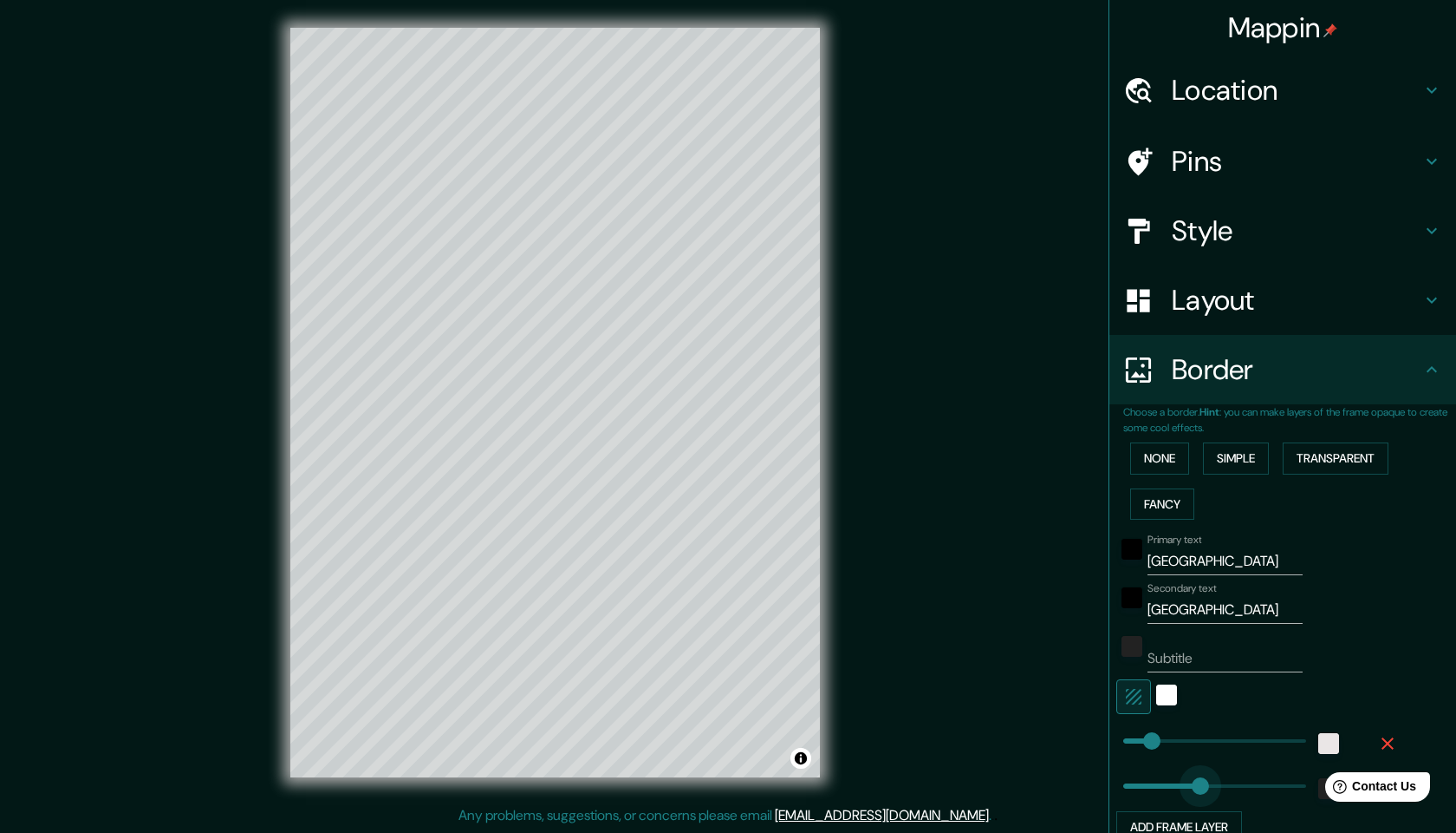
type input "310"
drag, startPoint x: 1132, startPoint y: 791, endPoint x: 1216, endPoint y: 788, distance: 84.1
type input "49"
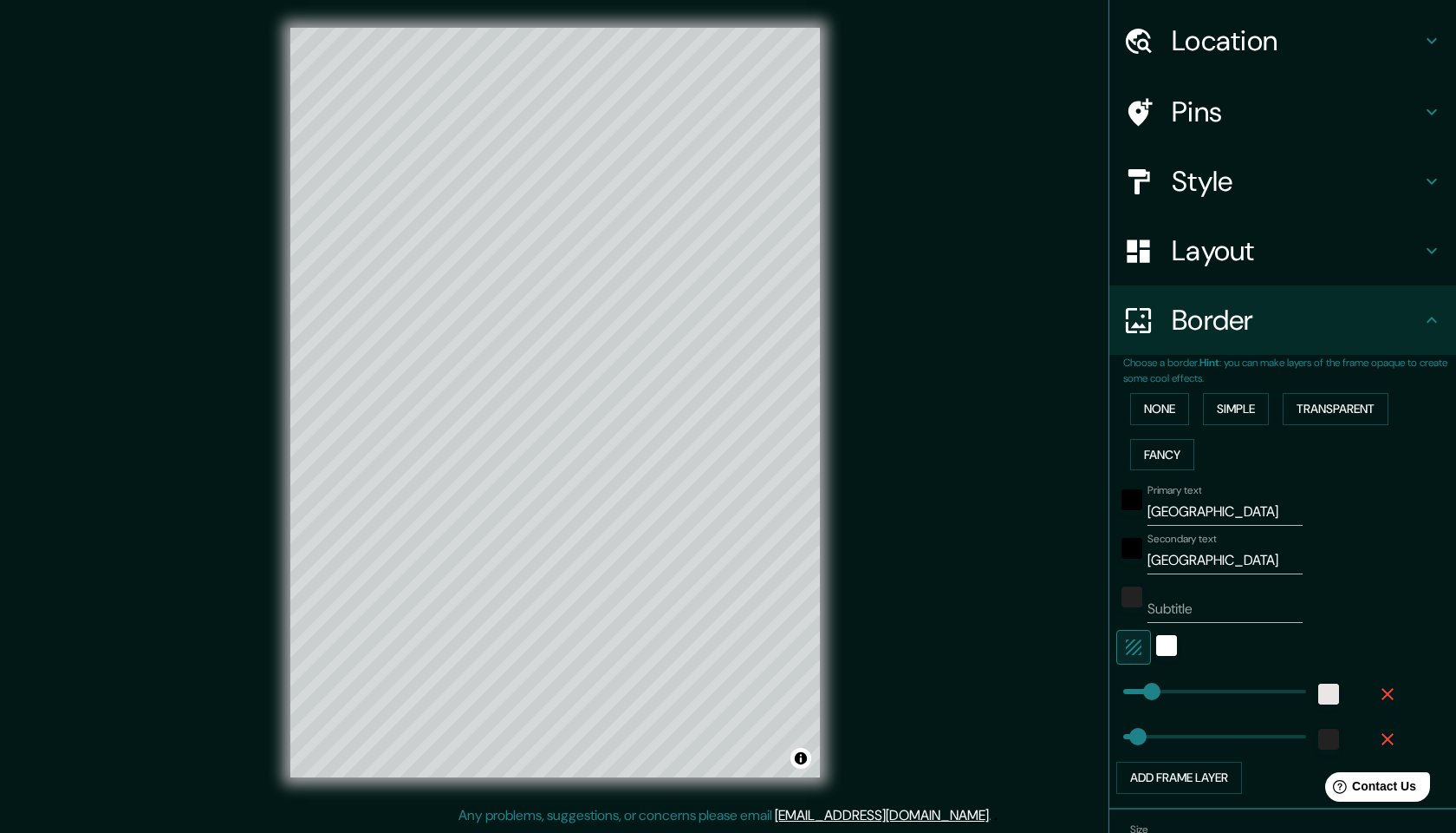
scroll to position [53, 0]
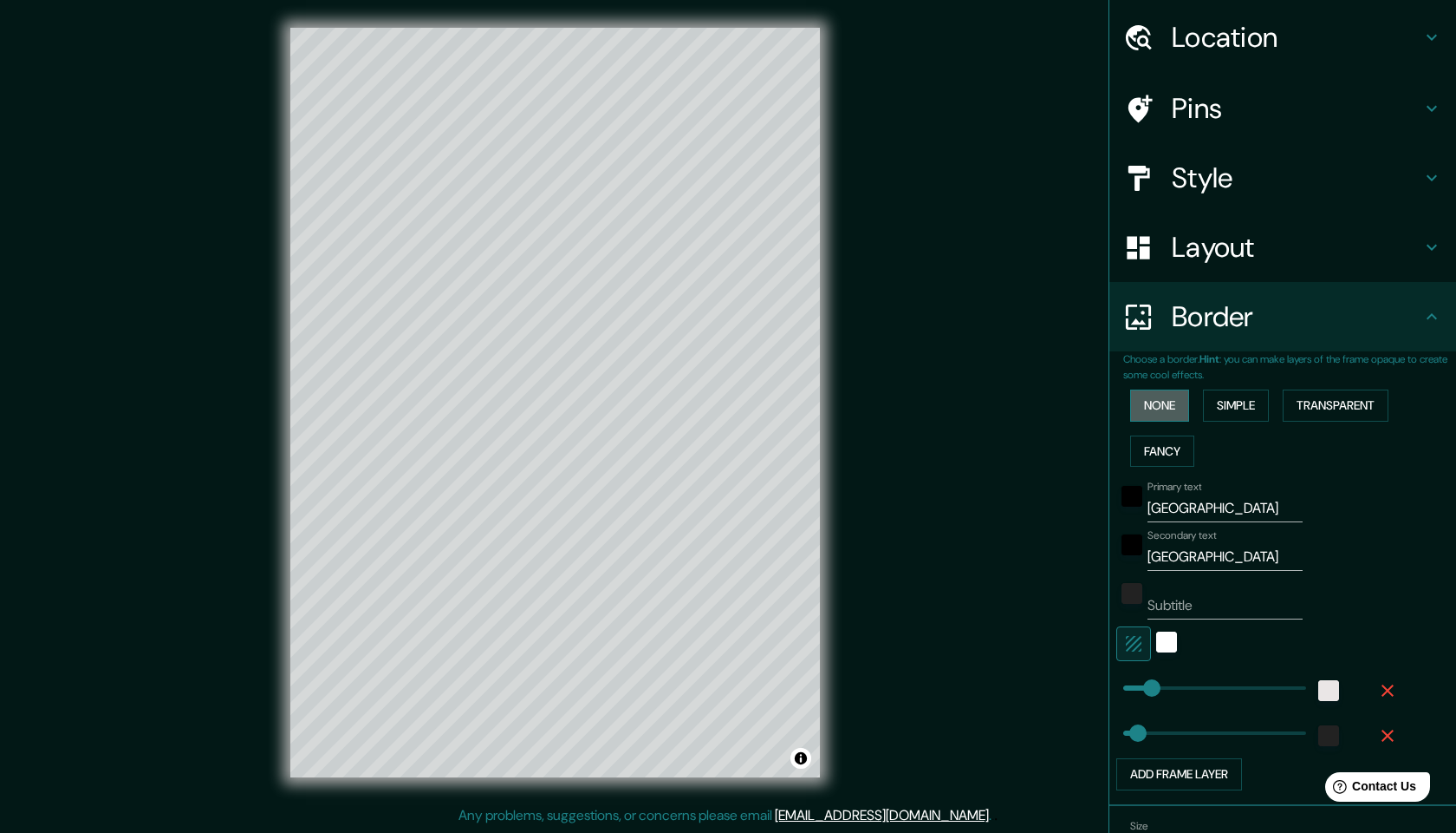
click at [1185, 401] on button "None" at bounding box center [1160, 406] width 59 height 33
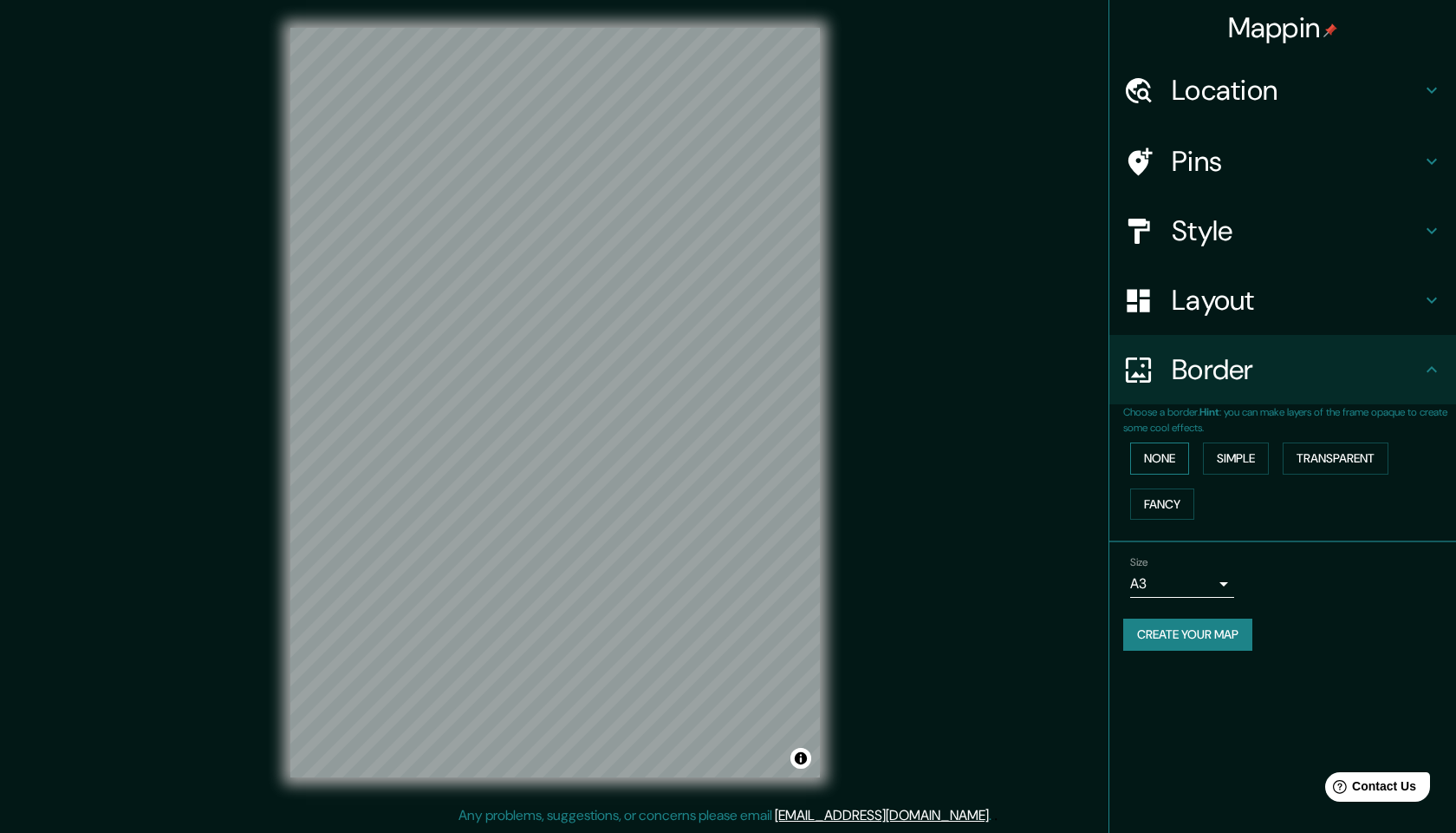
scroll to position [0, 0]
click at [1254, 454] on button "Simple" at bounding box center [1236, 458] width 66 height 33
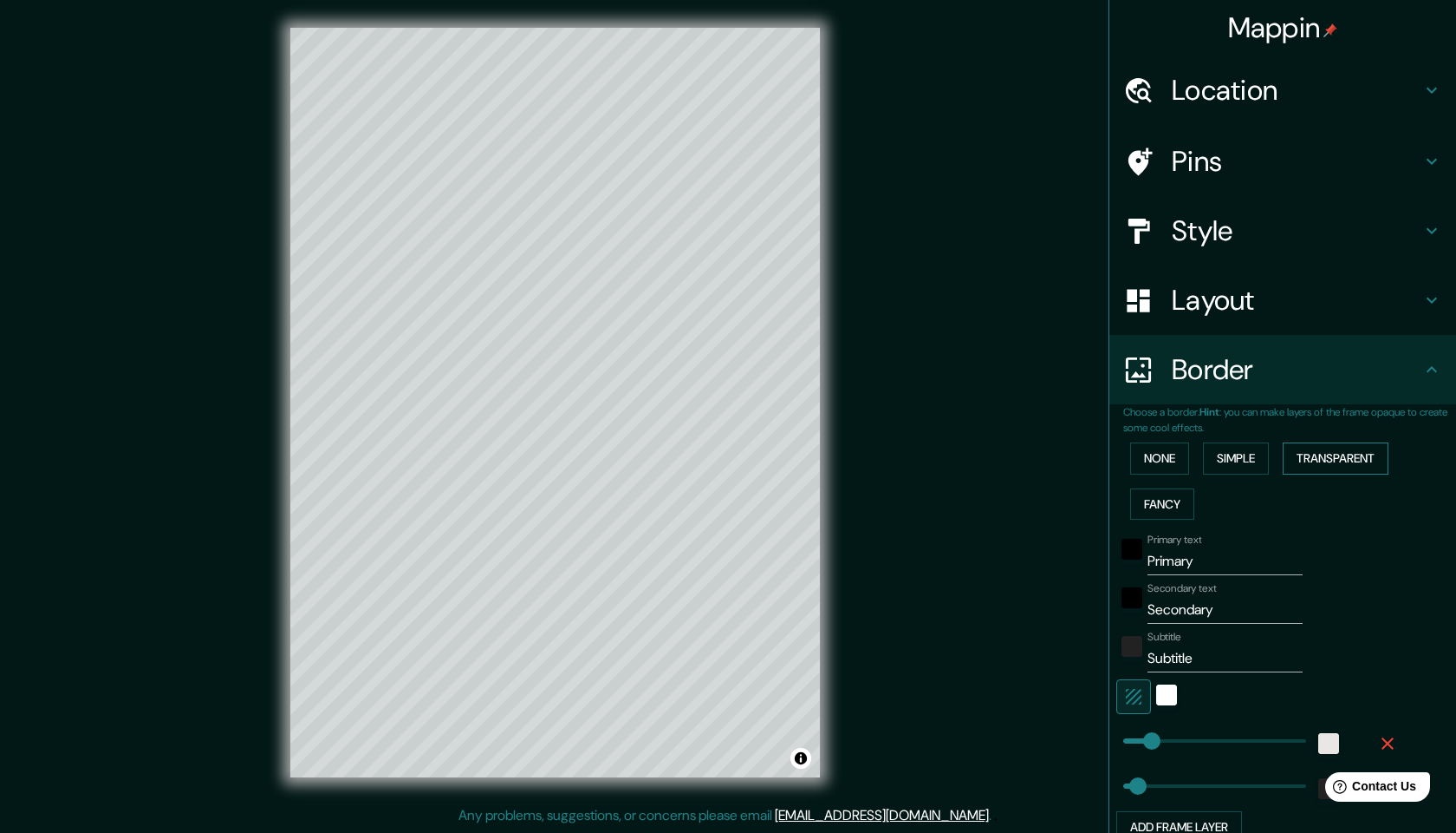
click at [1316, 462] on button "Transparent" at bounding box center [1336, 458] width 106 height 33
click at [1176, 493] on button "Fancy" at bounding box center [1162, 504] width 64 height 33
click at [1240, 453] on button "Simple" at bounding box center [1236, 458] width 66 height 33
click at [1306, 462] on button "Transparent" at bounding box center [1336, 458] width 106 height 33
type input "99"
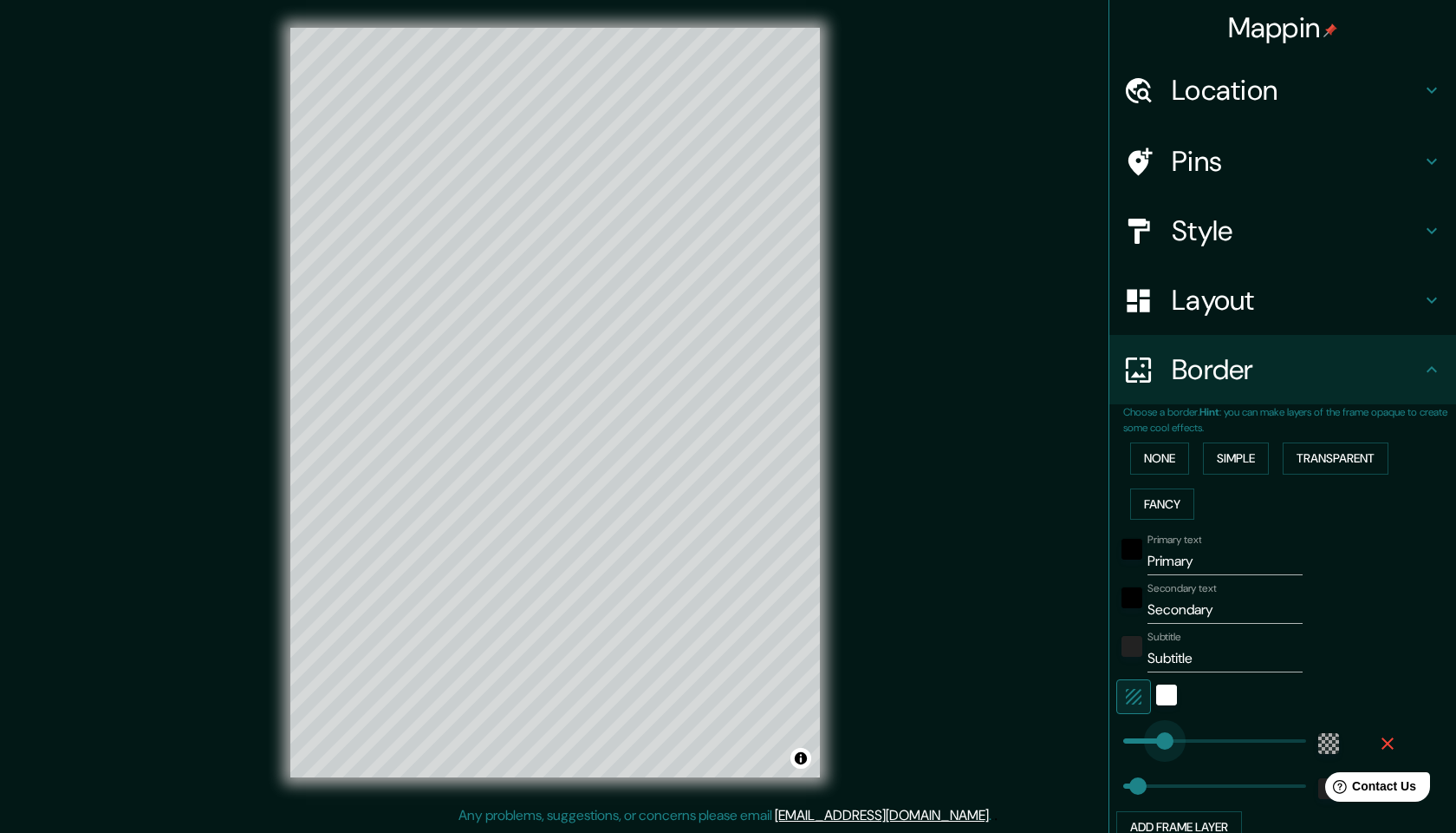
drag, startPoint x: 1214, startPoint y: 732, endPoint x: 1153, endPoint y: 736, distance: 61.1
type input "49"
type input "99"
click at [1184, 500] on button "Fancy" at bounding box center [1162, 504] width 64 height 33
type input "244"
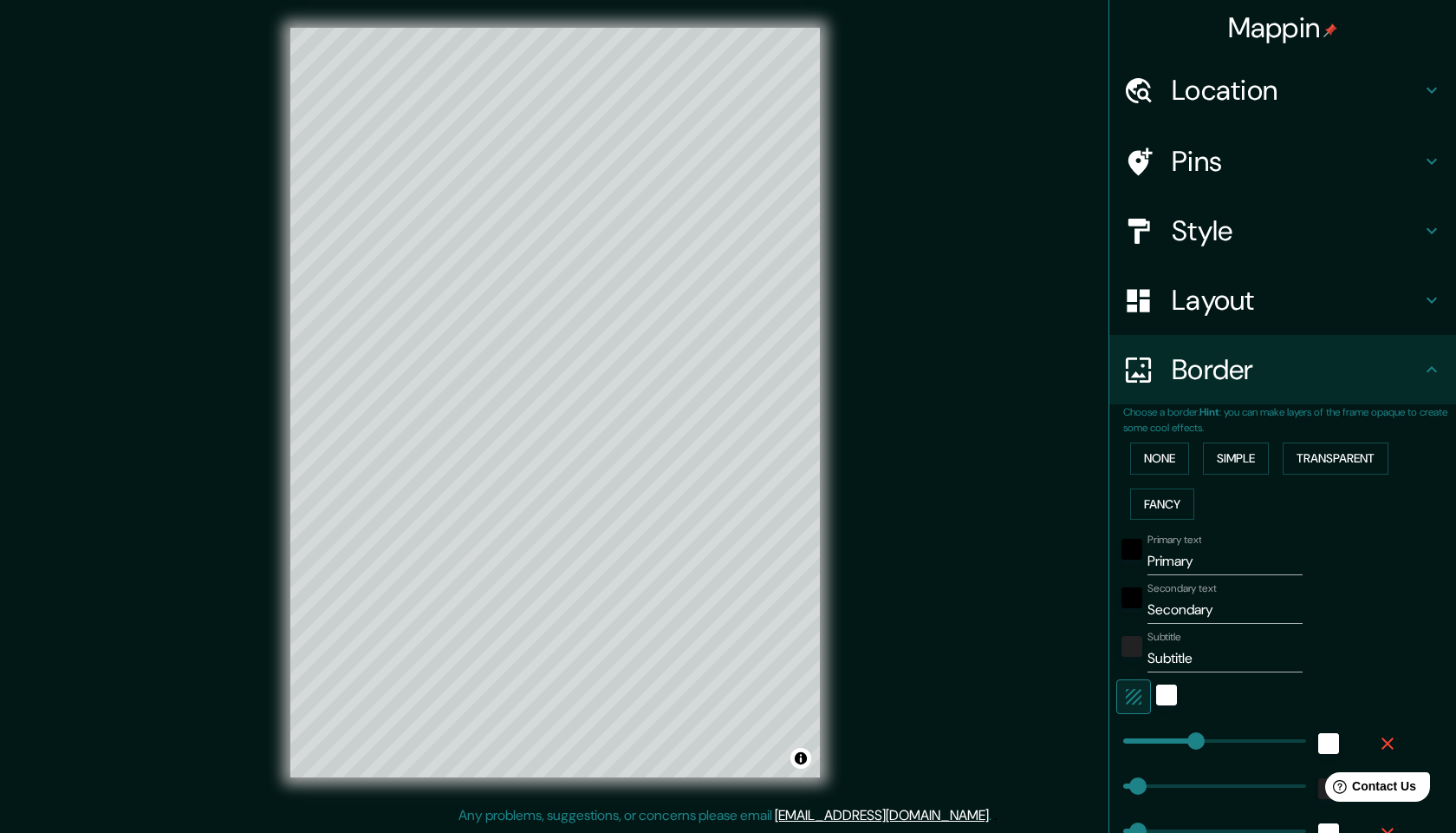
click at [1305, 469] on div "None Simple Transparent Fancy" at bounding box center [1289, 481] width 332 height 91
click at [1319, 460] on button "Transparent" at bounding box center [1336, 458] width 106 height 33
click at [1250, 450] on button "Simple" at bounding box center [1236, 458] width 66 height 33
click at [1226, 561] on input "Primary" at bounding box center [1224, 561] width 155 height 28
drag, startPoint x: 1226, startPoint y: 561, endPoint x: 1140, endPoint y: 560, distance: 86.0
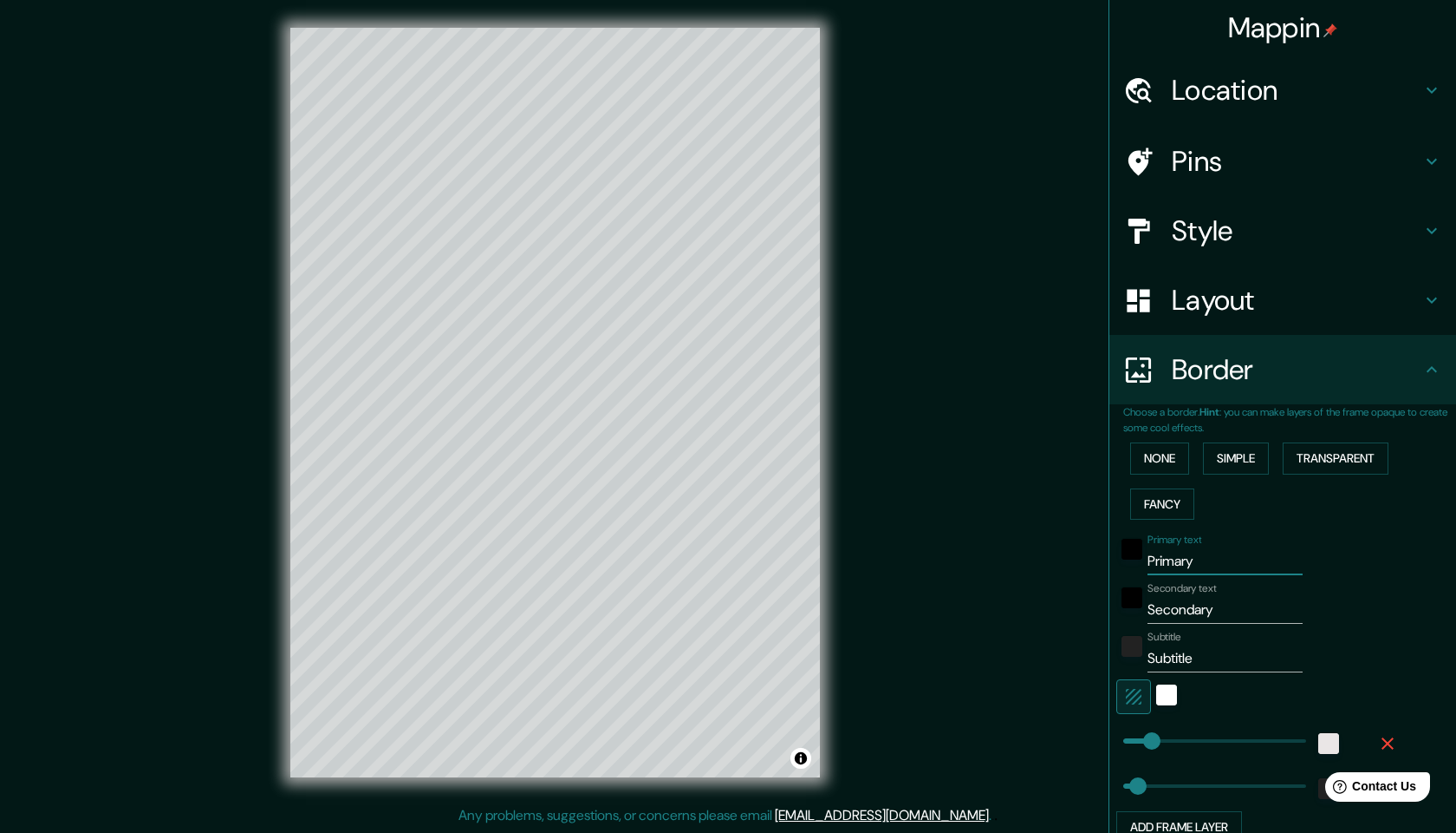
click at [1140, 560] on div "Primary text Primary" at bounding box center [1259, 554] width 284 height 41
type input "[GEOGRAPHIC_DATA]"
drag, startPoint x: 1228, startPoint y: 608, endPoint x: 1132, endPoint y: 590, distance: 97.7
click at [1132, 590] on div "Secondary text Secondary" at bounding box center [1259, 603] width 284 height 41
type input "[GEOGRAPHIC_DATA]"
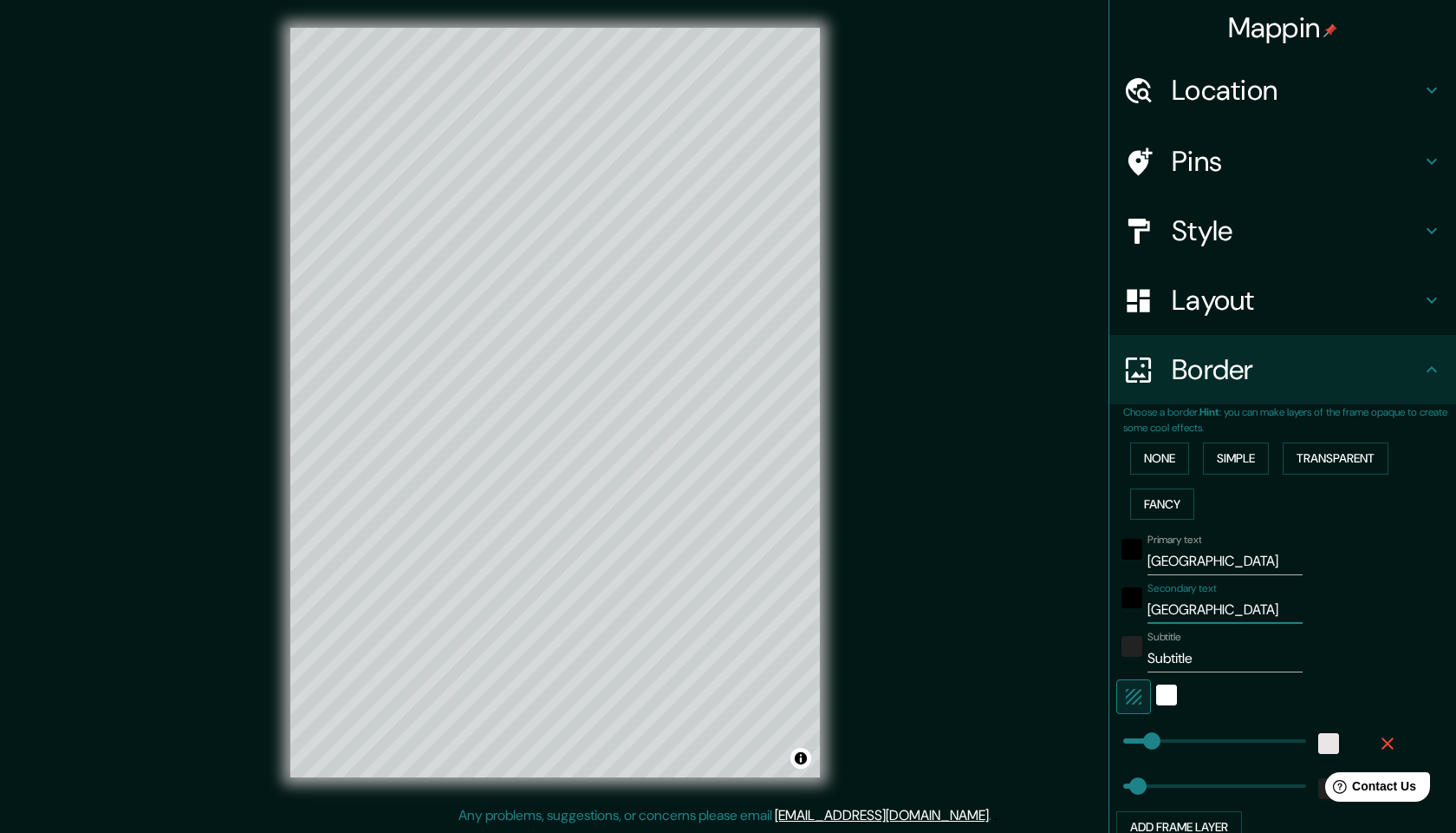
click at [1206, 652] on input "Subtitle" at bounding box center [1224, 658] width 155 height 28
drag, startPoint x: 1206, startPoint y: 652, endPoint x: 1159, endPoint y: 652, distance: 47.0
click at [1159, 652] on input "Subtitle" at bounding box center [1224, 658] width 155 height 28
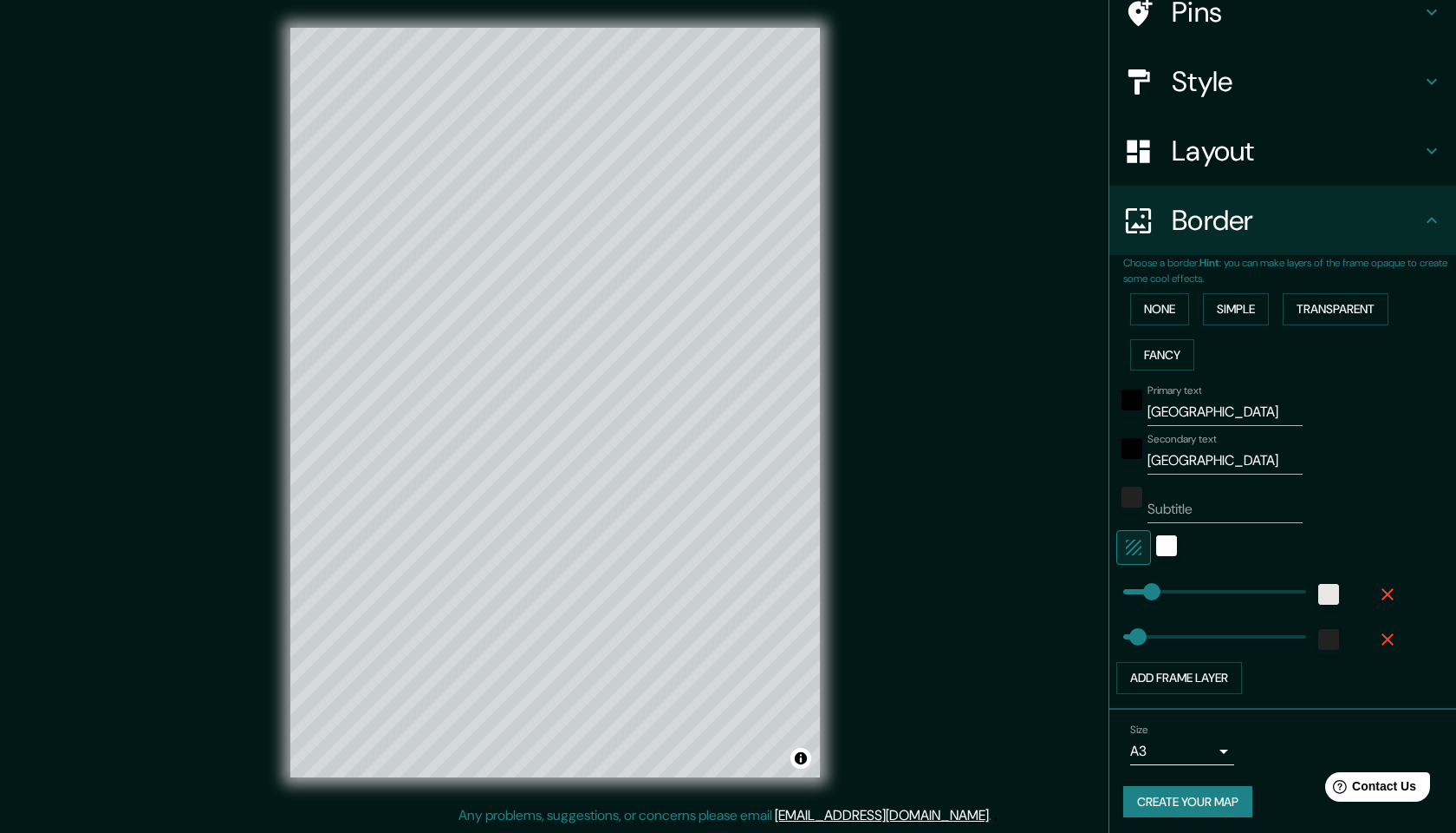
scroll to position [148, 0]
click at [1191, 681] on button "Add frame layer" at bounding box center [1179, 678] width 125 height 33
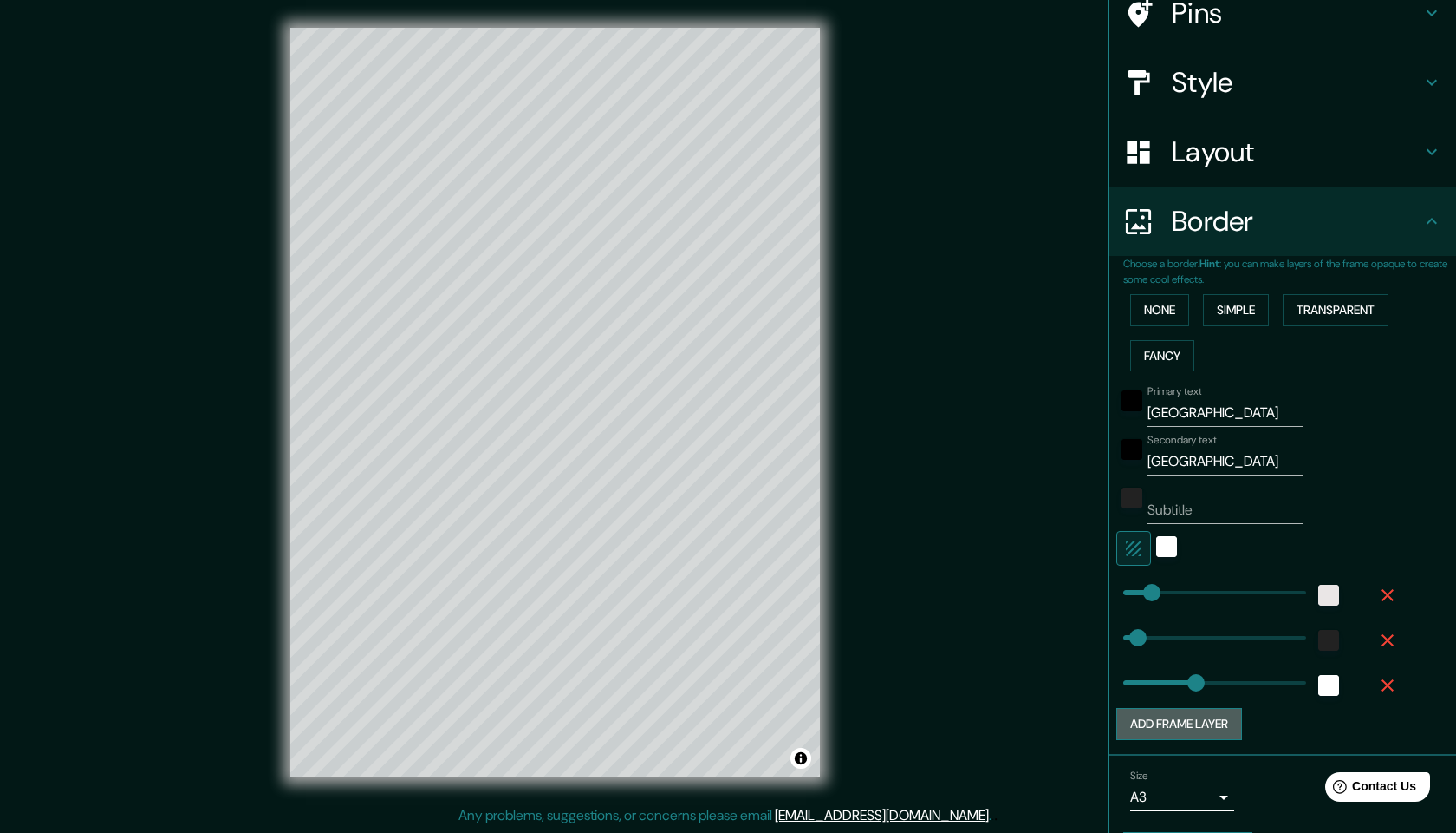
click at [1199, 727] on button "Add frame layer" at bounding box center [1179, 723] width 125 height 33
type input "244"
click at [1197, 767] on button "Add frame layer" at bounding box center [1179, 769] width 125 height 33
type input "244"
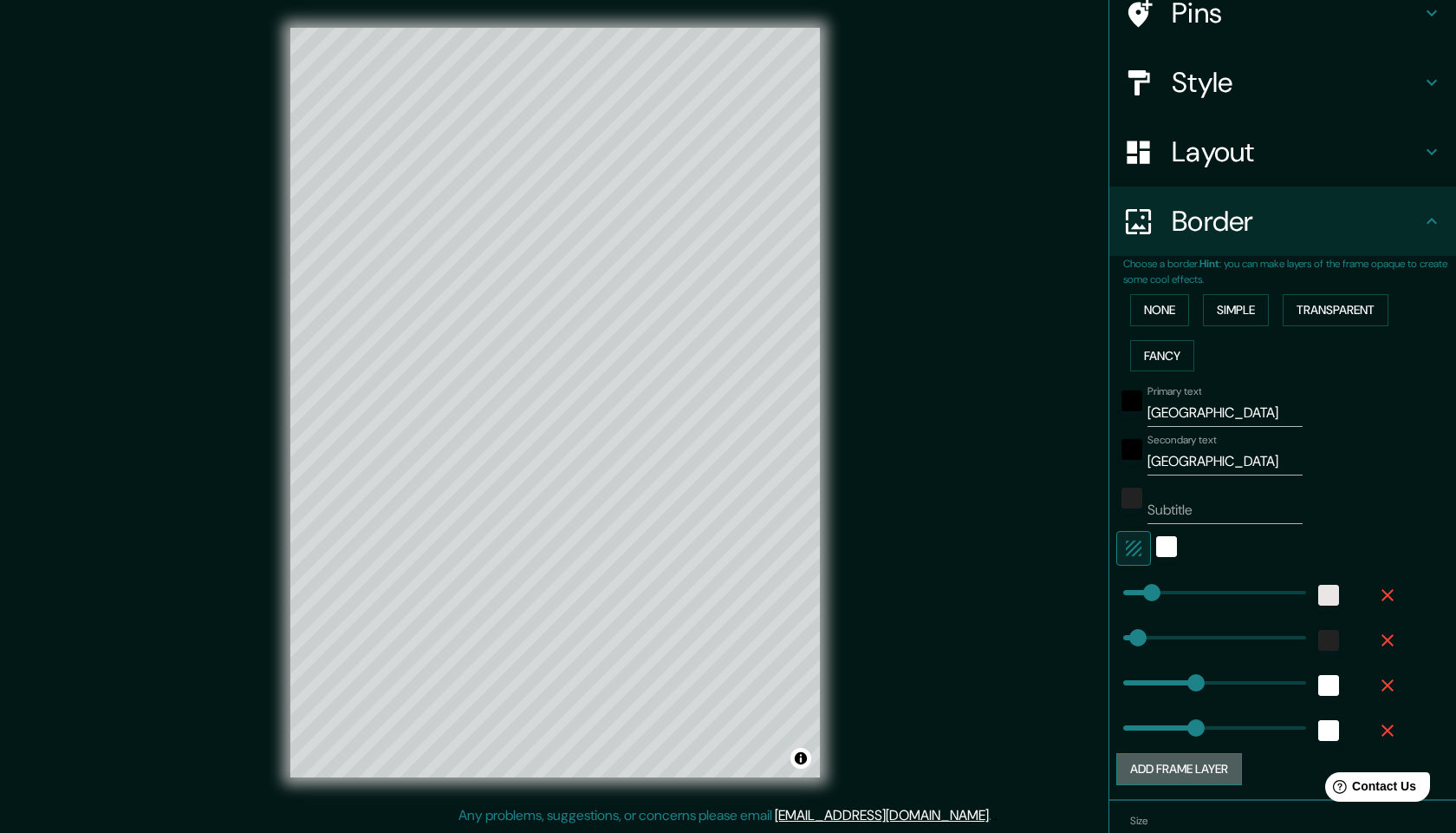
type input "244"
click at [1386, 680] on icon "button" at bounding box center [1387, 685] width 21 height 21
type input "244"
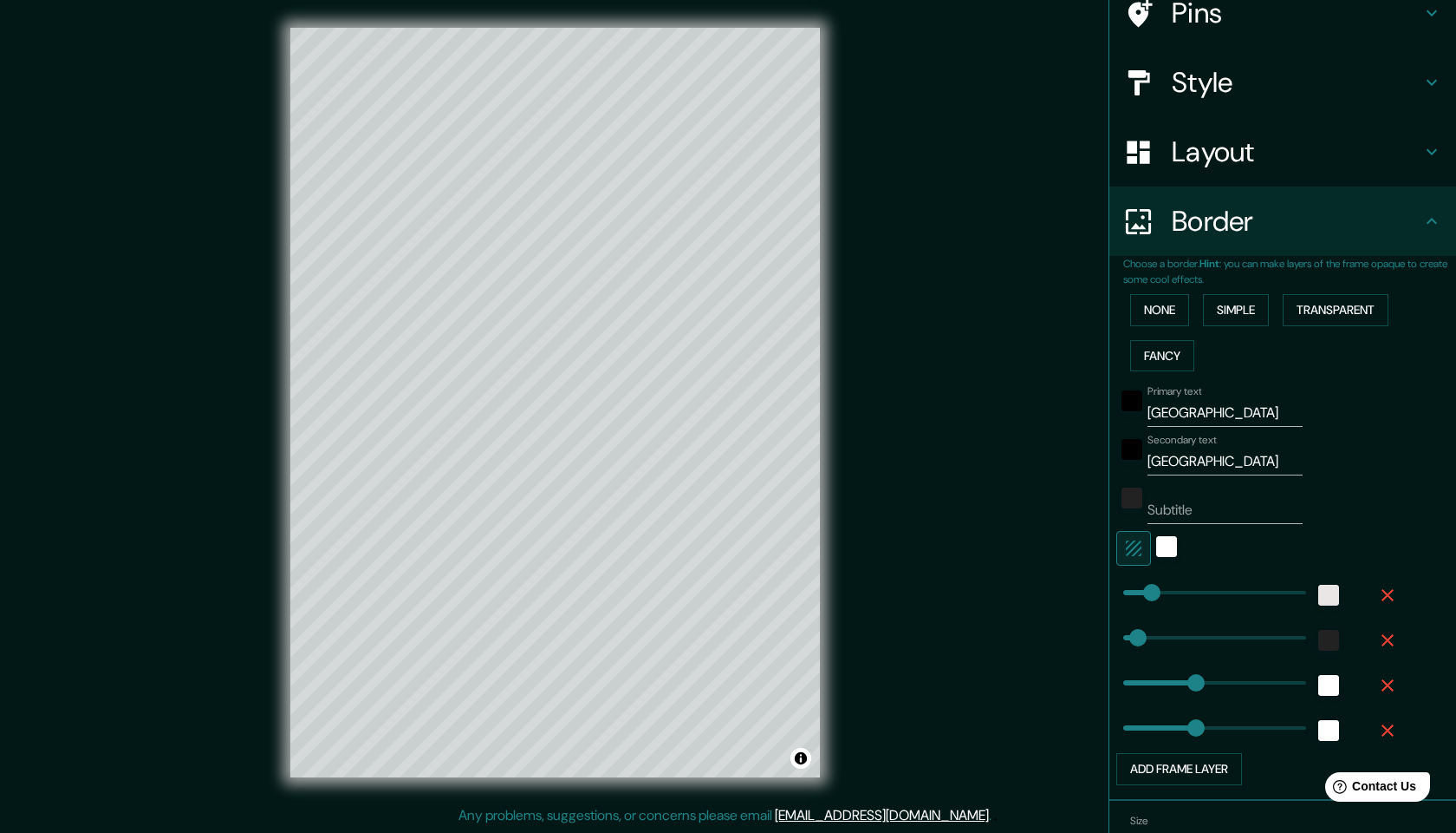
click at [1386, 680] on icon "button" at bounding box center [1387, 685] width 21 height 21
type input "244"
click at [1386, 680] on icon "button" at bounding box center [1387, 685] width 21 height 21
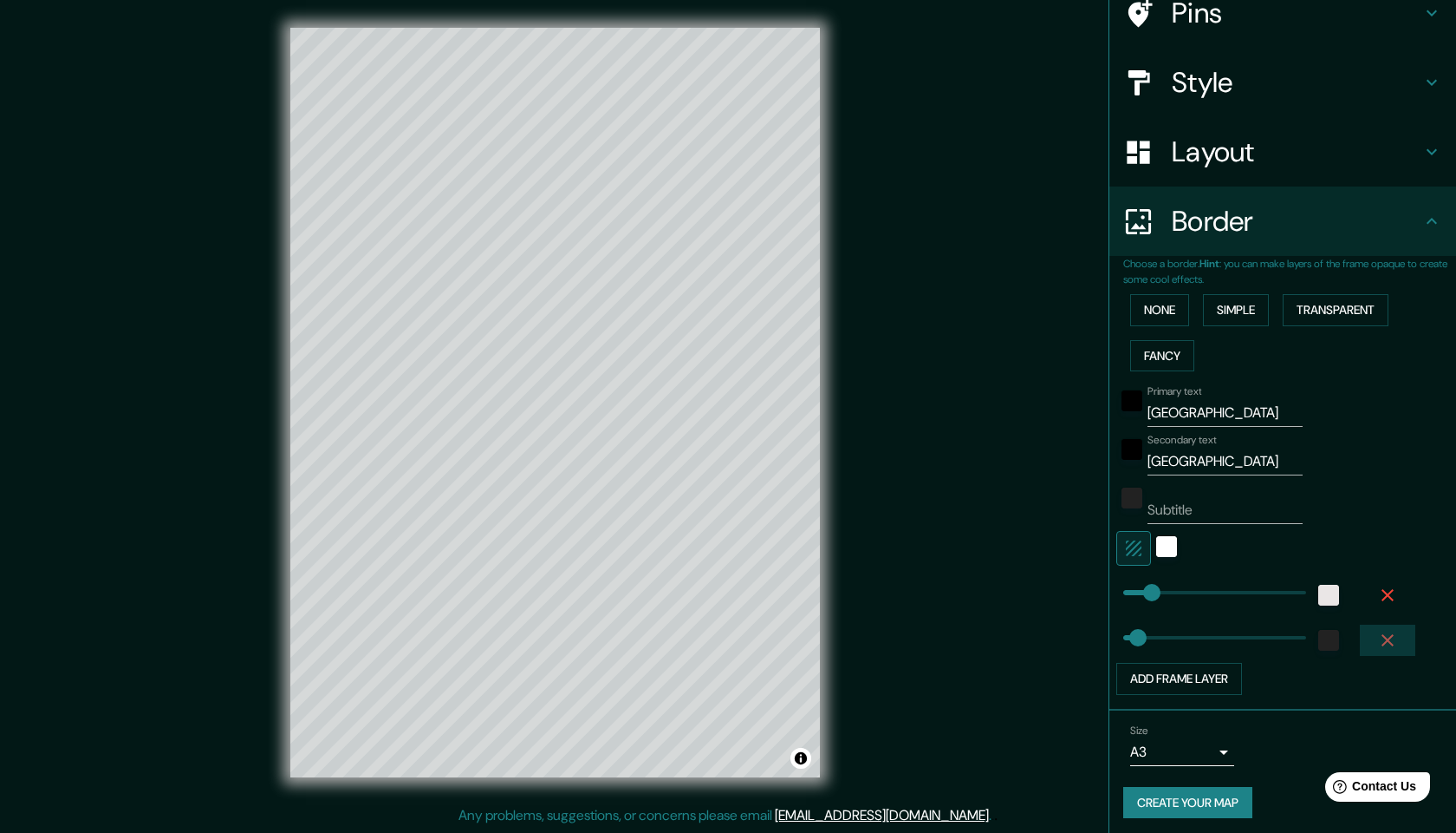
click at [1388, 640] on icon "button" at bounding box center [1387, 640] width 21 height 21
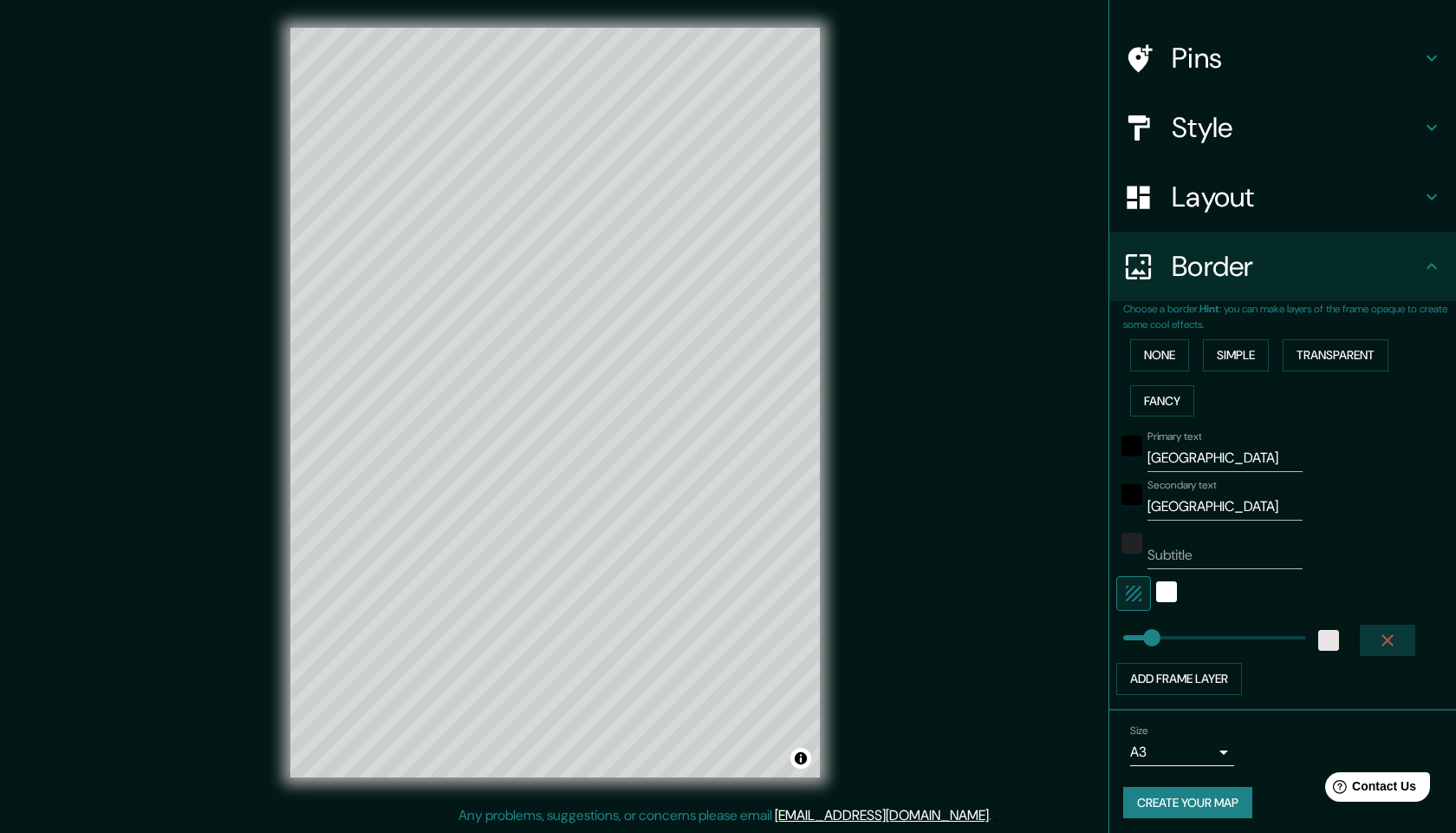
click at [1391, 637] on icon "button" at bounding box center [1387, 640] width 21 height 21
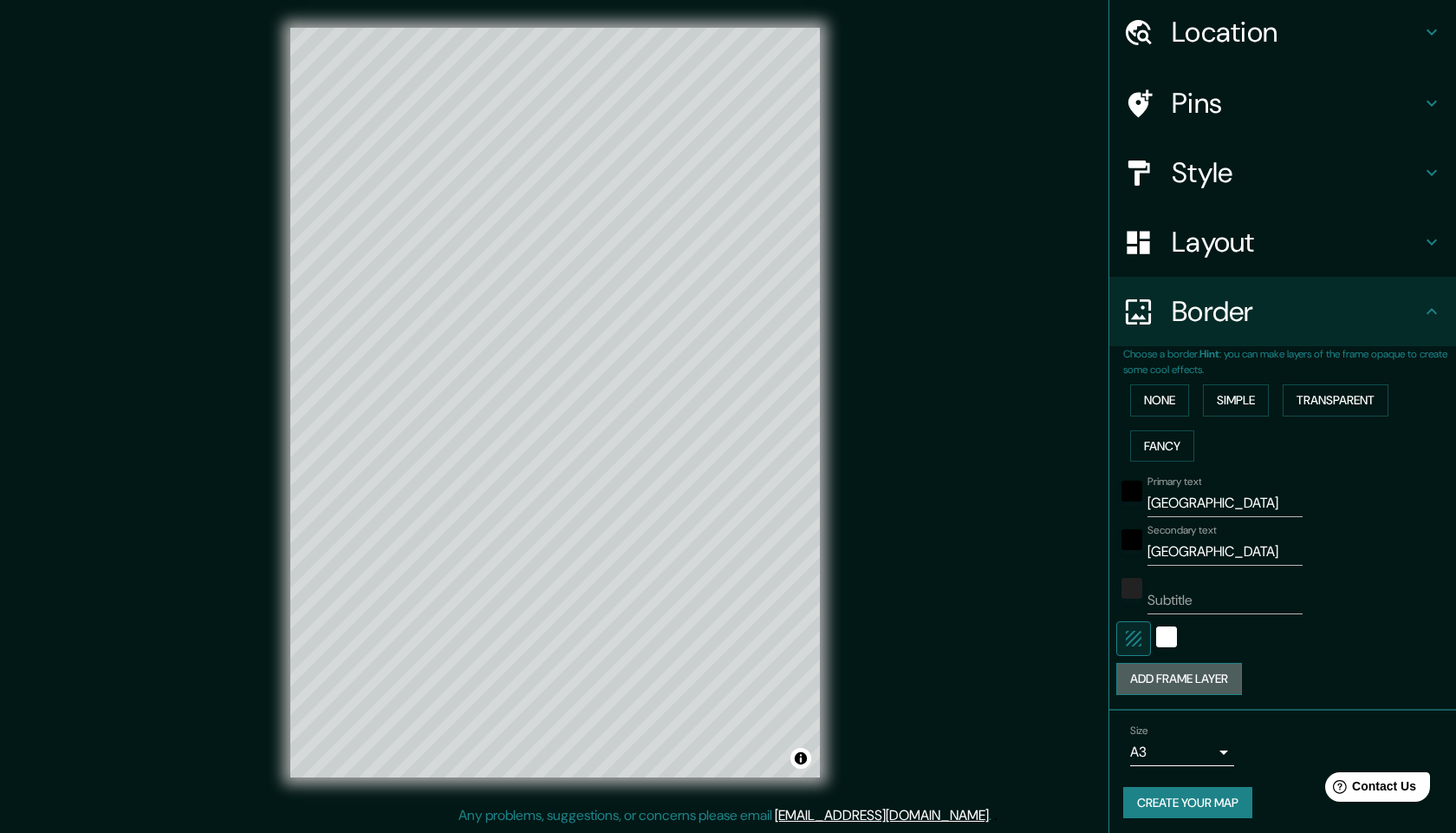
click at [1211, 681] on button "Add frame layer" at bounding box center [1179, 678] width 125 height 33
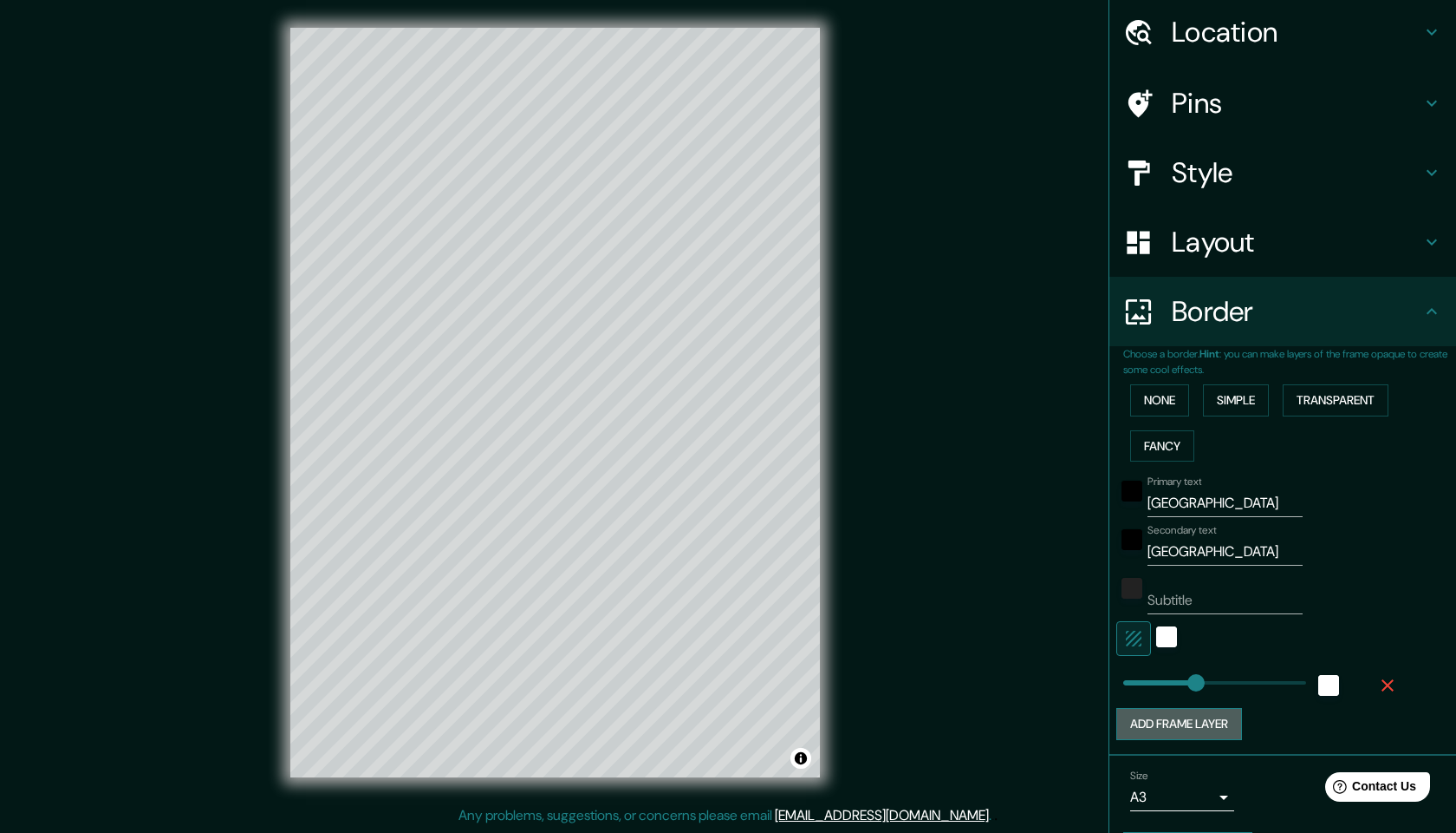
click at [1212, 712] on button "Add frame layer" at bounding box center [1179, 723] width 125 height 33
type input "244"
type input "6"
drag, startPoint x: 1194, startPoint y: 720, endPoint x: 1126, endPoint y: 724, distance: 68.1
type input "244"
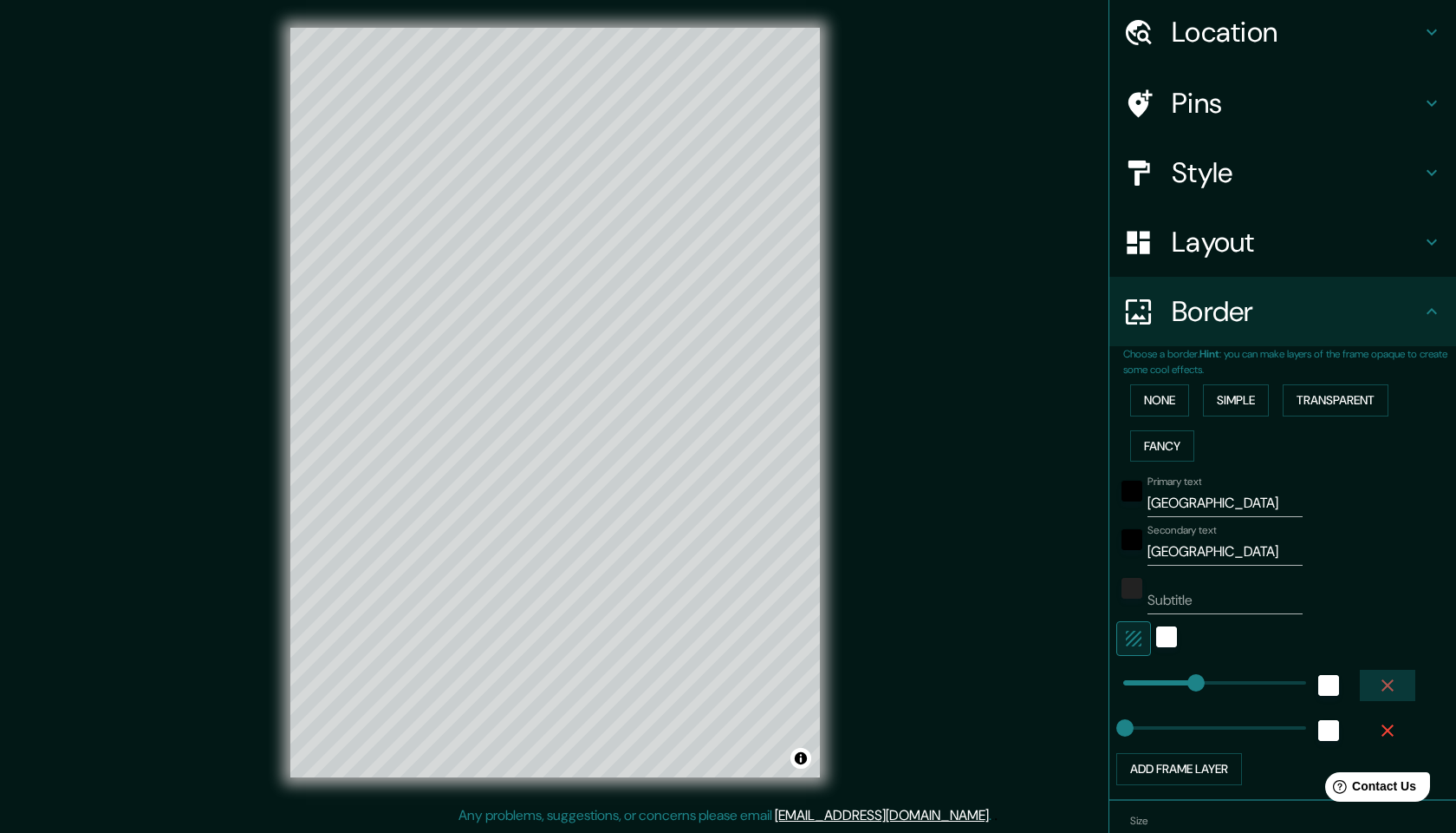
click at [1389, 689] on icon "button" at bounding box center [1387, 685] width 21 height 21
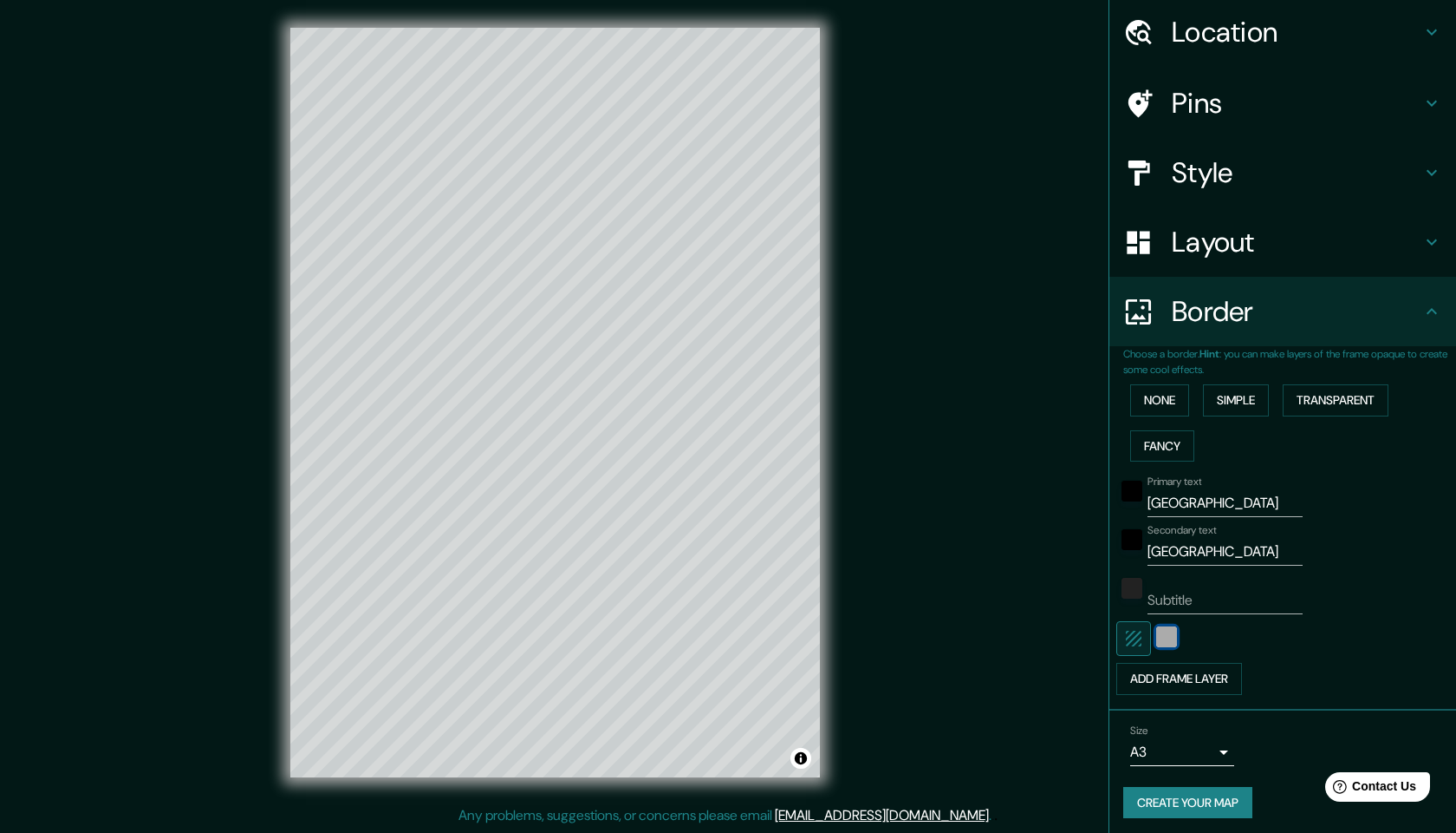
click at [1158, 636] on div "white" at bounding box center [1166, 636] width 21 height 21
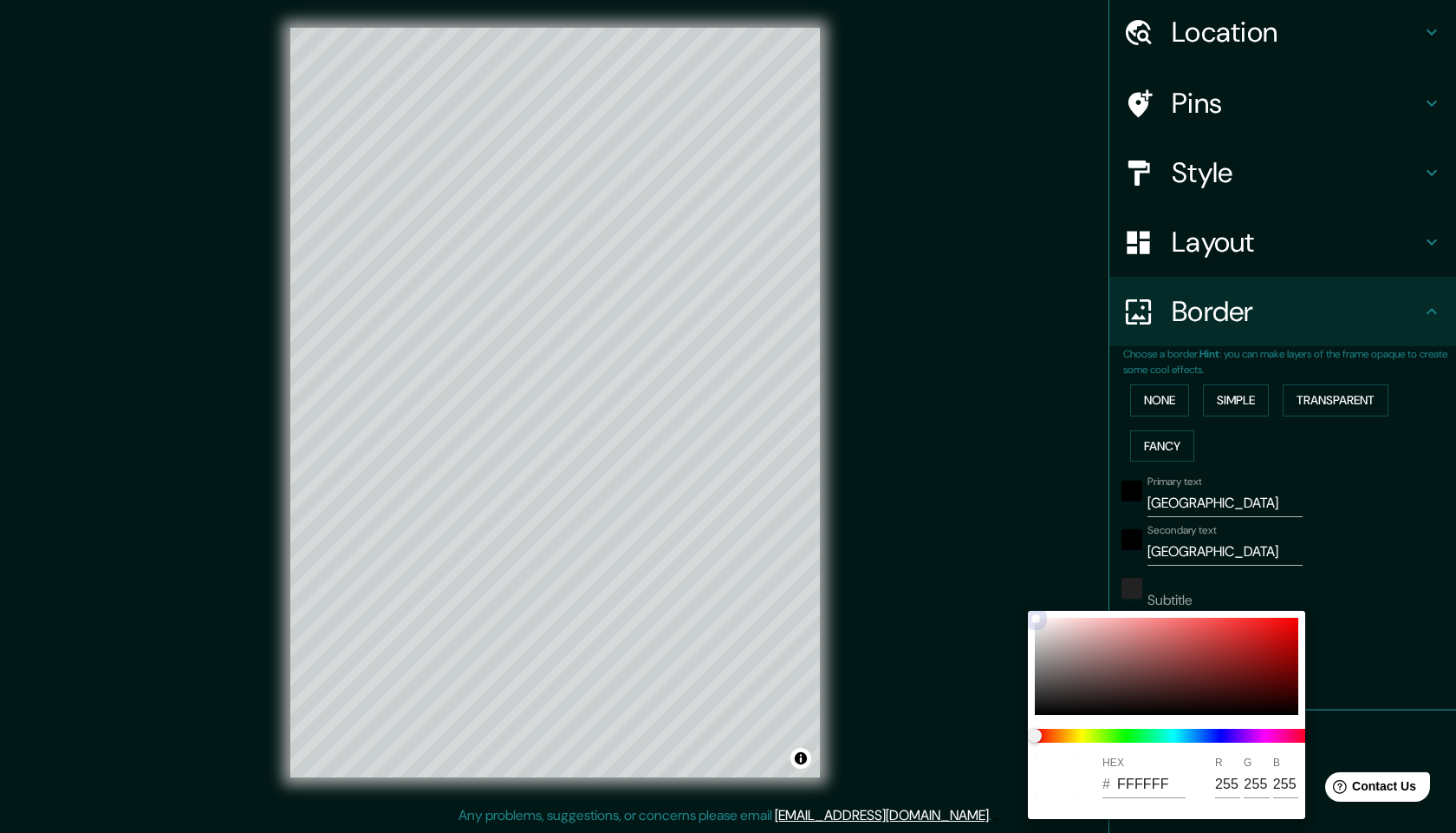
click at [1035, 626] on div at bounding box center [1166, 666] width 263 height 97
type input "EAEAEA"
type input "234"
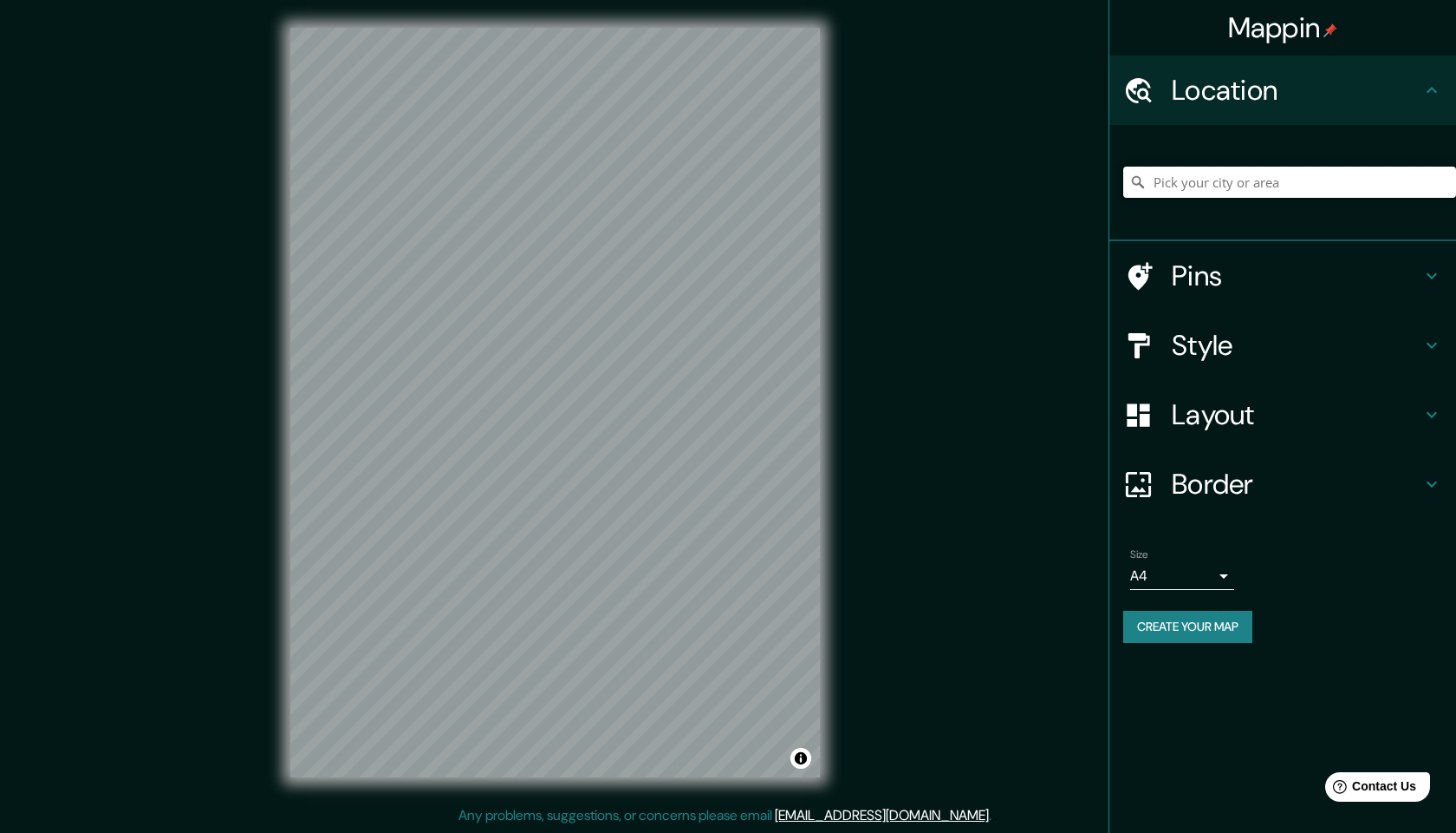
click at [1279, 195] on input "Pick your city or area" at bounding box center [1289, 183] width 332 height 32
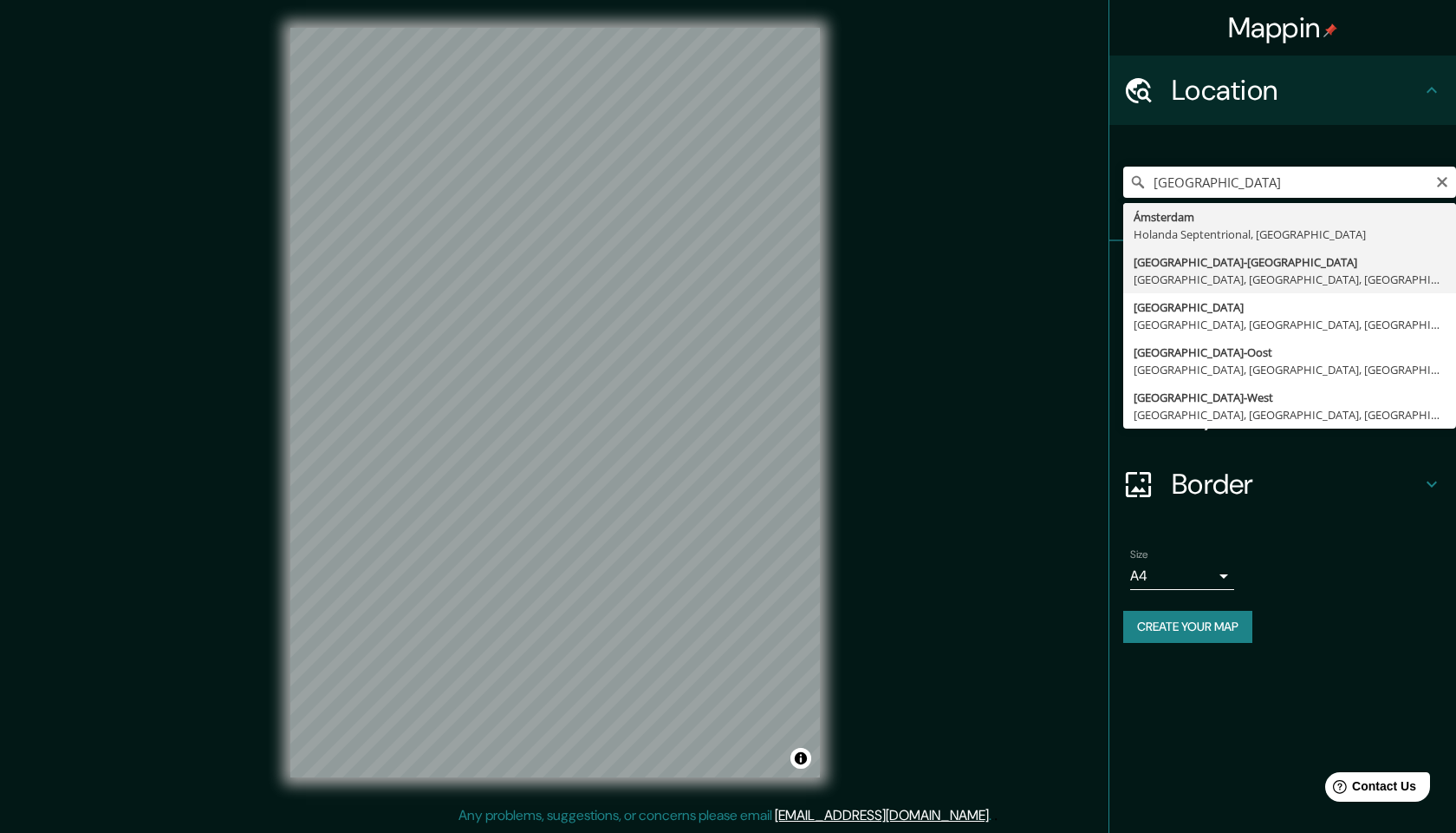
type input "[GEOGRAPHIC_DATA], [GEOGRAPHIC_DATA], [GEOGRAPHIC_DATA], [GEOGRAPHIC_DATA]"
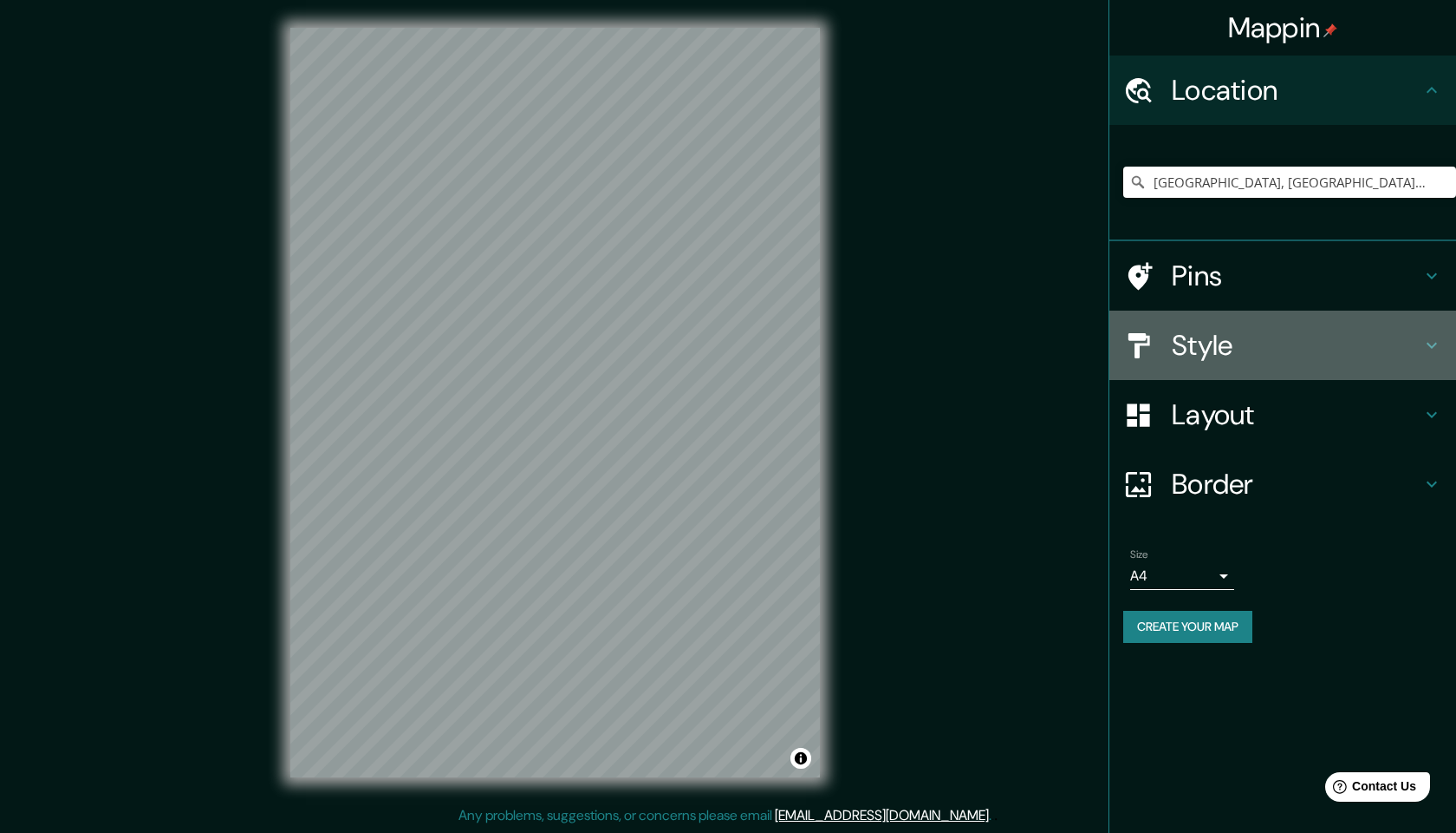
click at [1440, 352] on icon at bounding box center [1431, 344] width 21 height 21
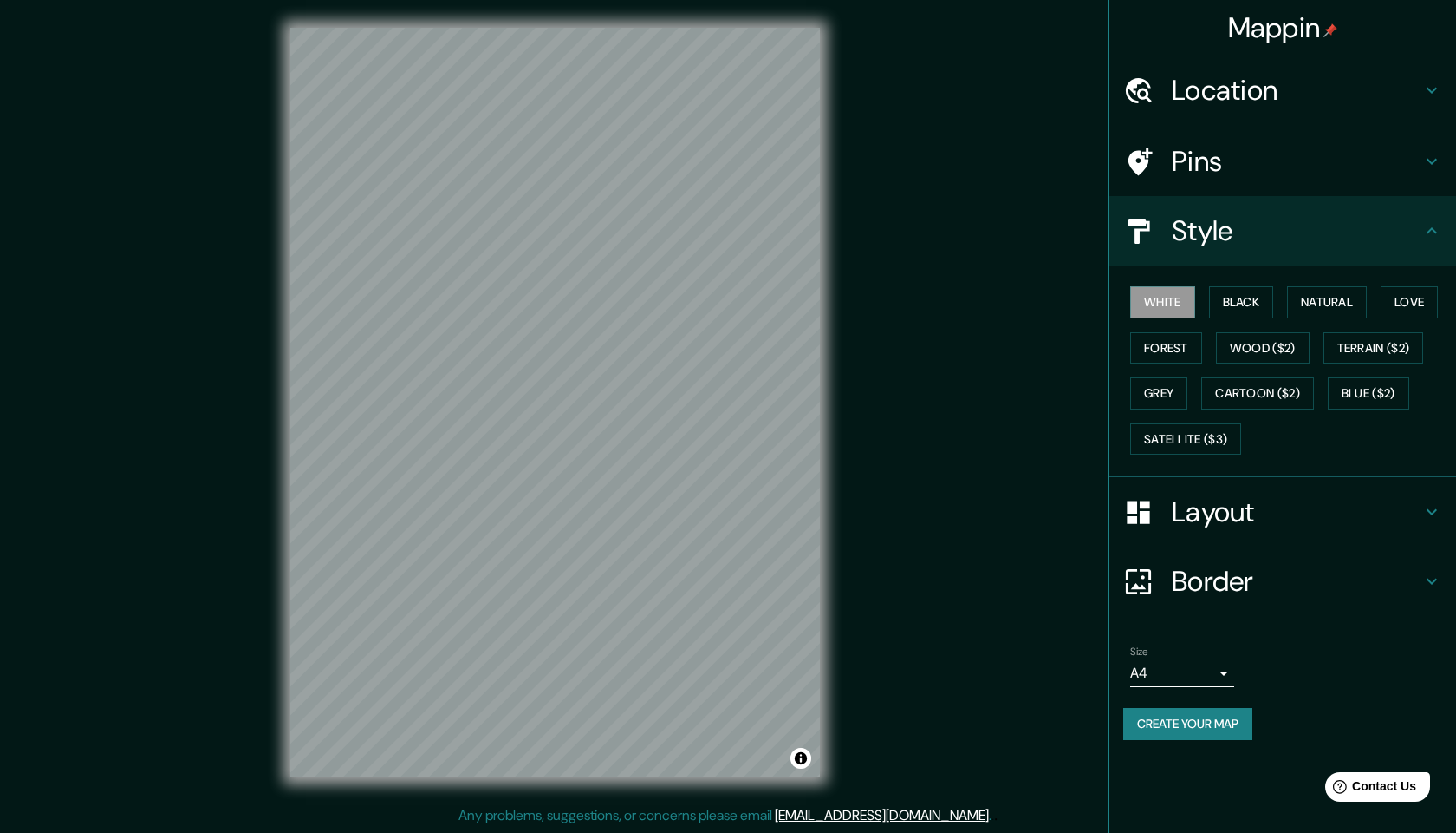
click at [1416, 499] on h4 "Layout" at bounding box center [1296, 511] width 250 height 35
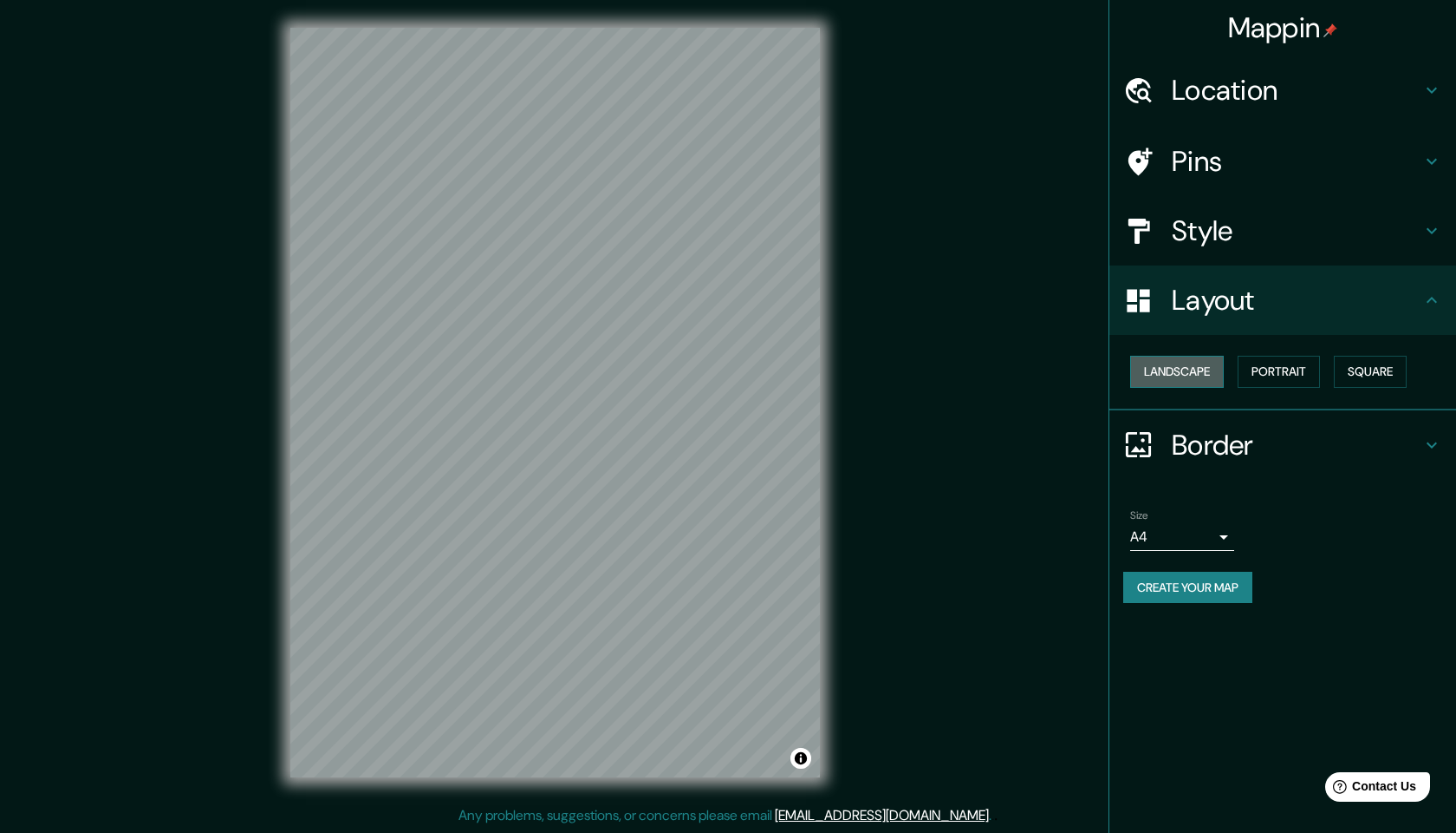
click at [1204, 368] on button "Landscape" at bounding box center [1177, 371] width 94 height 33
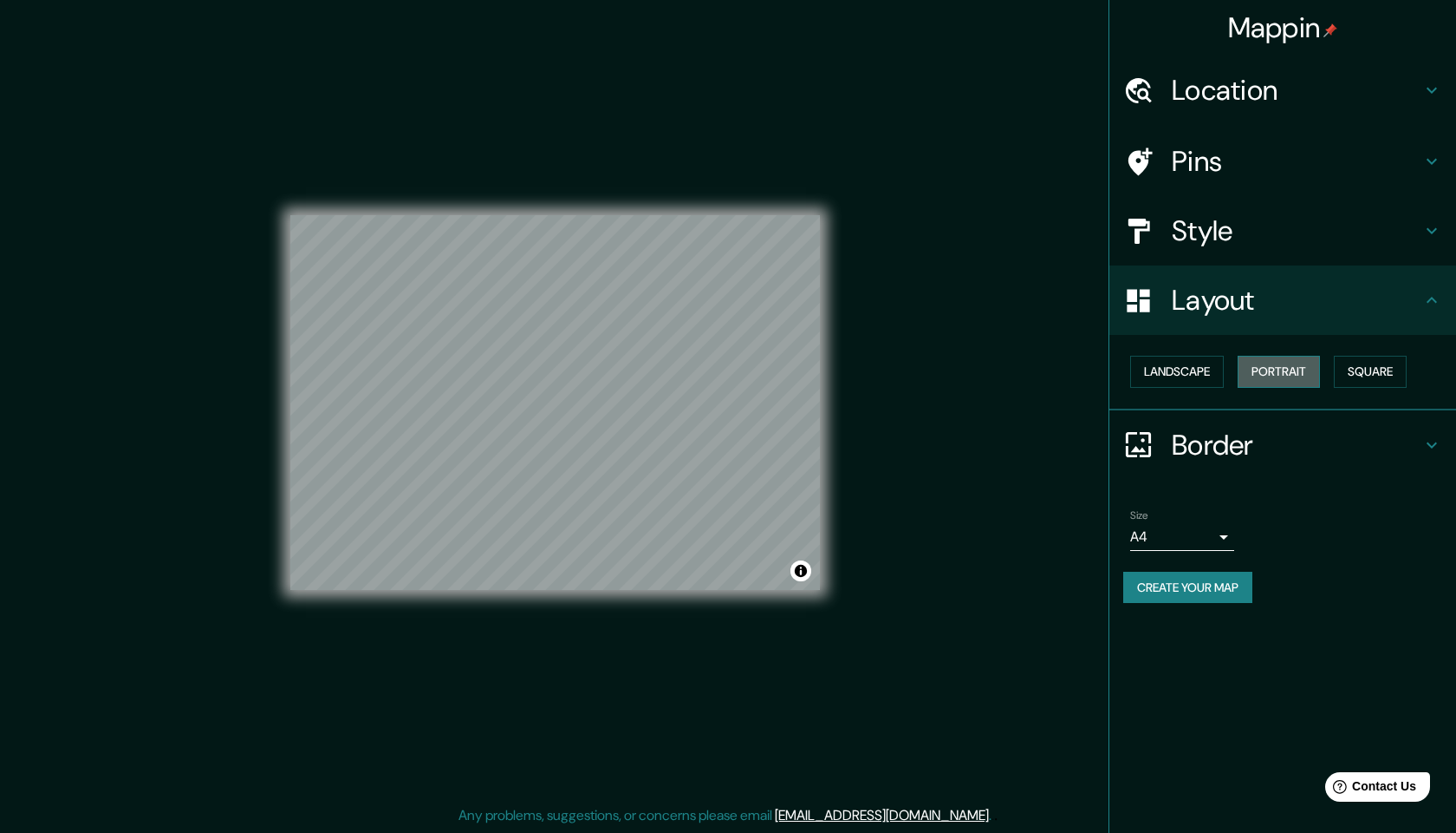
click at [1278, 370] on button "Portrait" at bounding box center [1278, 371] width 82 height 33
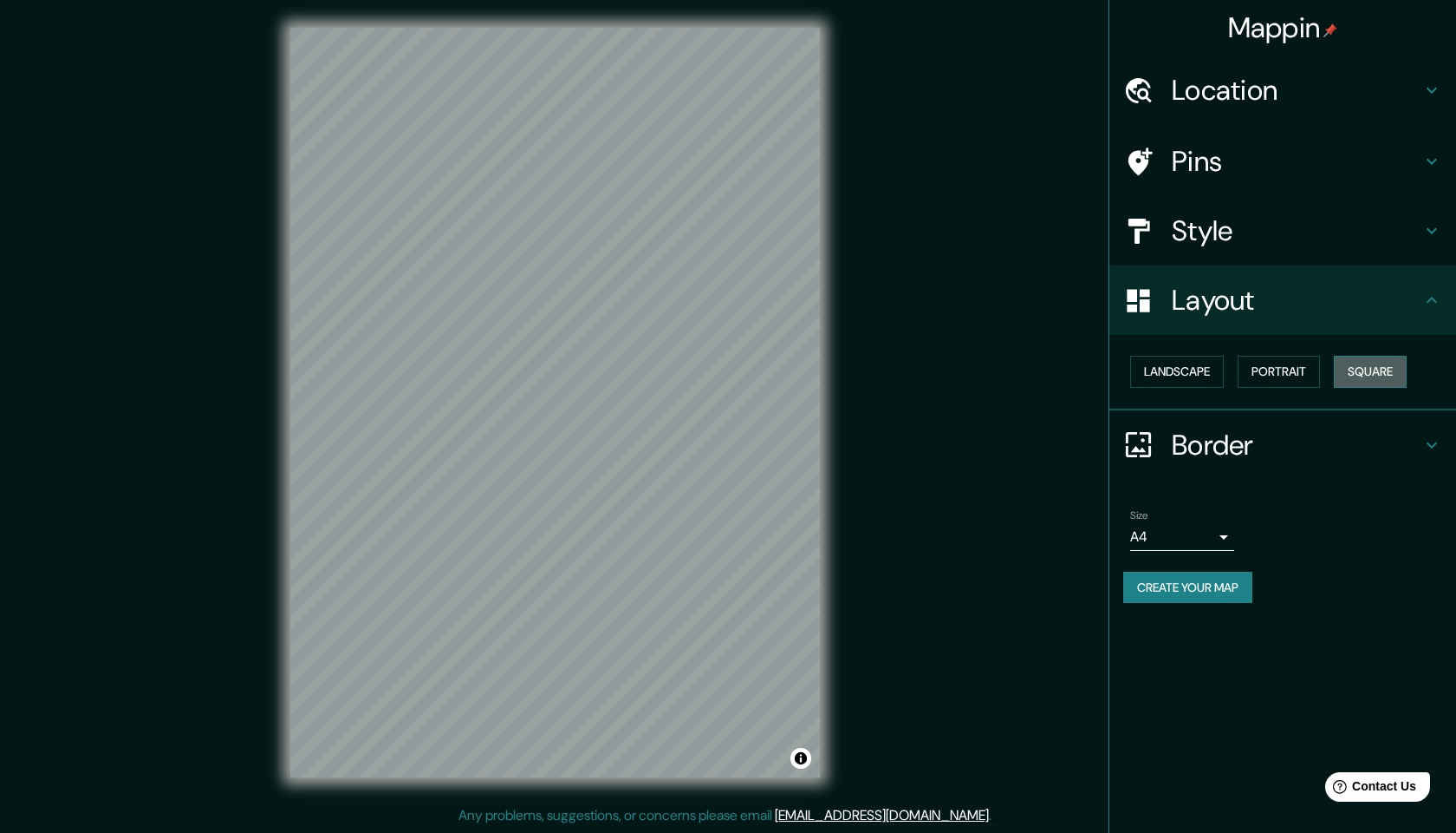
click at [1347, 375] on button "Square" at bounding box center [1370, 371] width 73 height 33
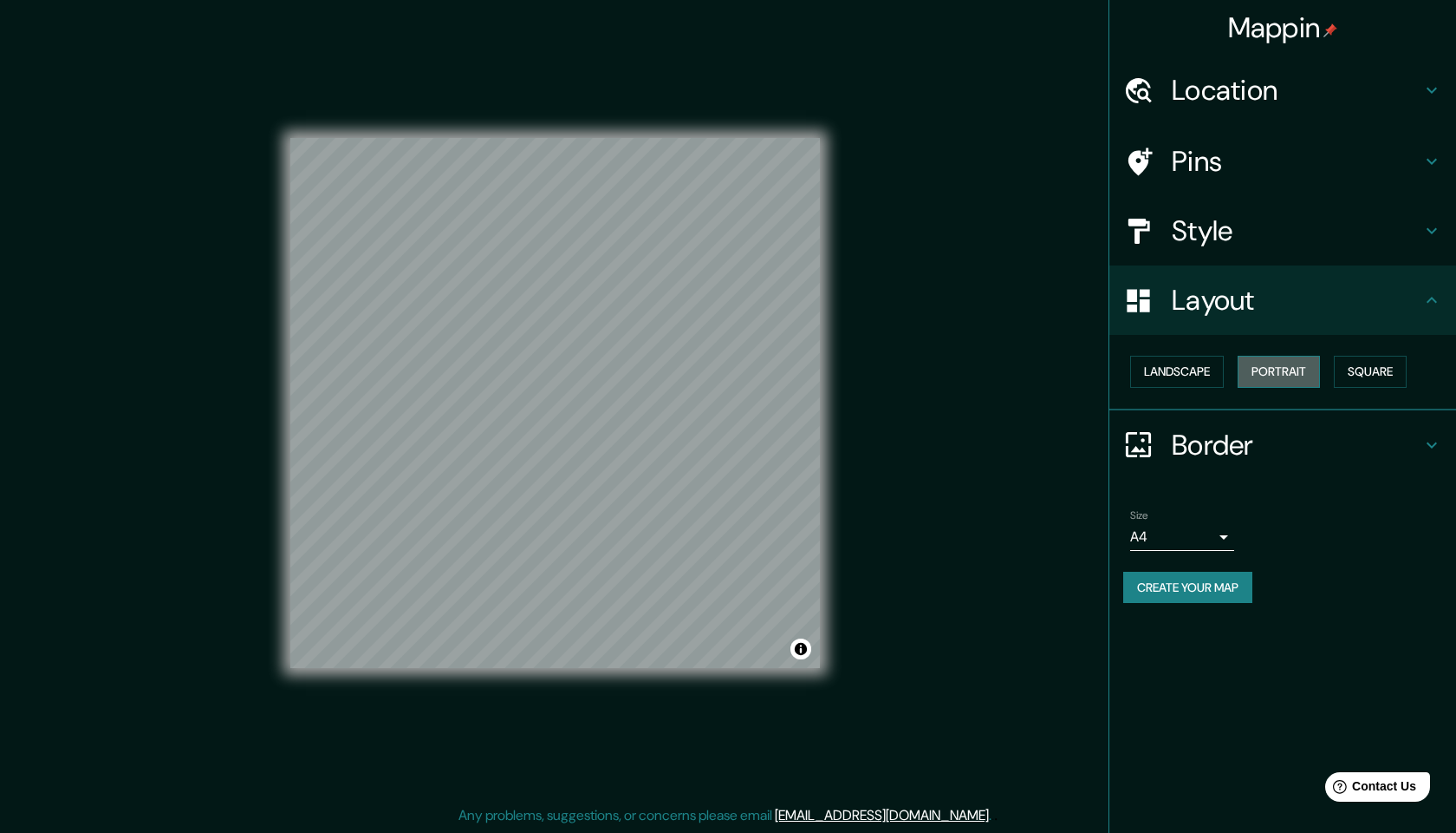
click at [1285, 375] on button "Portrait" at bounding box center [1278, 371] width 82 height 33
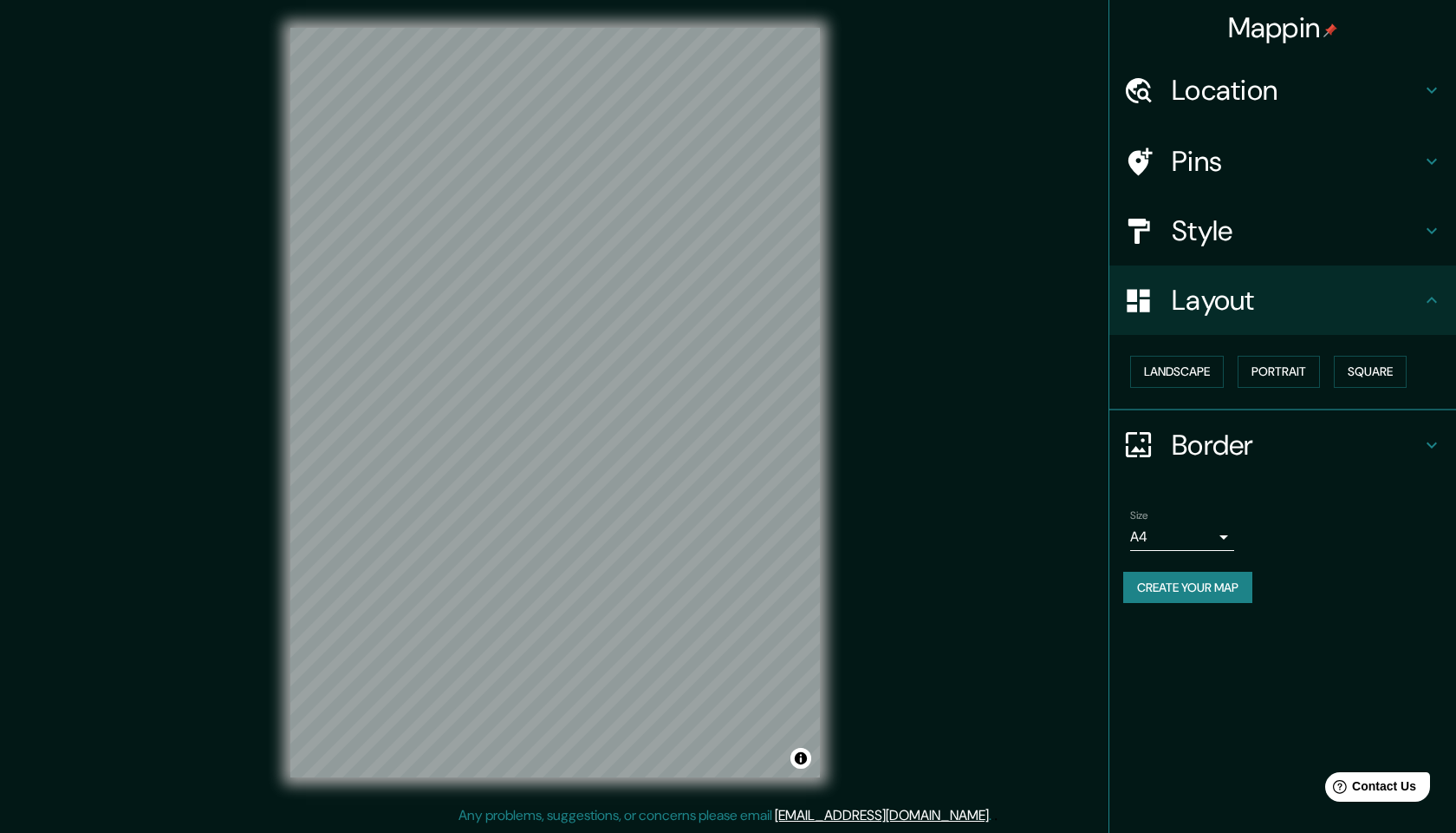
click at [1440, 447] on icon at bounding box center [1431, 444] width 21 height 21
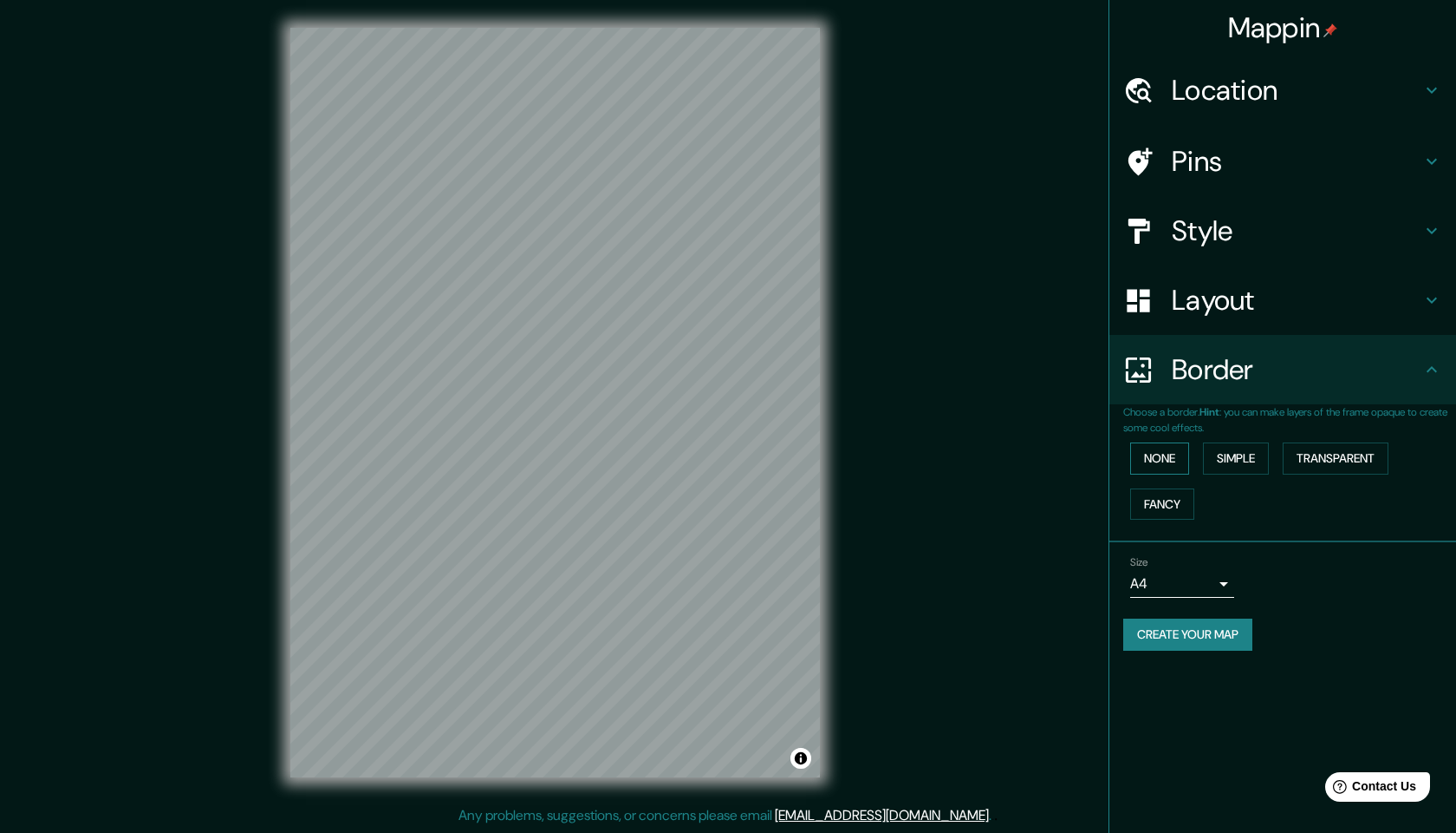
click at [1176, 458] on button "None" at bounding box center [1160, 458] width 59 height 33
click at [1228, 460] on button "Simple" at bounding box center [1236, 458] width 66 height 33
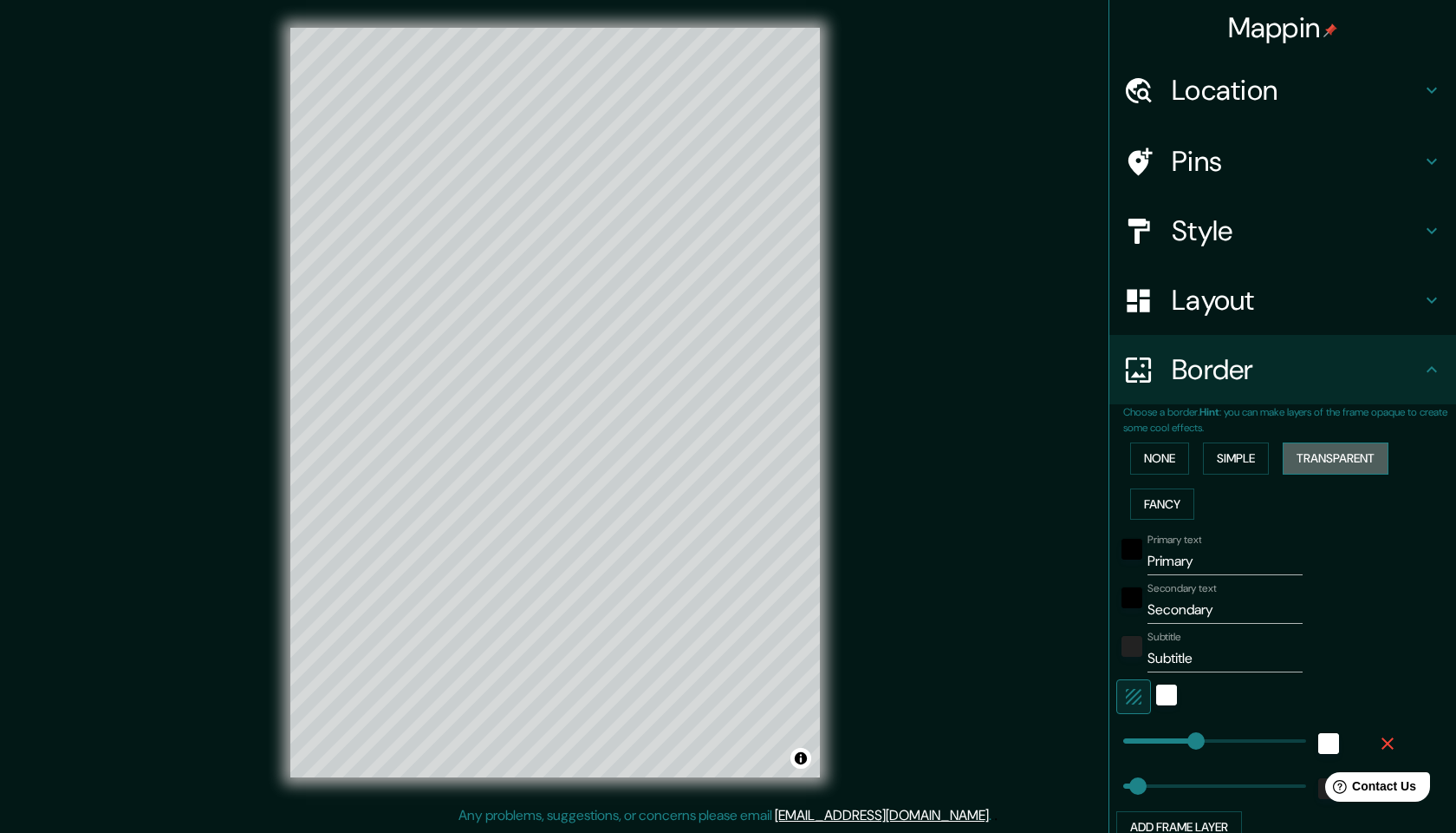
click at [1306, 459] on button "Transparent" at bounding box center [1336, 458] width 106 height 33
click at [1174, 499] on button "Fancy" at bounding box center [1162, 504] width 64 height 33
click at [1247, 461] on button "Simple" at bounding box center [1236, 458] width 66 height 33
type input "151"
drag, startPoint x: 1201, startPoint y: 733, endPoint x: 1169, endPoint y: 736, distance: 32.1
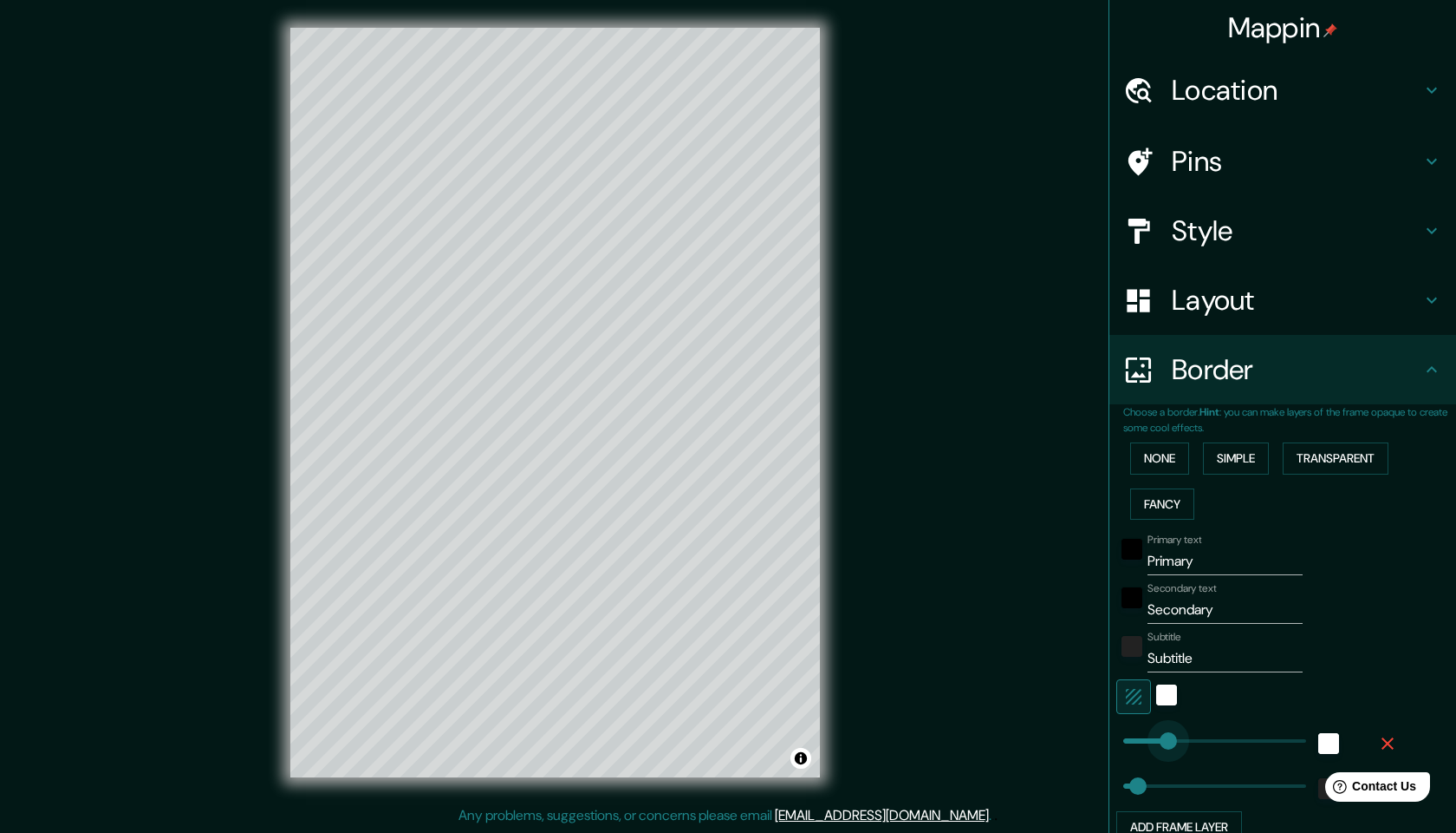
type input "49"
type input "113"
drag, startPoint x: 1169, startPoint y: 736, endPoint x: 1157, endPoint y: 737, distance: 12.0
type input "49"
type input "113"
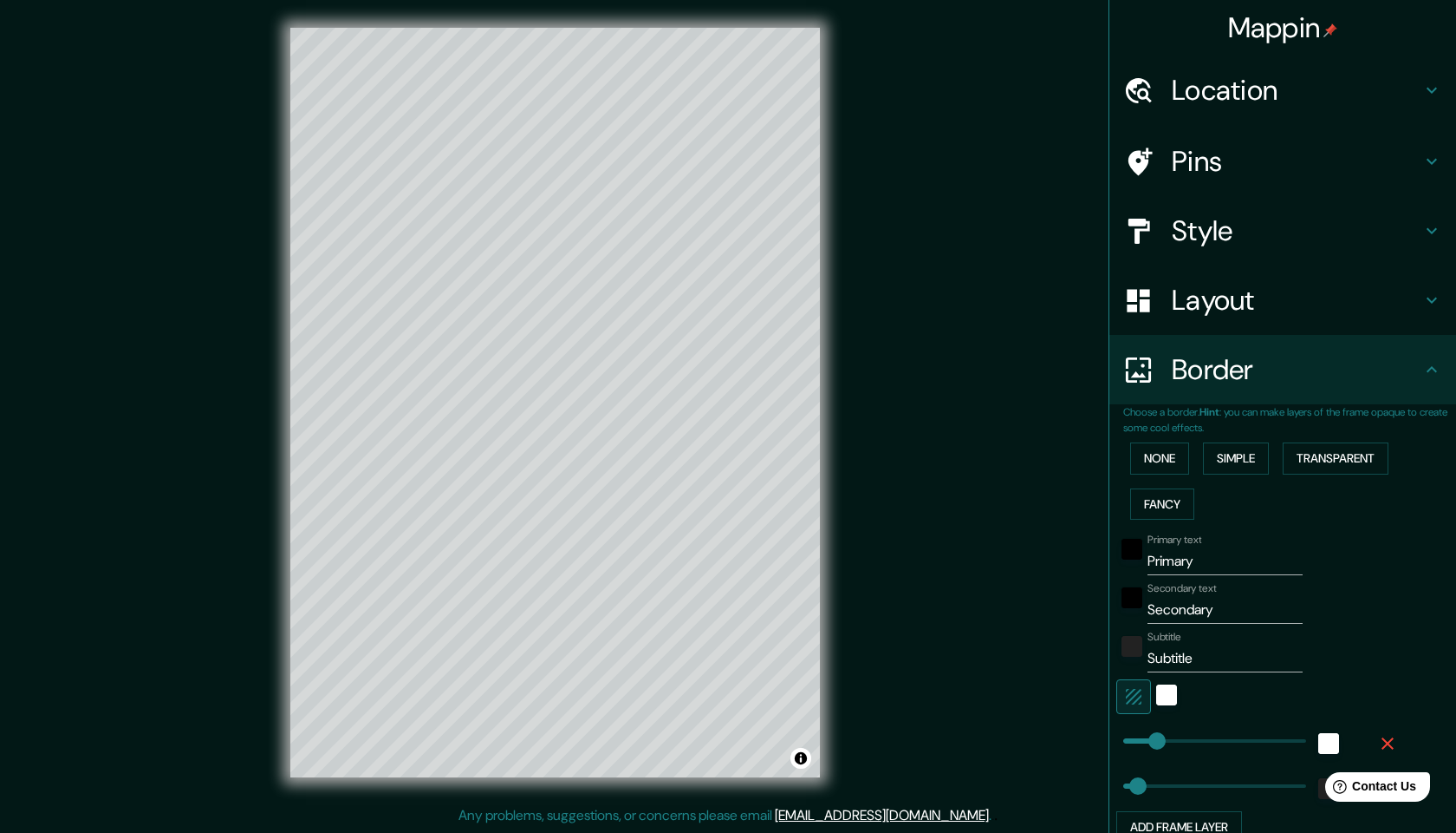
click at [1204, 654] on input "Subtitle" at bounding box center [1224, 658] width 155 height 28
click at [1224, 561] on input "Primary" at bounding box center [1224, 561] width 155 height 28
drag, startPoint x: 1224, startPoint y: 561, endPoint x: 1154, endPoint y: 560, distance: 70.0
click at [1154, 560] on input "Primary" at bounding box center [1224, 561] width 155 height 28
type input "A"
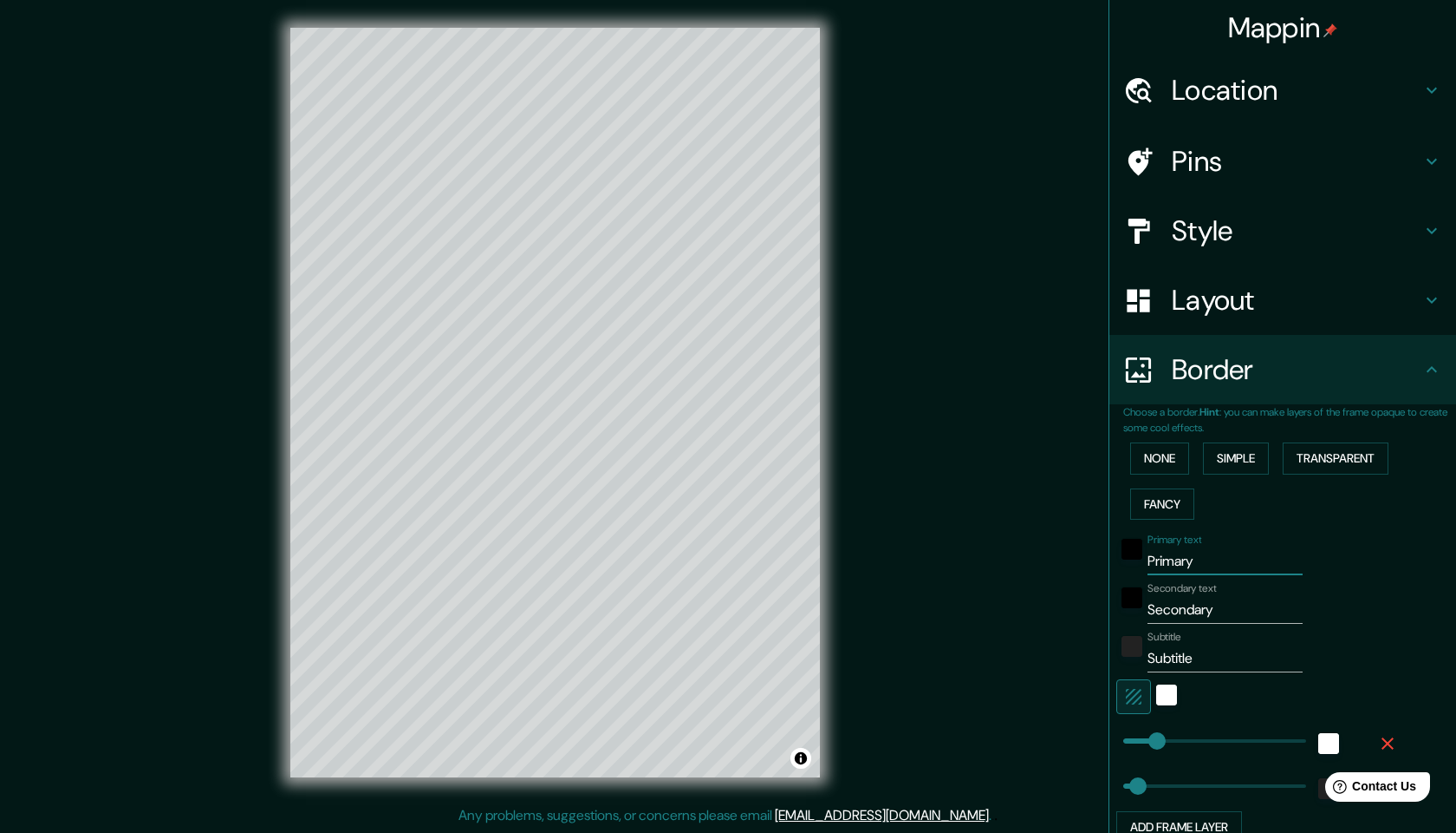
type input "49"
type input "113"
type input "AM"
type input "49"
type input "113"
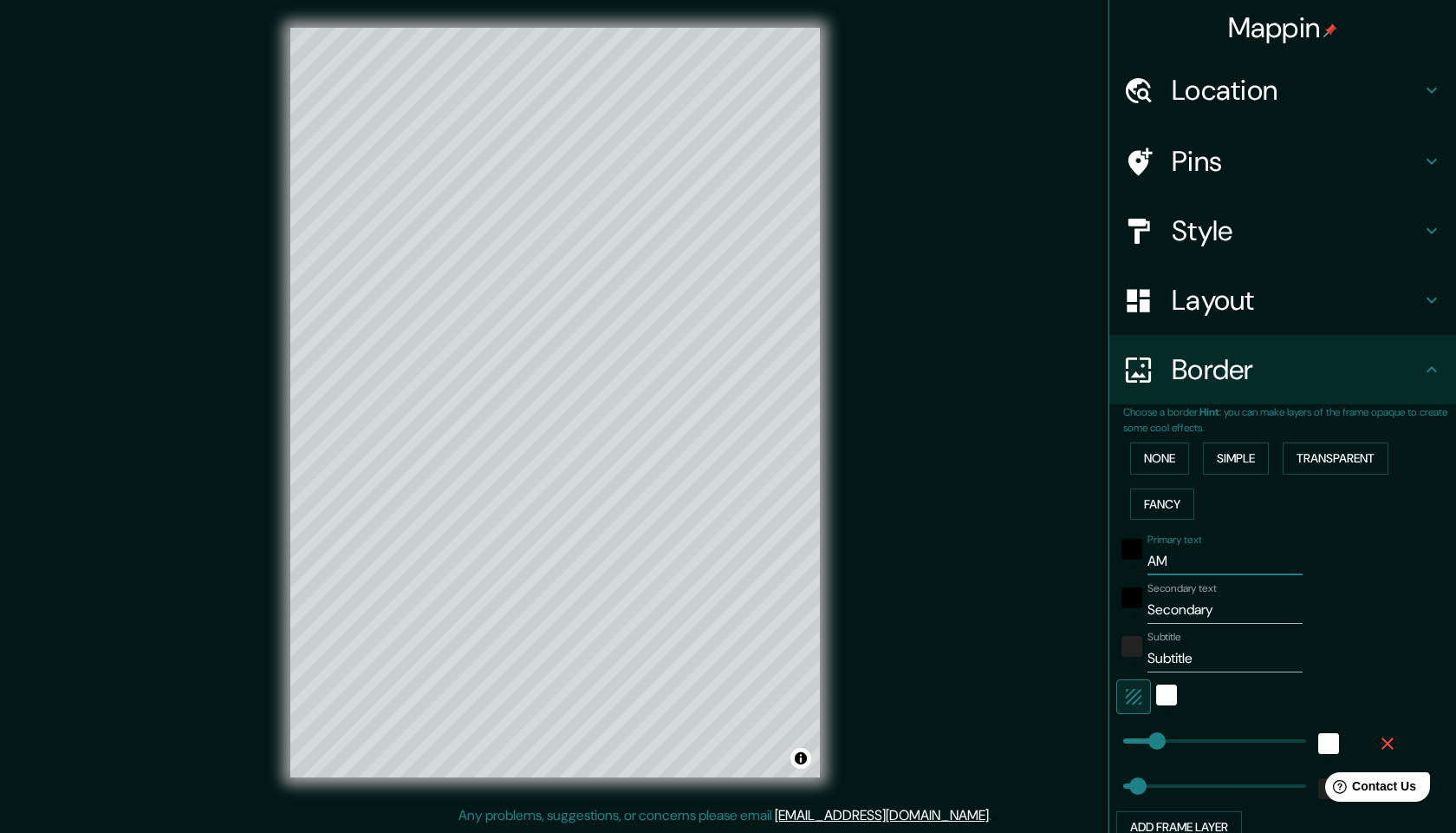
type input "AMS"
type input "49"
type input "113"
type input "AMST"
type input "49"
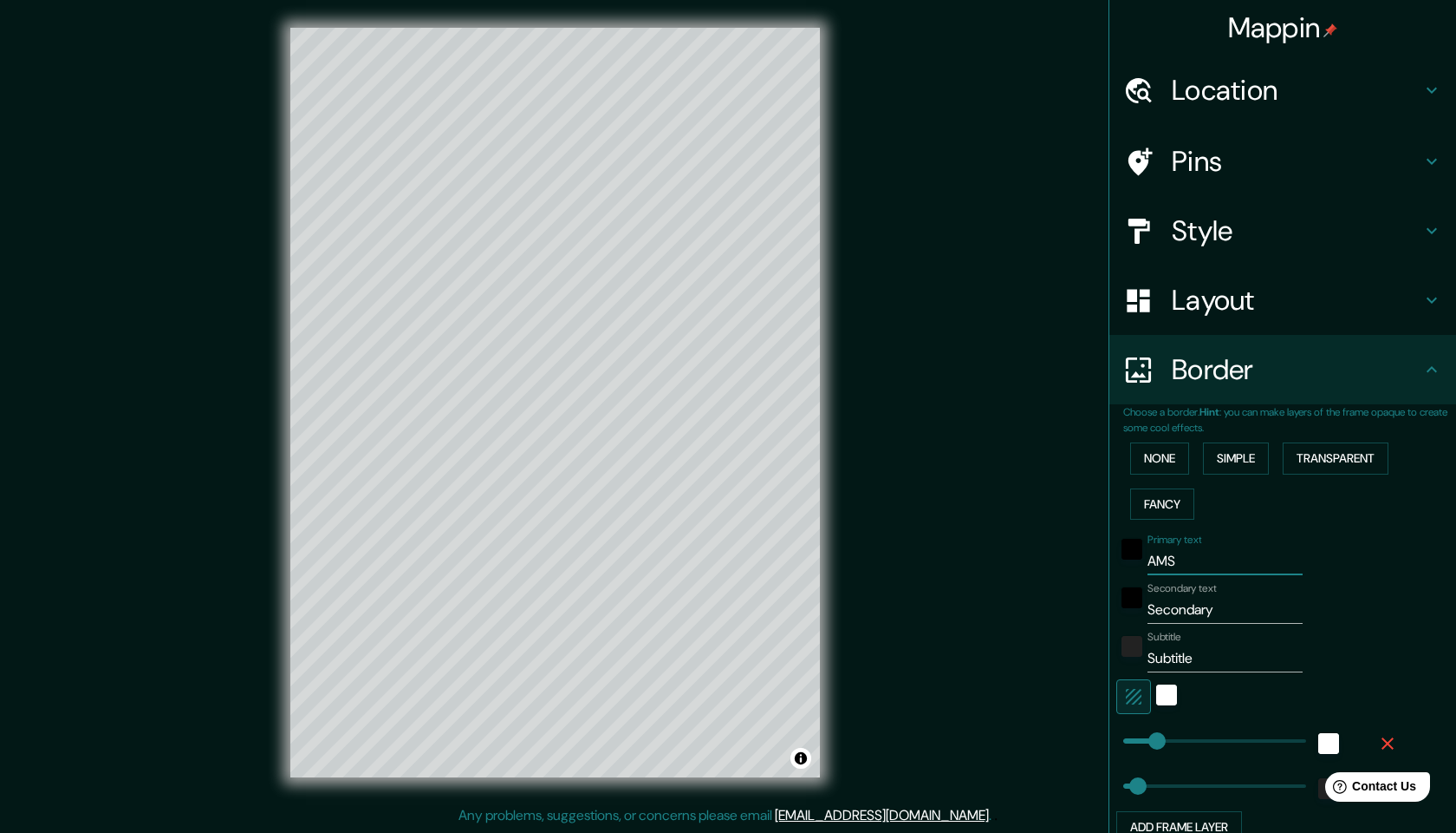
type input "113"
type input "AMSTE"
type input "49"
type input "113"
type input "[PERSON_NAME]"
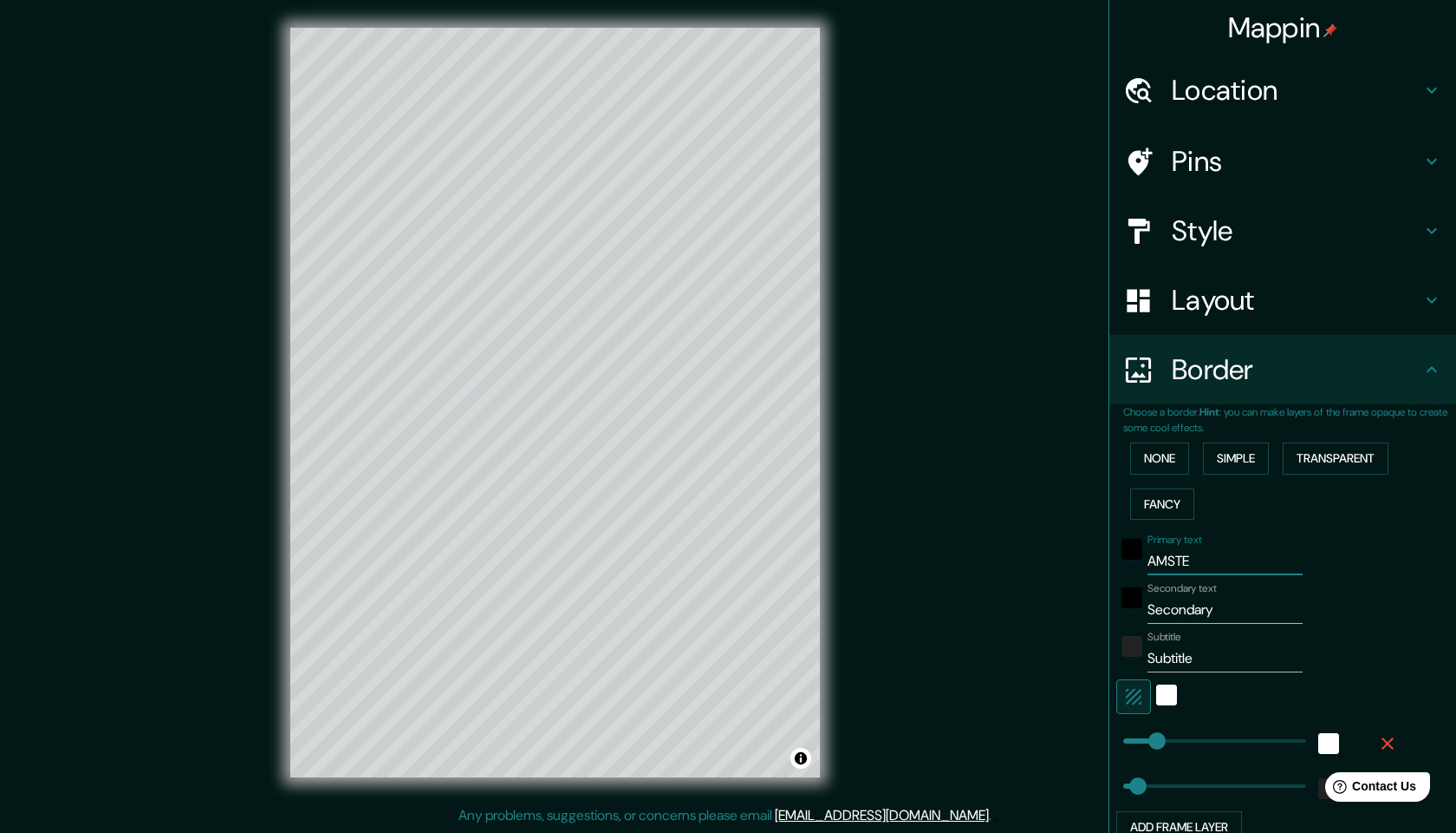
type input "49"
type input "113"
type input "AMSTERD"
type input "49"
type input "113"
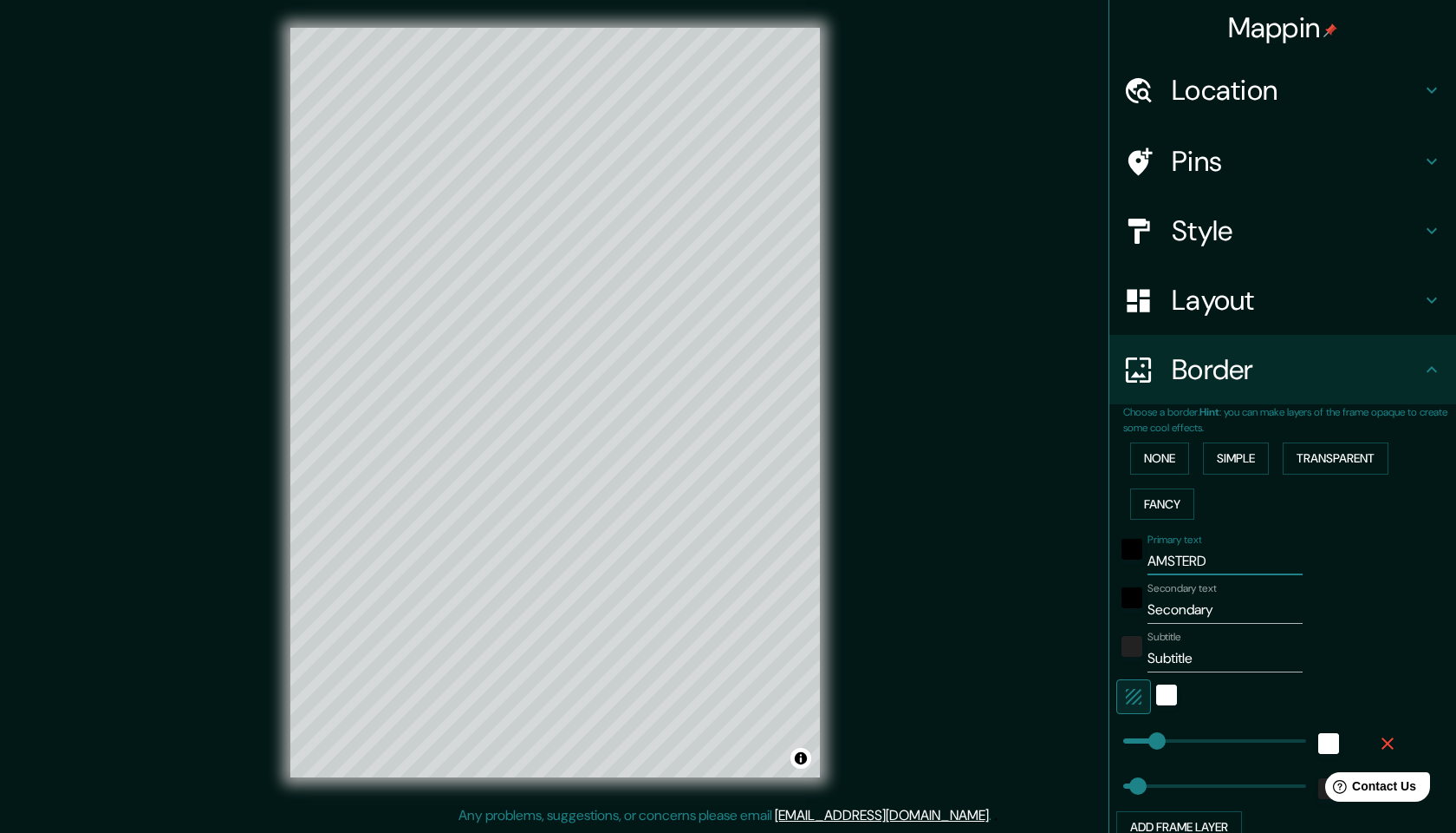
type input "AMSTERDA"
type input "49"
type input "113"
type input "[GEOGRAPHIC_DATA]"
type input "49"
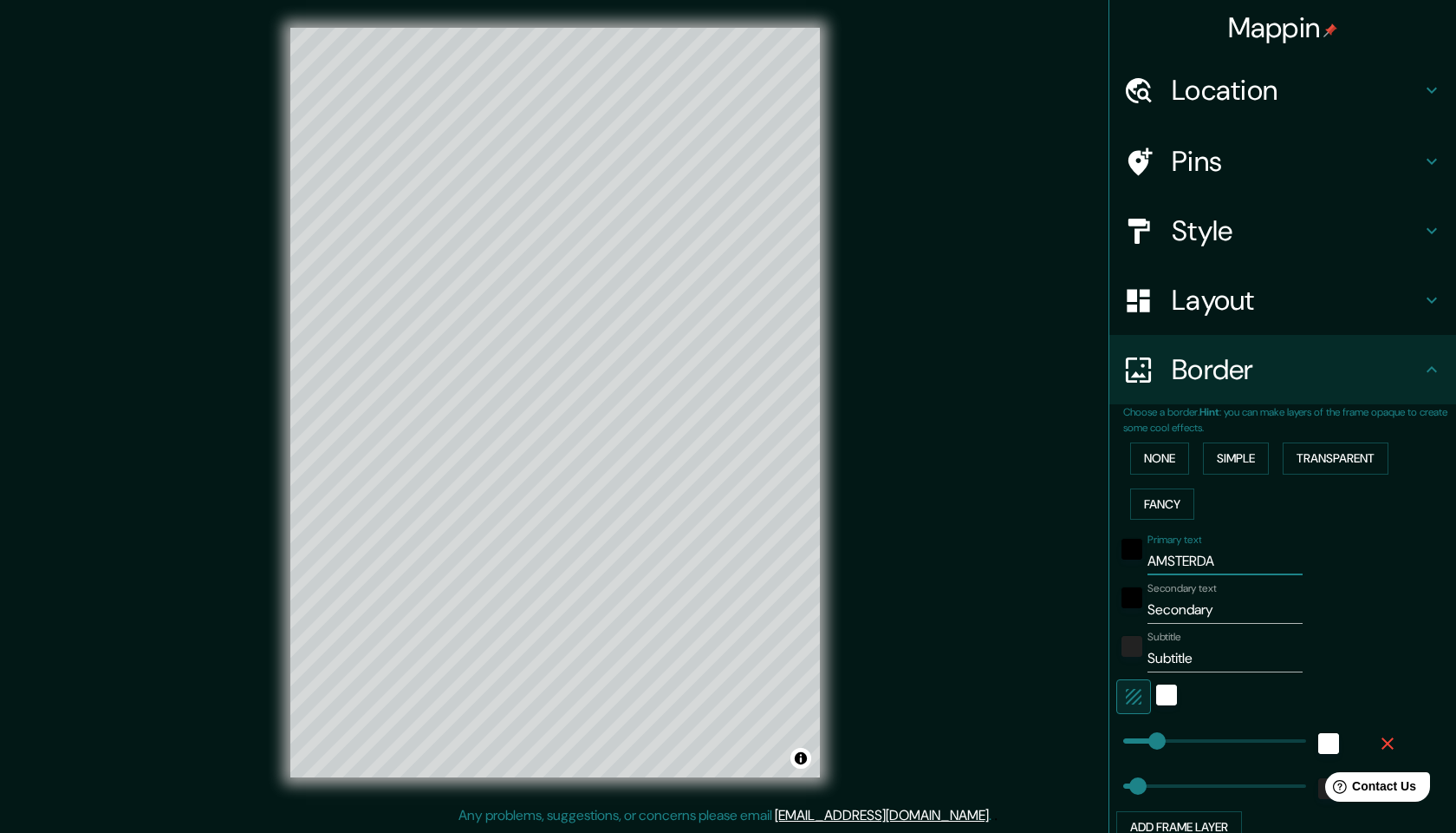
type input "113"
type input "[GEOGRAPHIC_DATA]"
drag, startPoint x: 1226, startPoint y: 604, endPoint x: 1147, endPoint y: 603, distance: 79.0
click at [1147, 604] on div "Secondary text Secondary" at bounding box center [1259, 603] width 284 height 41
type input "H"
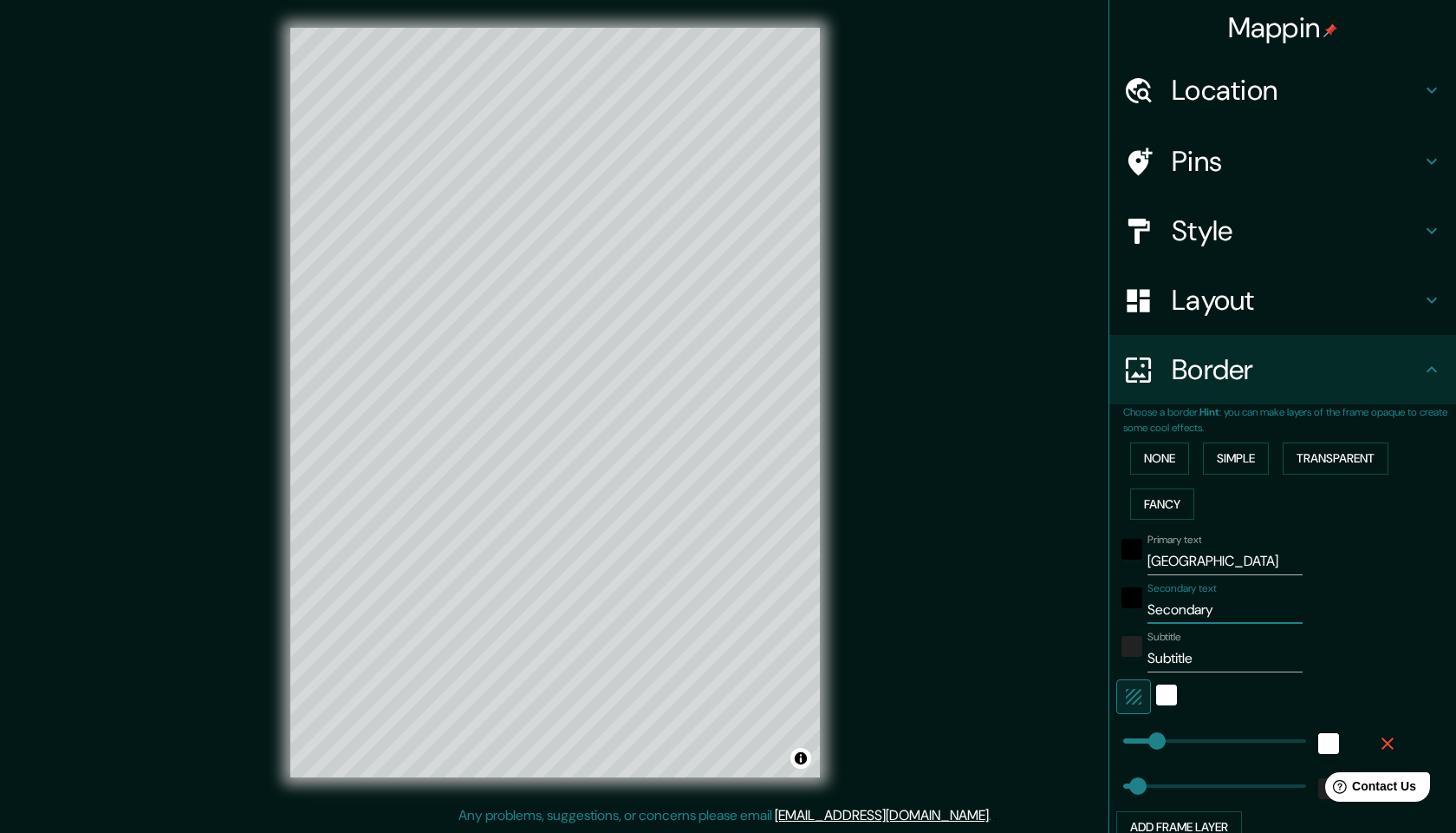
type input "49"
type input "113"
type input "HO"
type input "49"
type input "113"
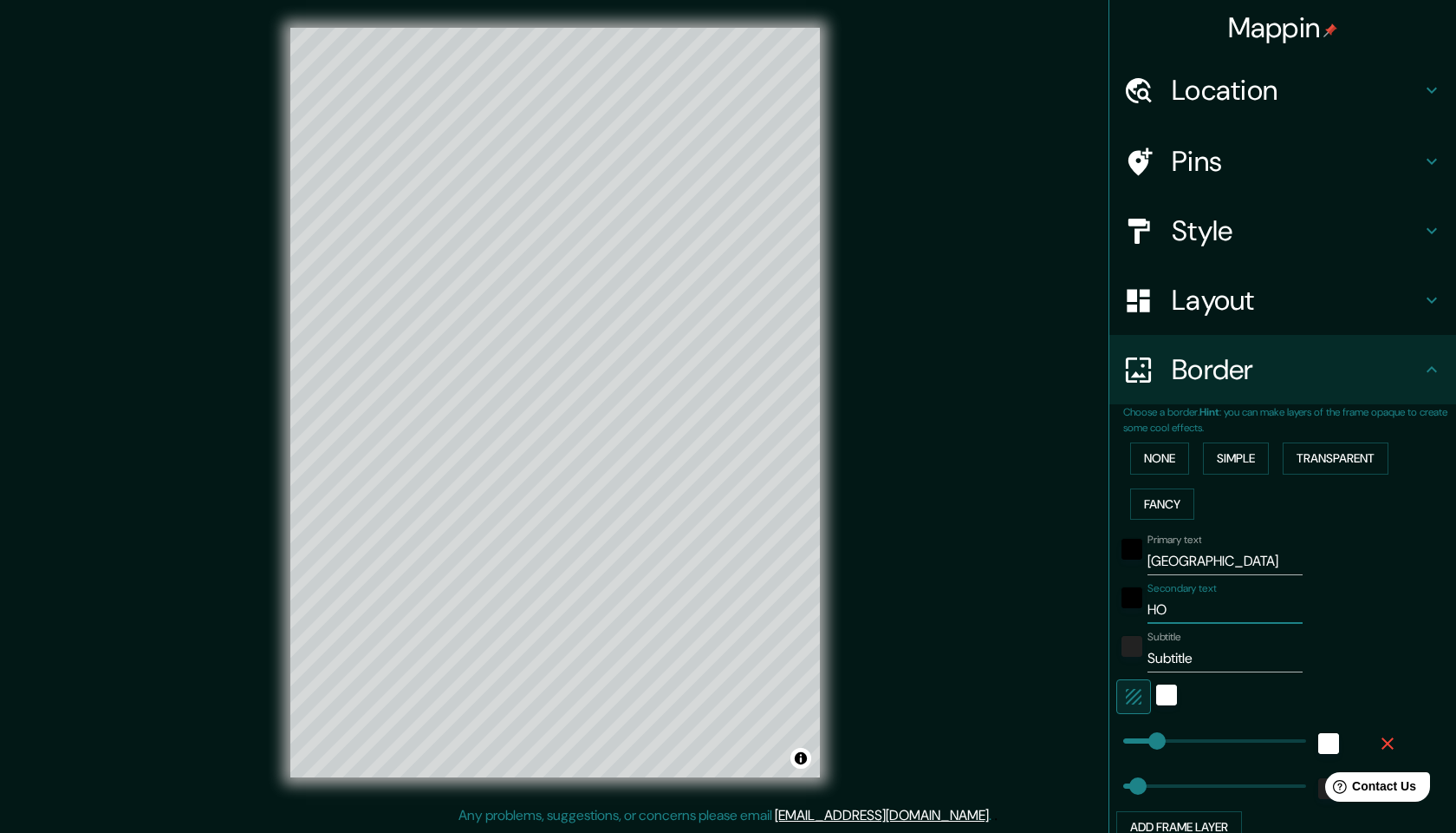
type input "HOL"
type input "49"
type input "113"
type input "HOLA"
type input "49"
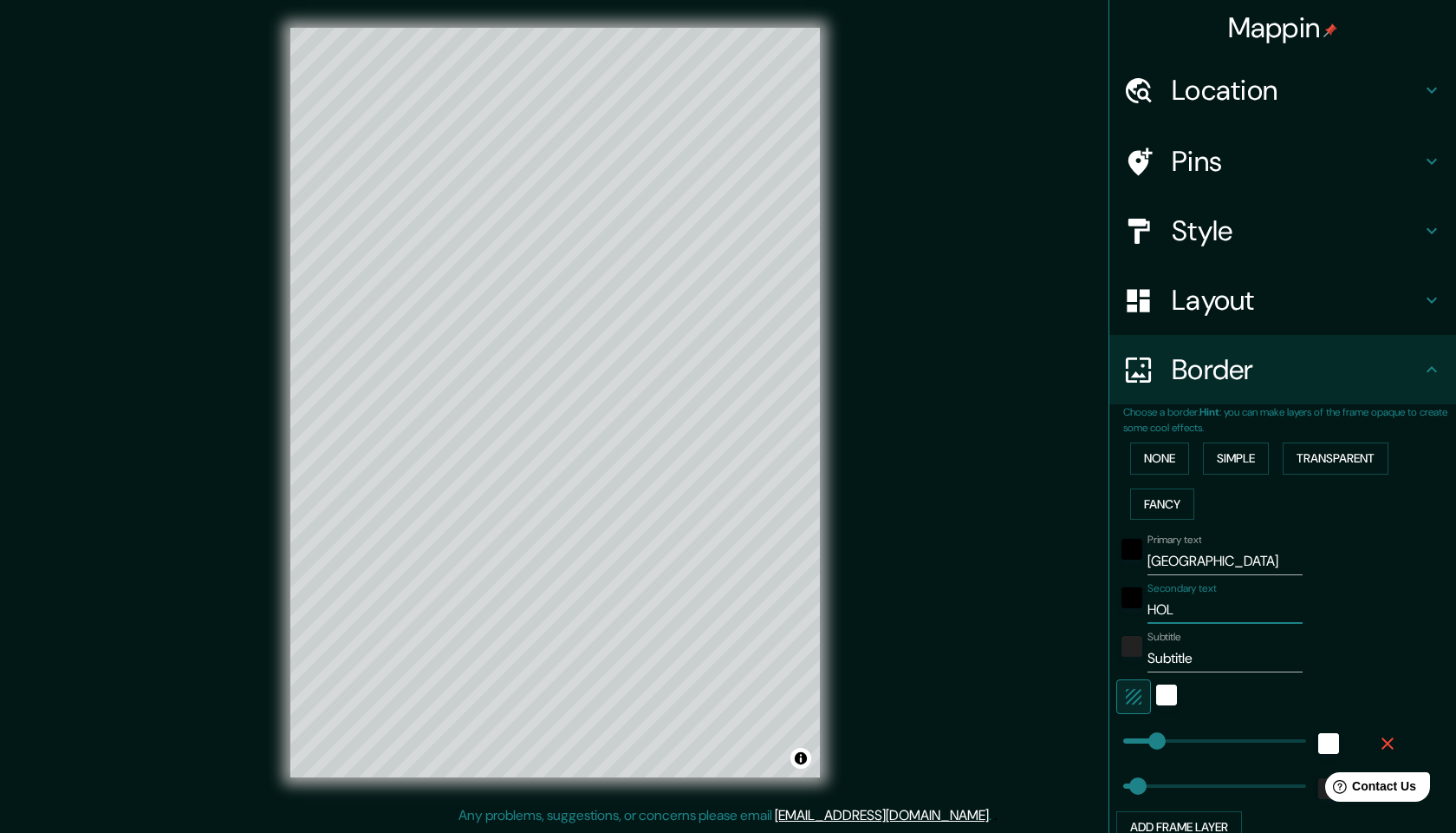
type input "113"
type input "HOLAN"
type input "49"
type input "113"
type input "HOLAND"
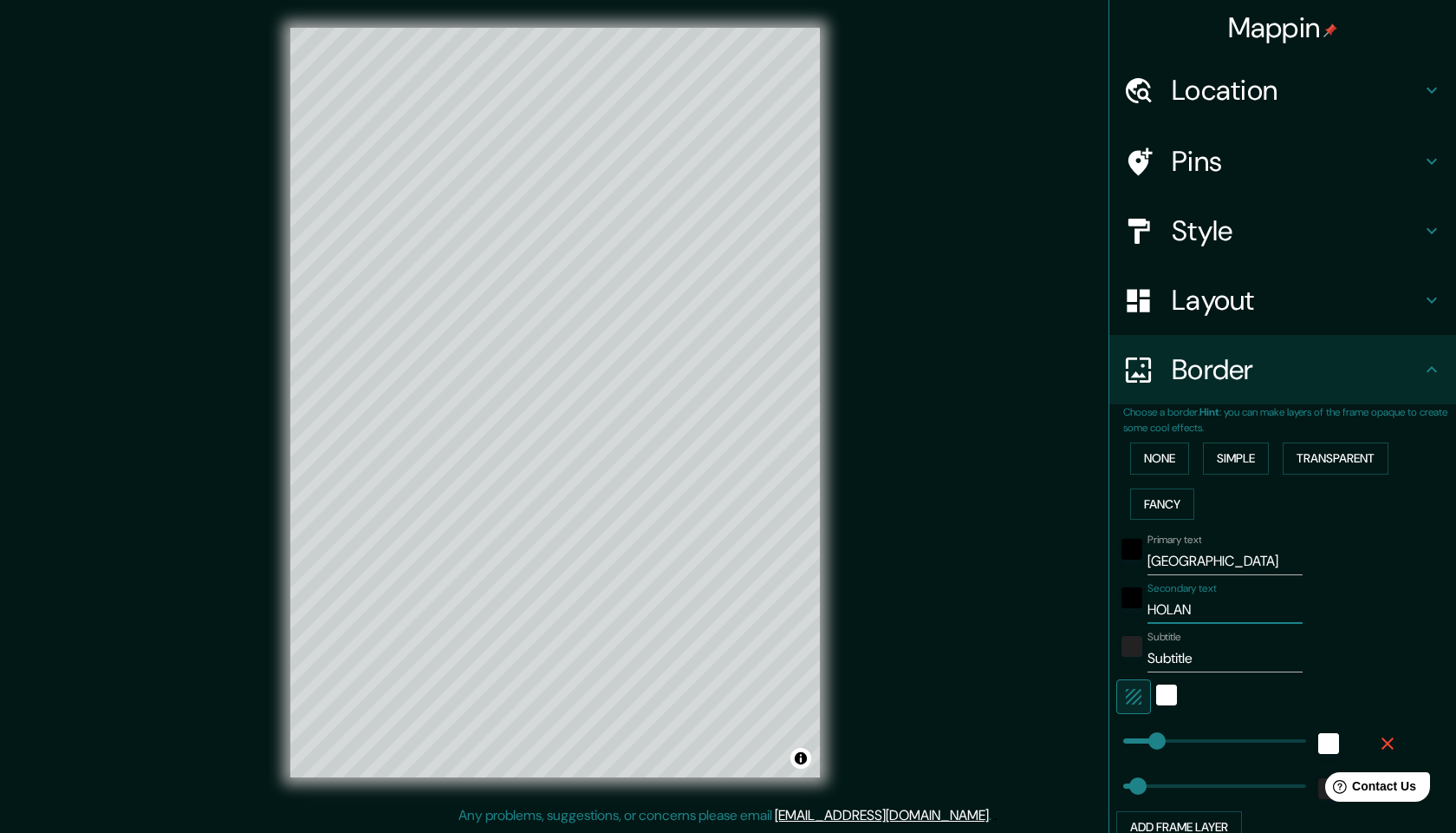
type input "49"
type input "113"
type input "[GEOGRAPHIC_DATA]"
type input "49"
type input "113"
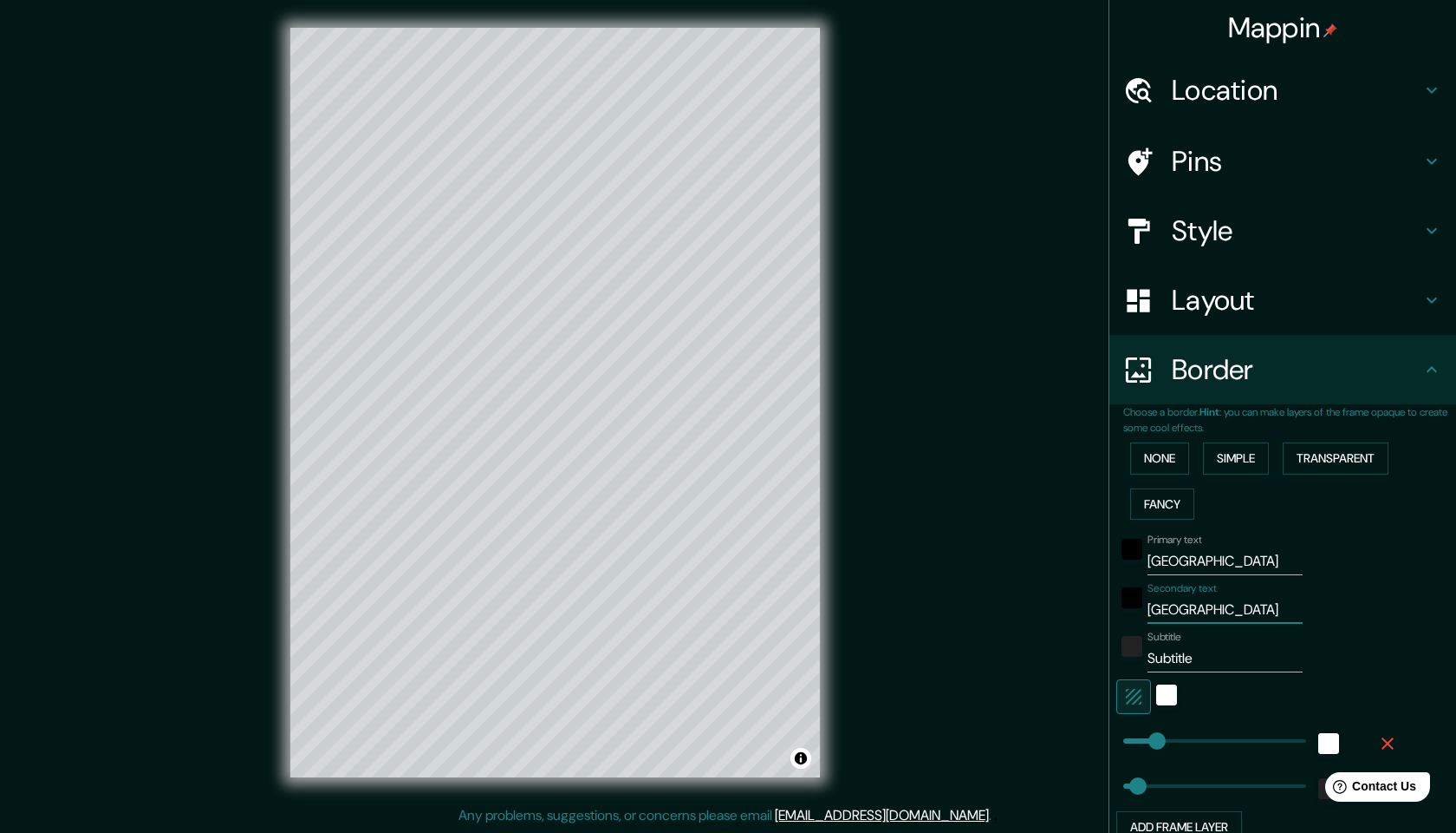
type input "[GEOGRAPHIC_DATA]"
click at [1263, 654] on input "Subtitle" at bounding box center [1224, 658] width 155 height 28
drag, startPoint x: 1263, startPoint y: 654, endPoint x: 1139, endPoint y: 652, distance: 124.0
click at [1139, 652] on div "Subtitle Subtitle" at bounding box center [1259, 651] width 284 height 41
type input "49"
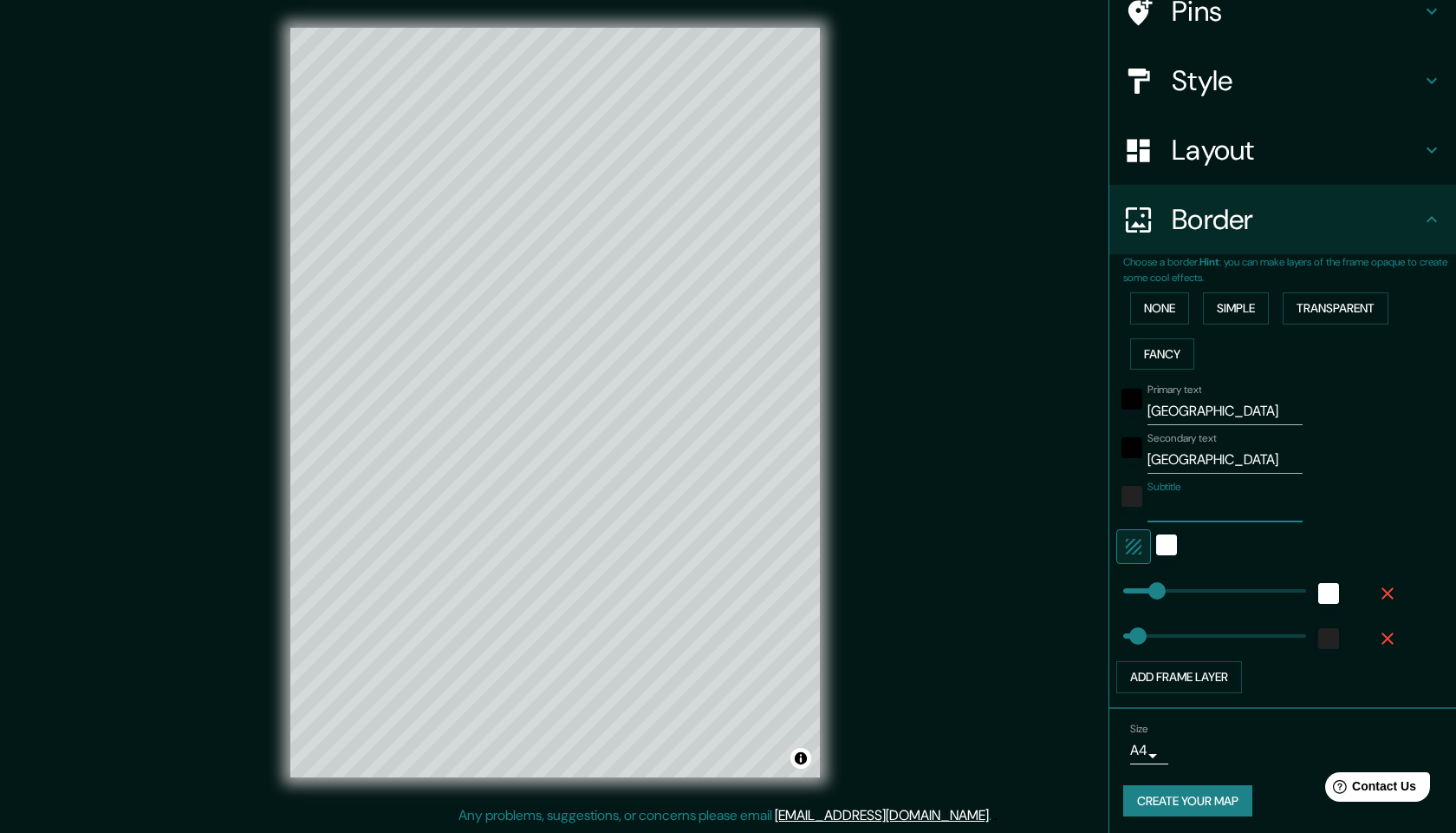
scroll to position [148, 0]
type input "113"
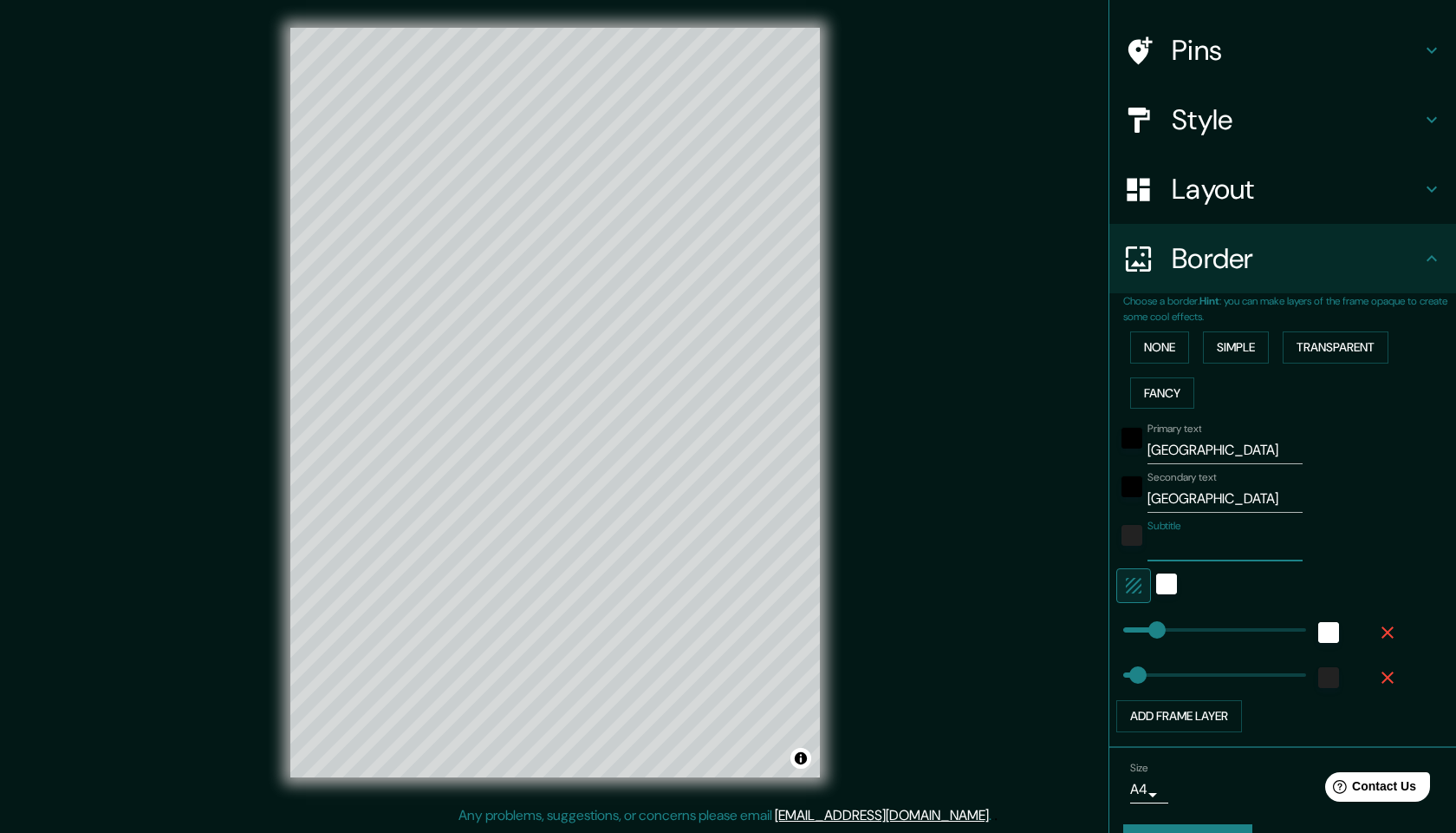
scroll to position [114, 0]
click at [1190, 824] on button "Create your map" at bounding box center [1188, 837] width 129 height 33
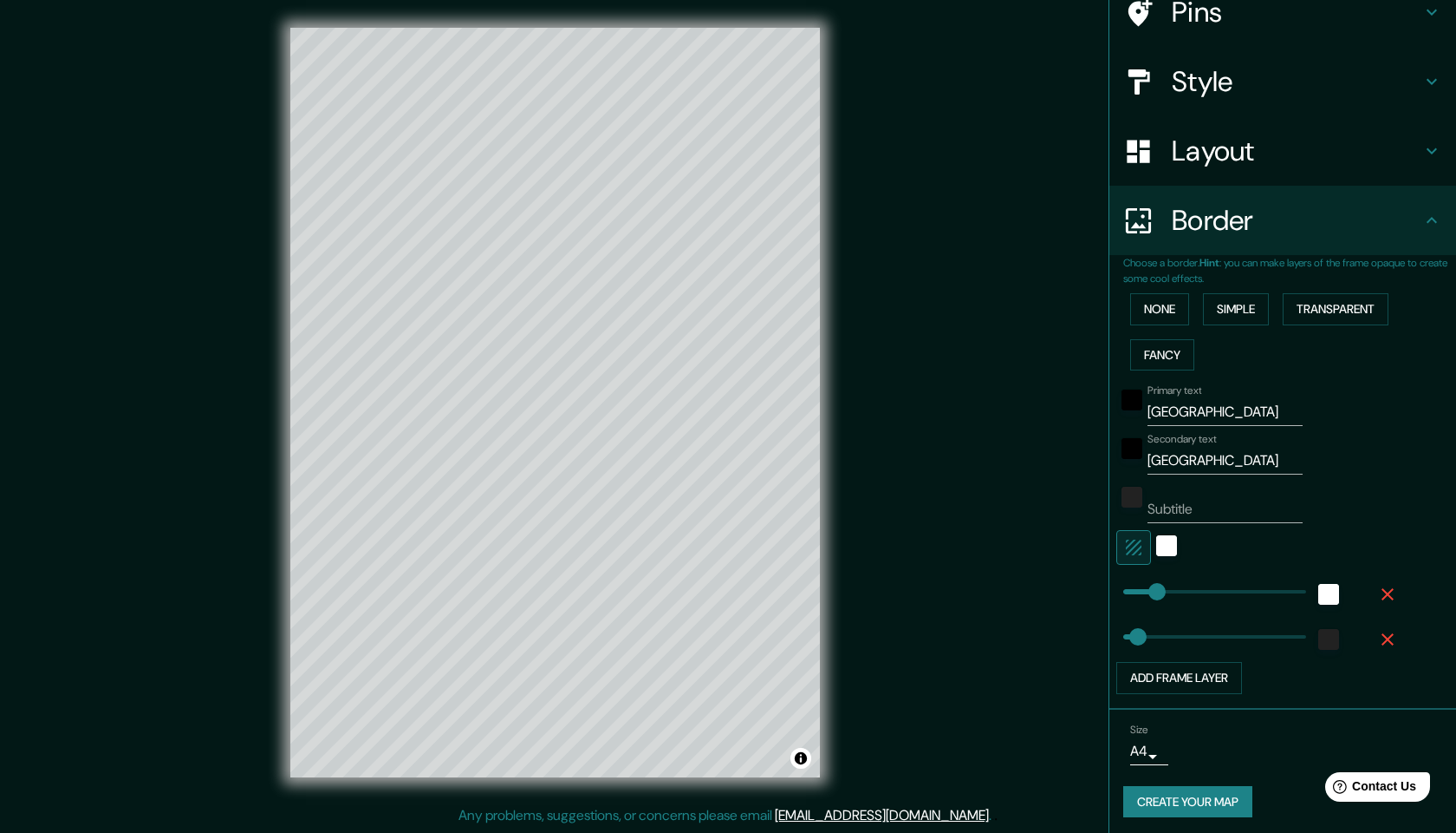
scroll to position [148, 0]
click at [801, 762] on button "Toggle attribution" at bounding box center [800, 757] width 21 height 21
click at [1135, 794] on button "Create your map" at bounding box center [1188, 802] width 129 height 33
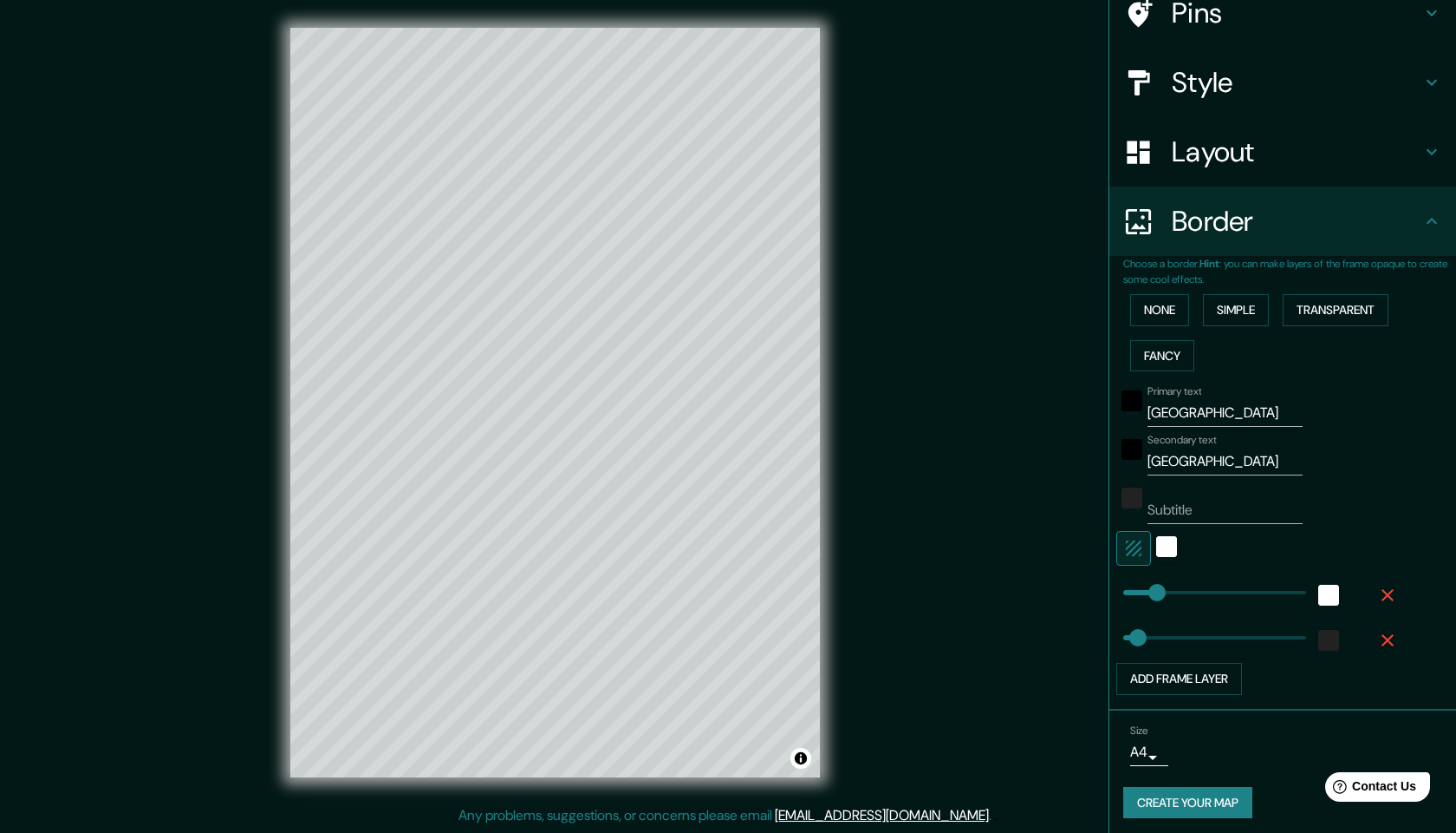
click at [1190, 795] on button "Create your map" at bounding box center [1188, 802] width 129 height 33
click at [1226, 797] on button "Create your map" at bounding box center [1188, 802] width 129 height 33
type input "49"
click at [1237, 798] on button "Create your map" at bounding box center [1188, 802] width 129 height 33
